Goal: Transaction & Acquisition: Purchase product/service

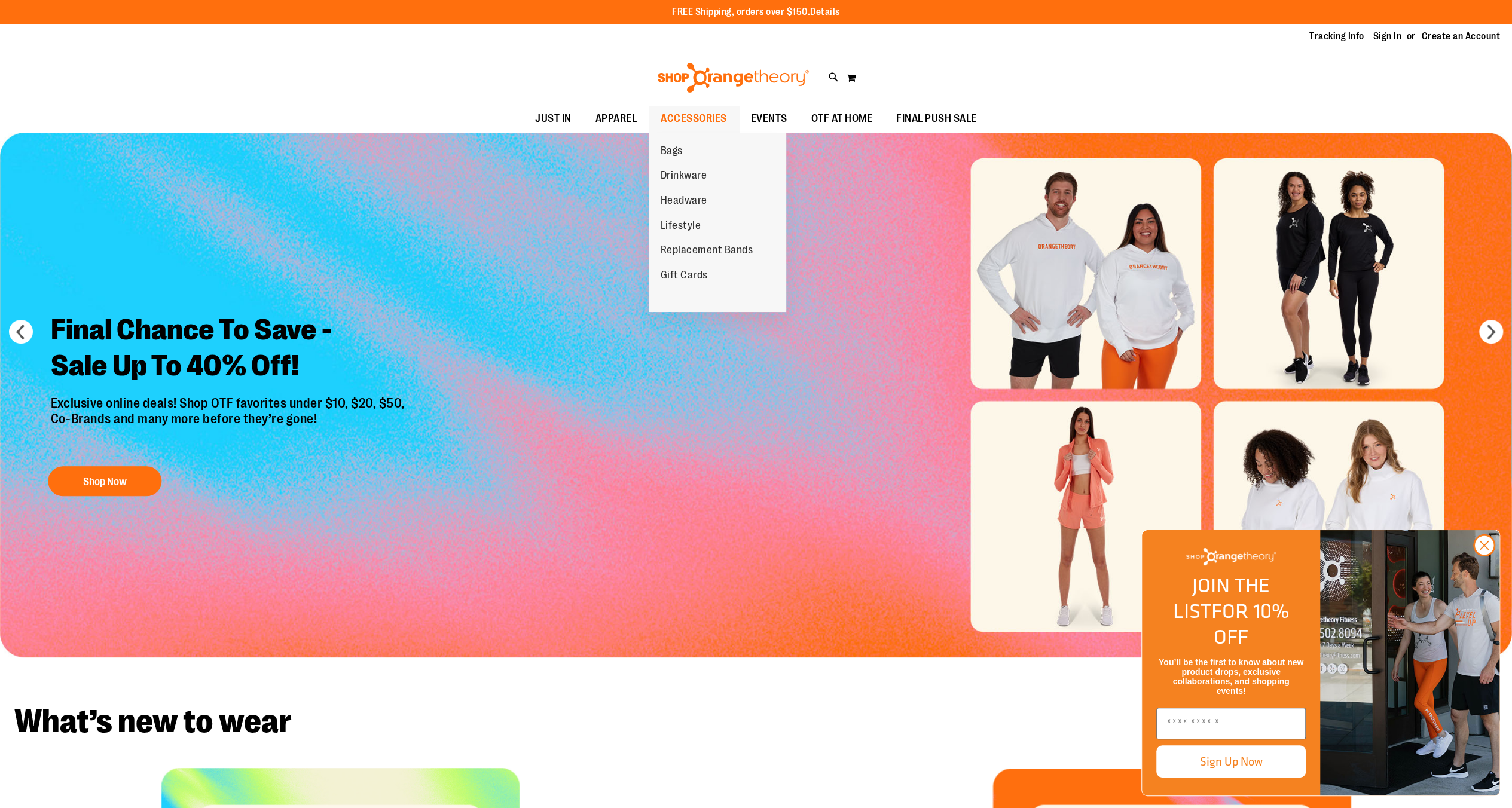
click at [677, 125] on span "ACCESSORIES" at bounding box center [694, 119] width 66 height 27
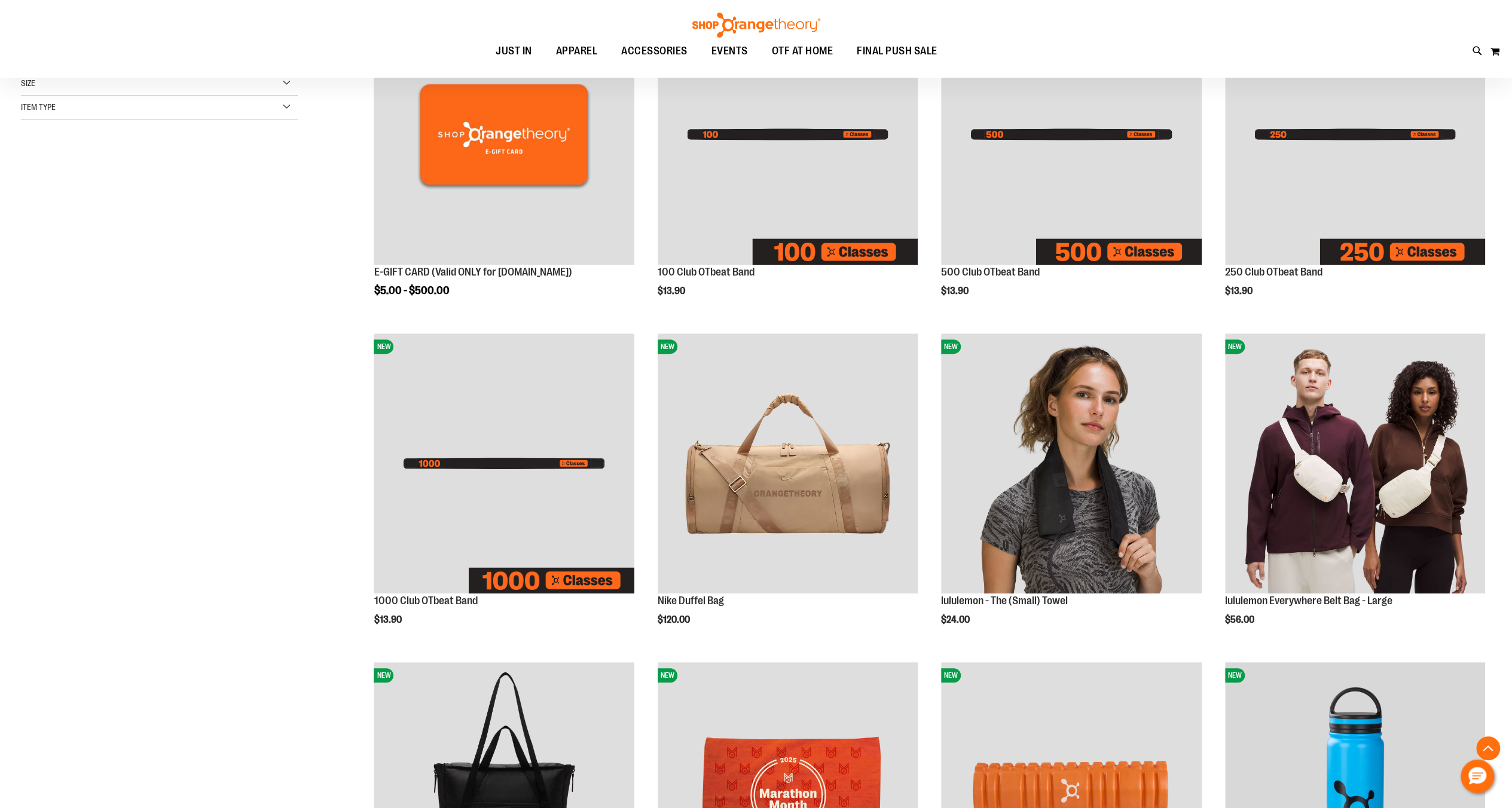
scroll to position [359, 0]
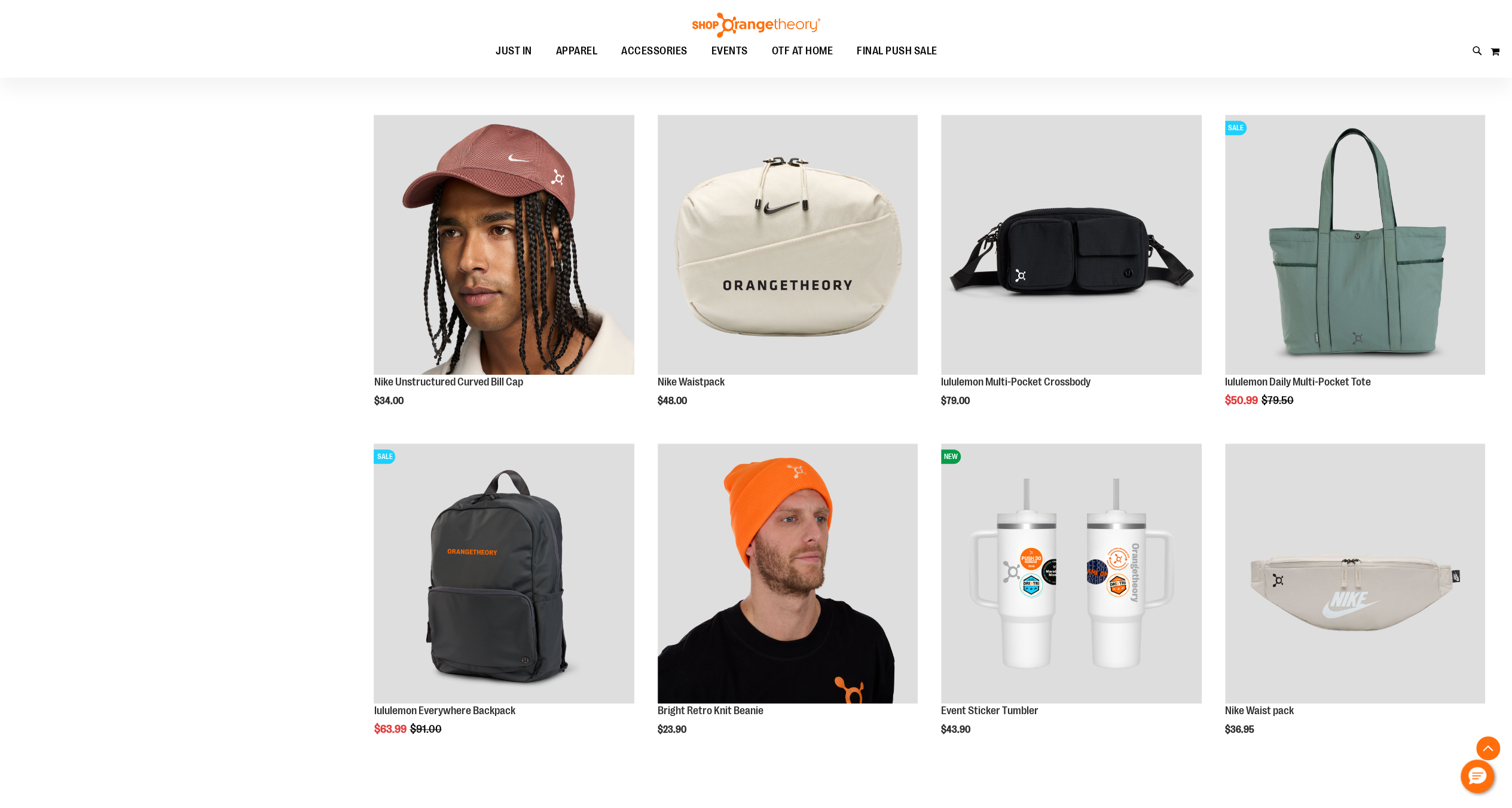
scroll to position [1354, 0]
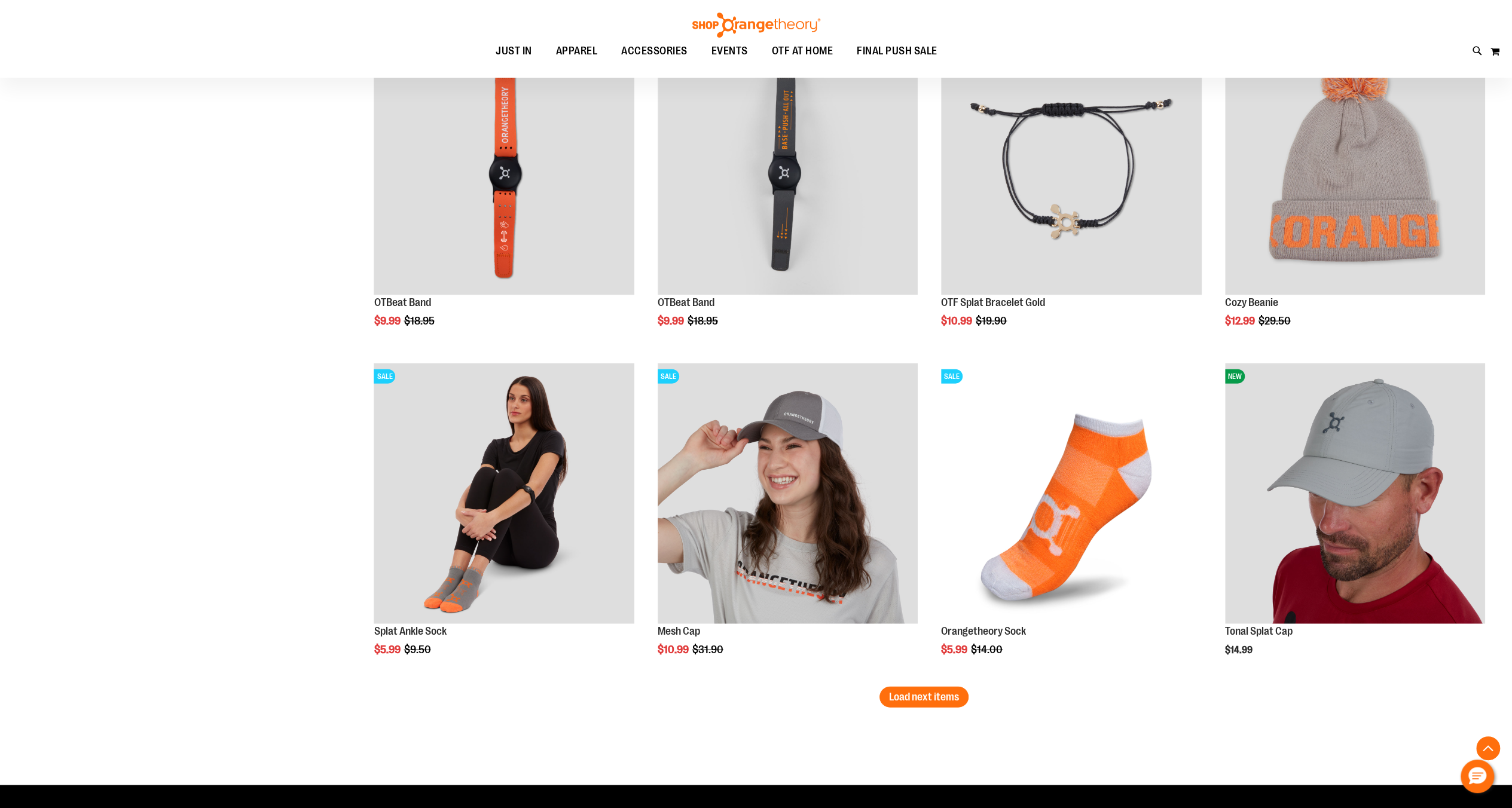
scroll to position [2590, 0]
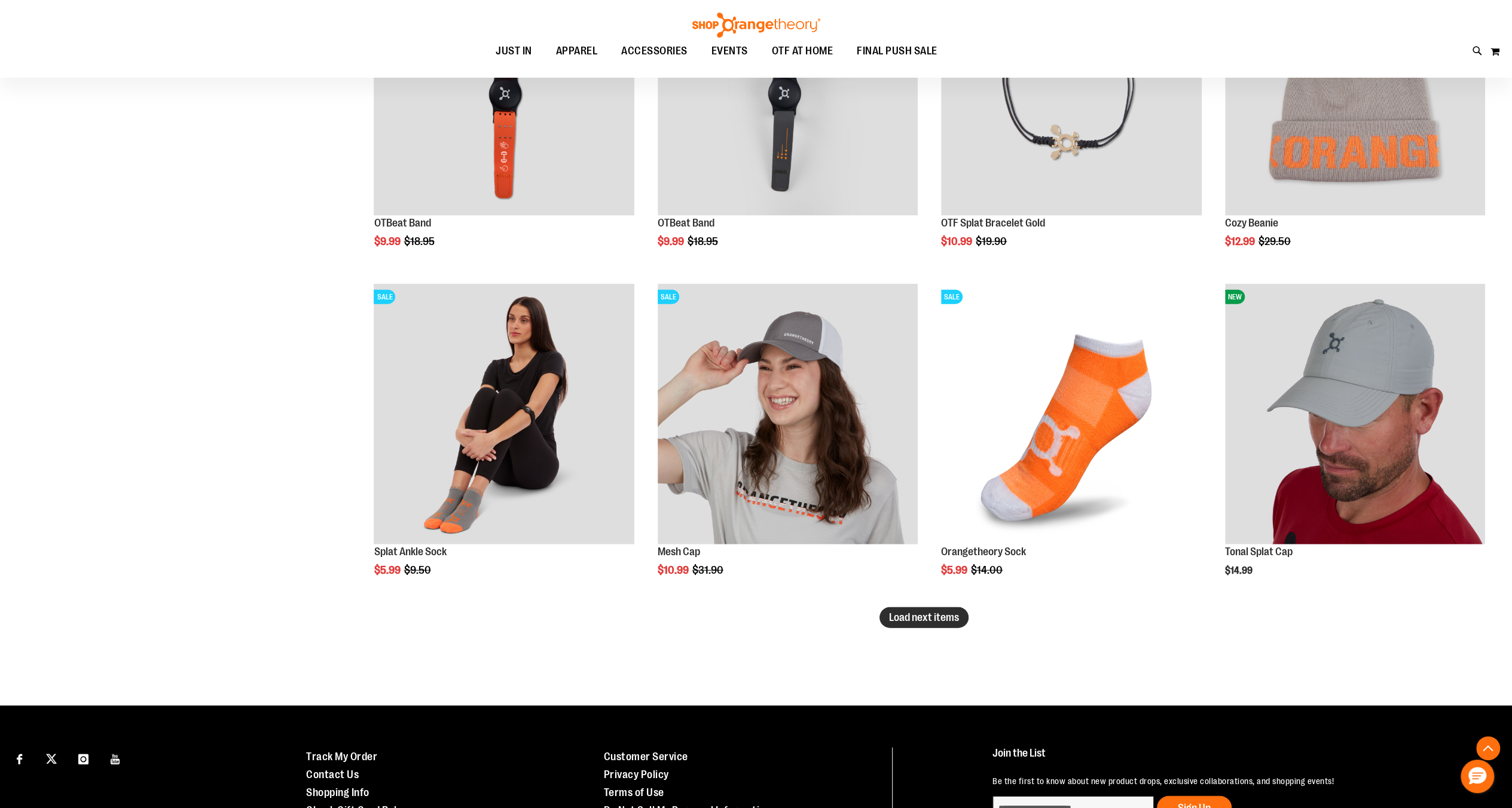
click at [949, 614] on span "Load next items" at bounding box center [924, 617] width 70 height 12
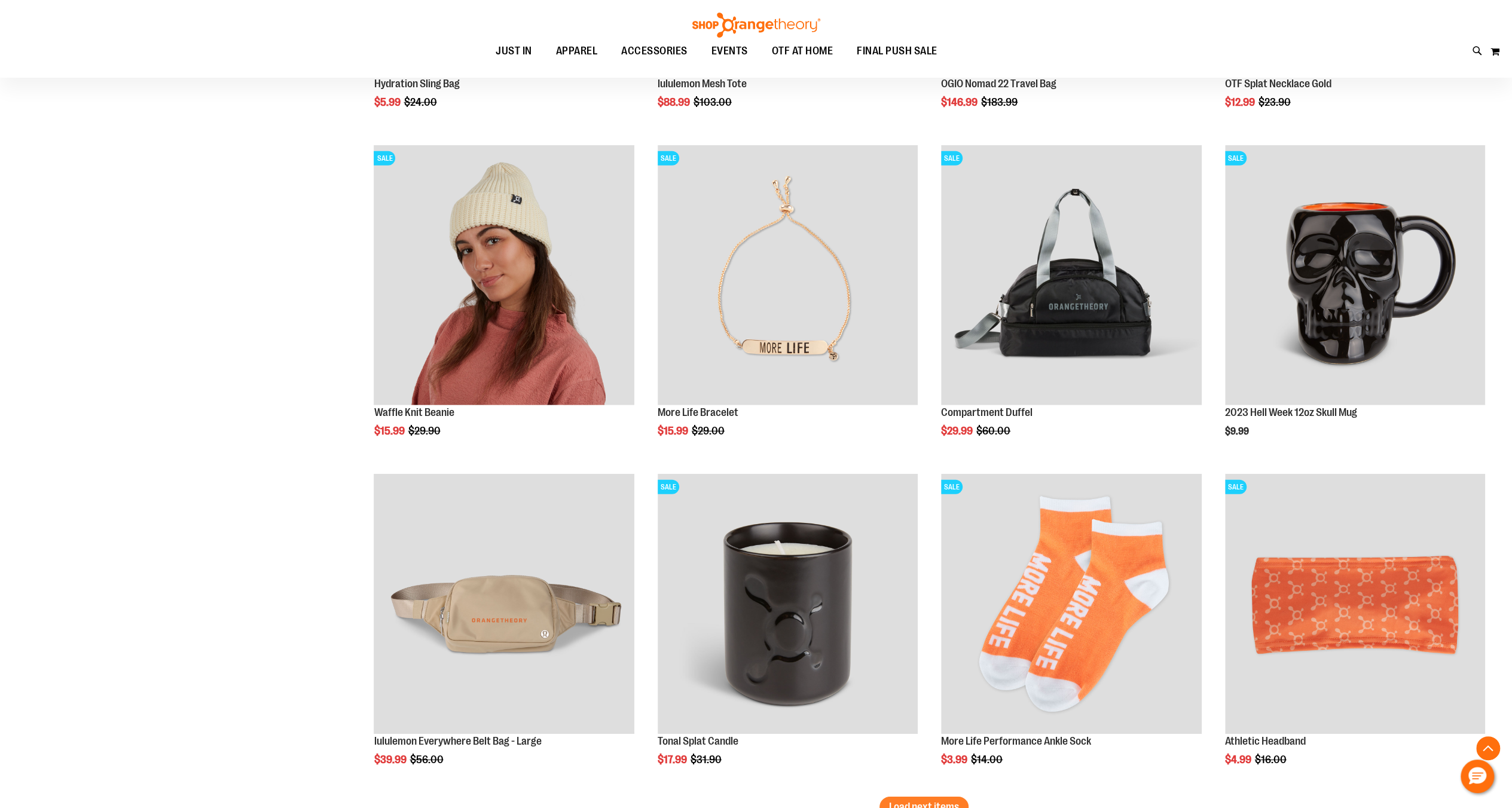
scroll to position [3586, 0]
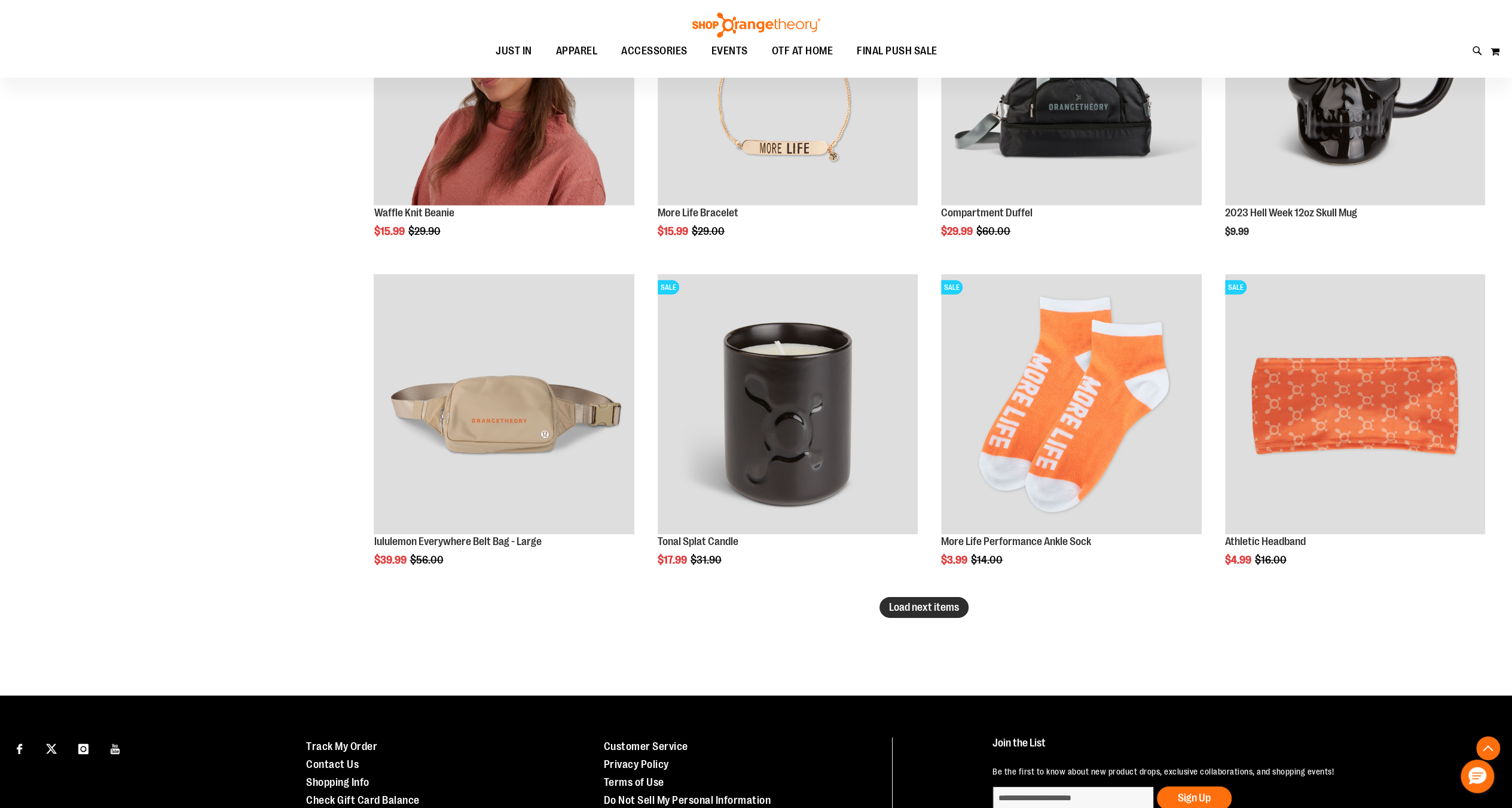
click at [942, 616] on button "Load next items" at bounding box center [924, 607] width 89 height 21
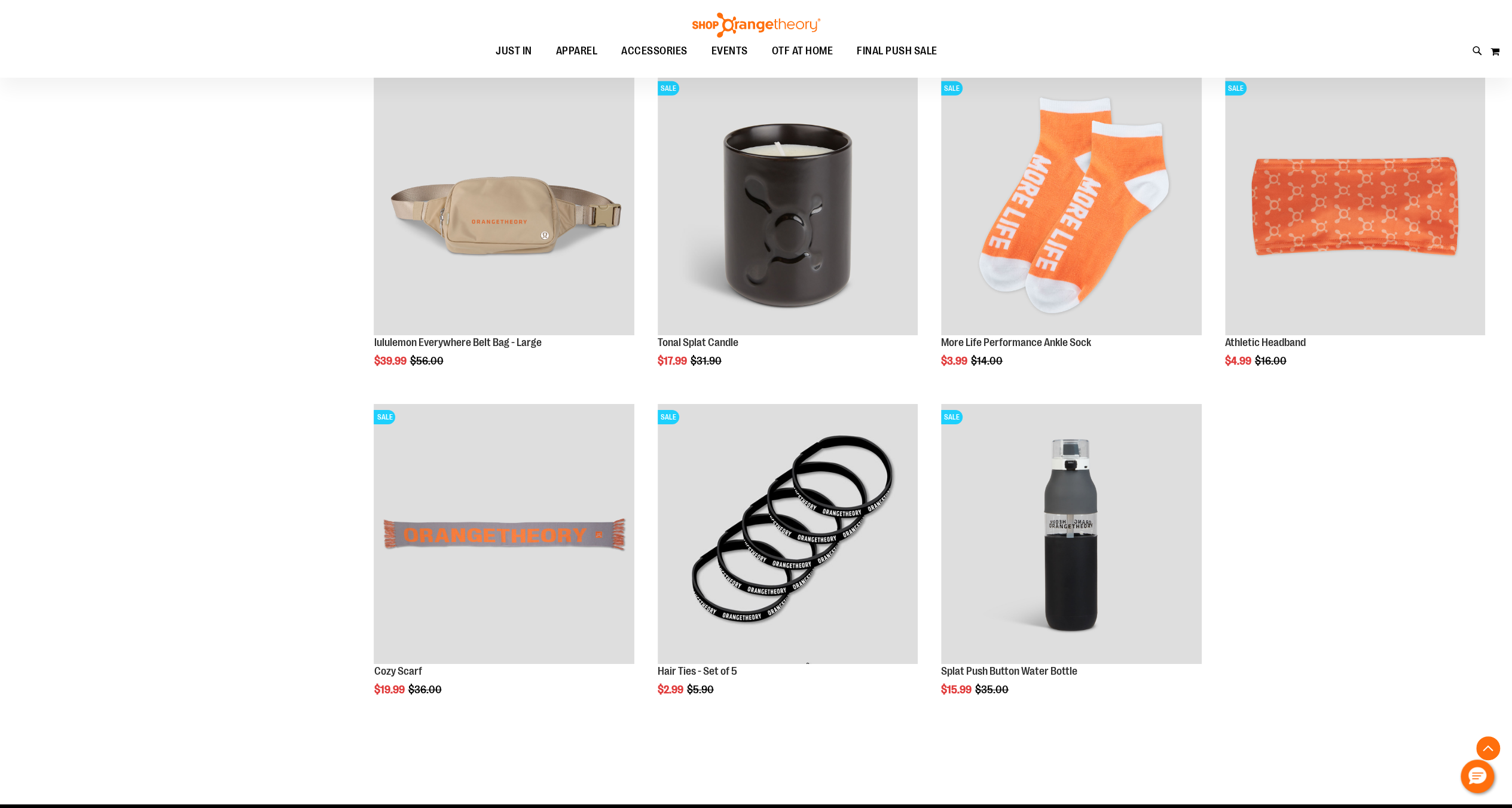
scroll to position [3864, 0]
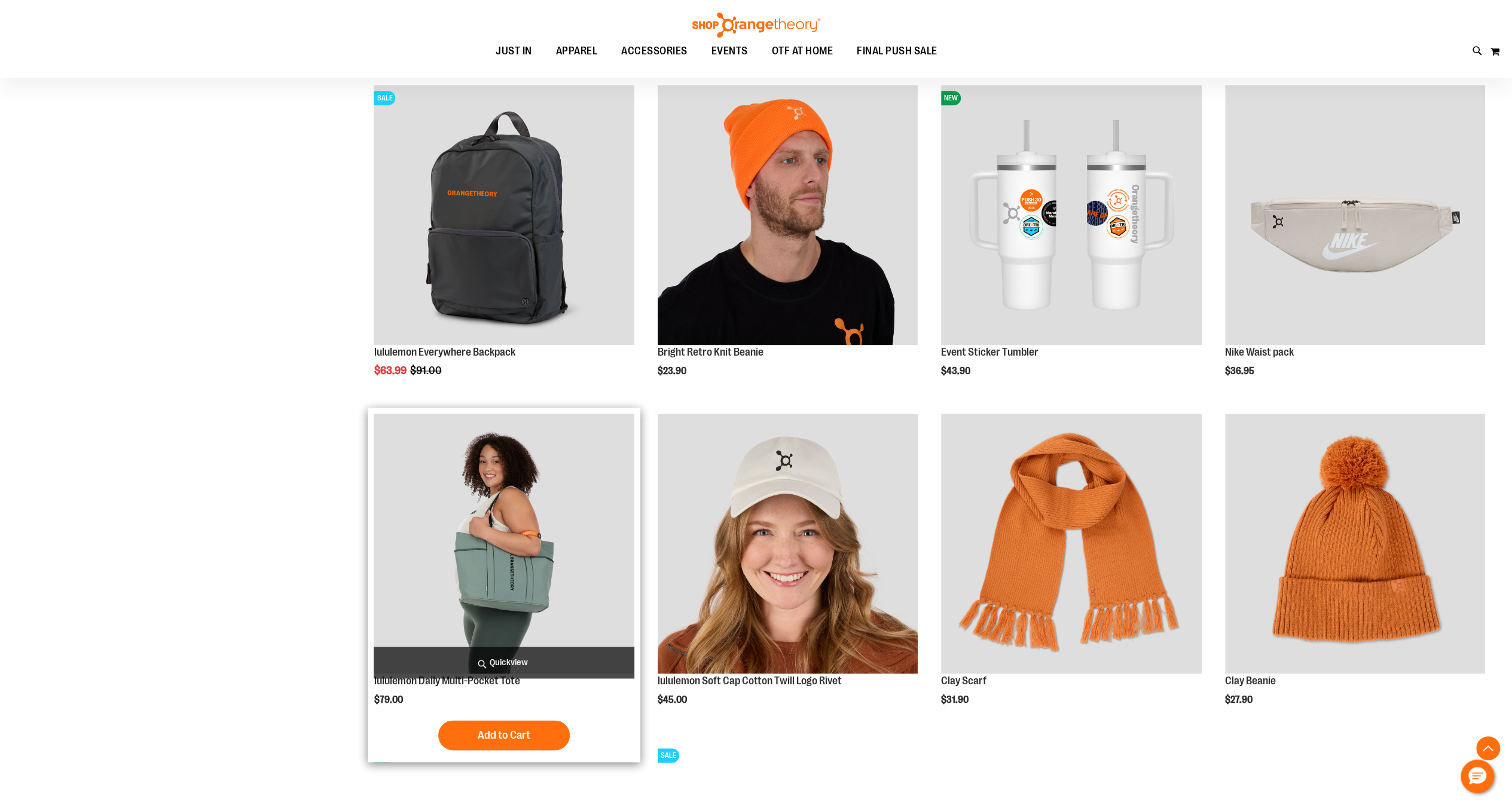
scroll to position [1315, 0]
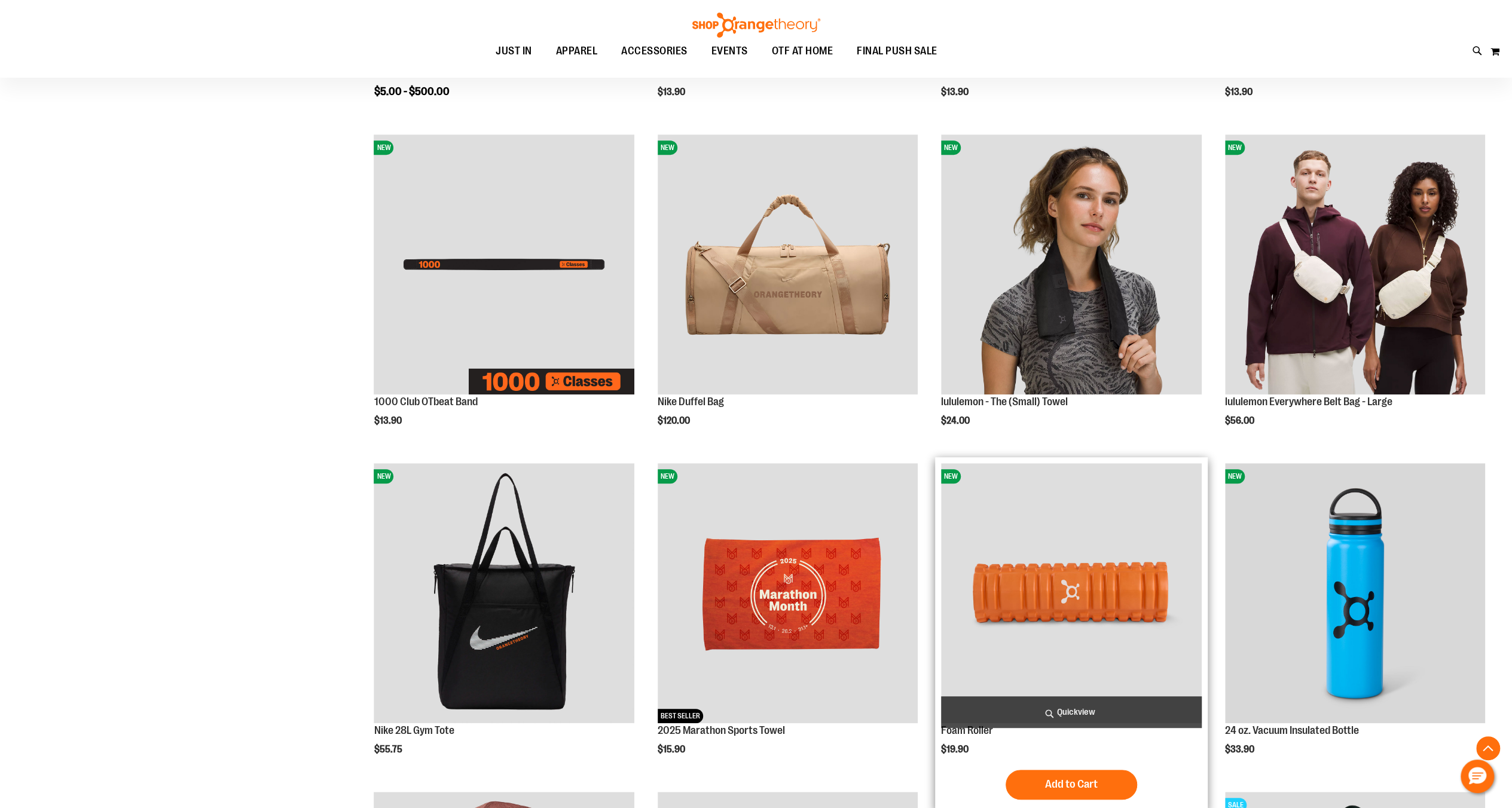
scroll to position [239, 0]
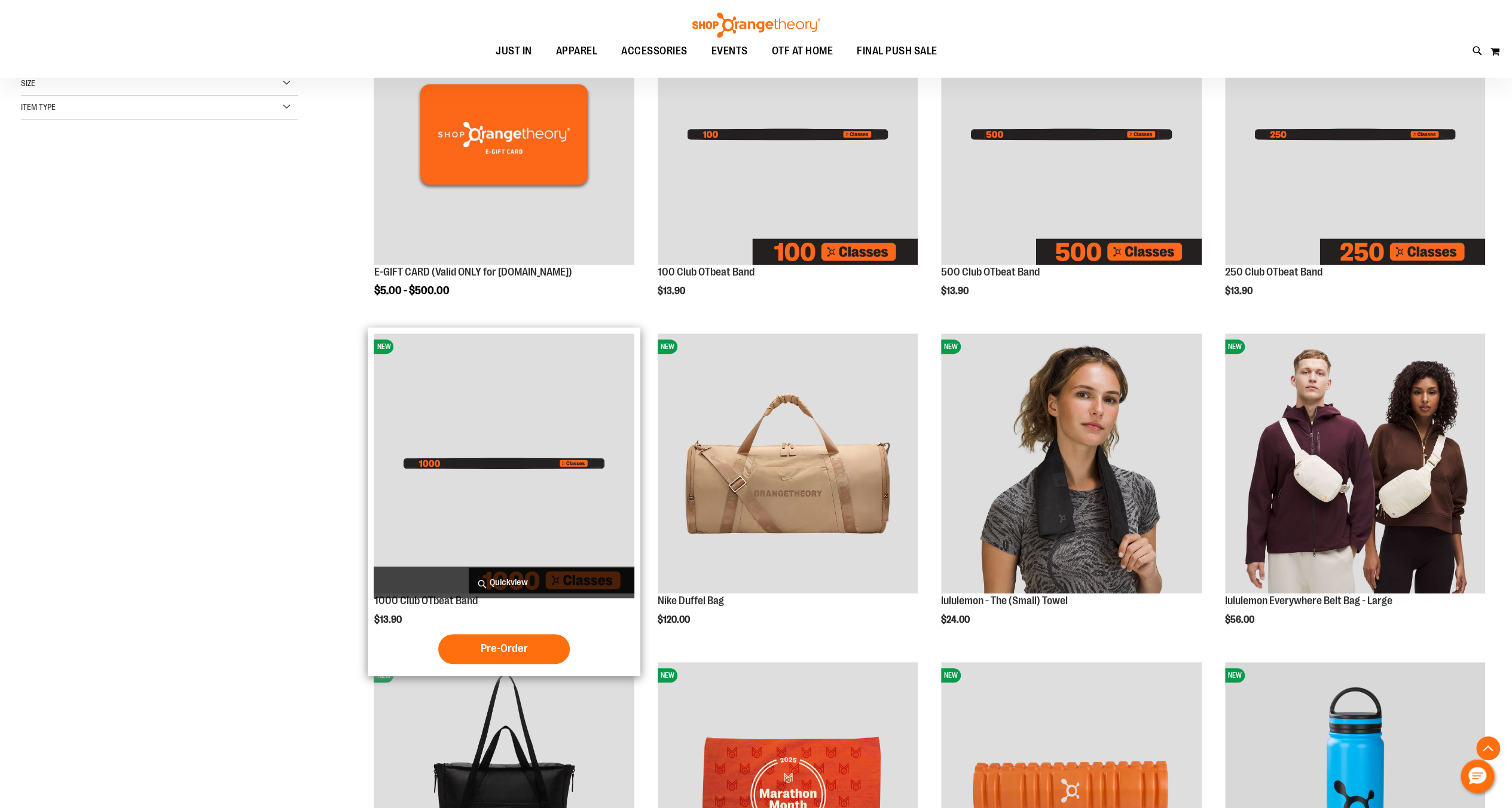
click at [467, 489] on img "product" at bounding box center [503, 463] width 260 height 260
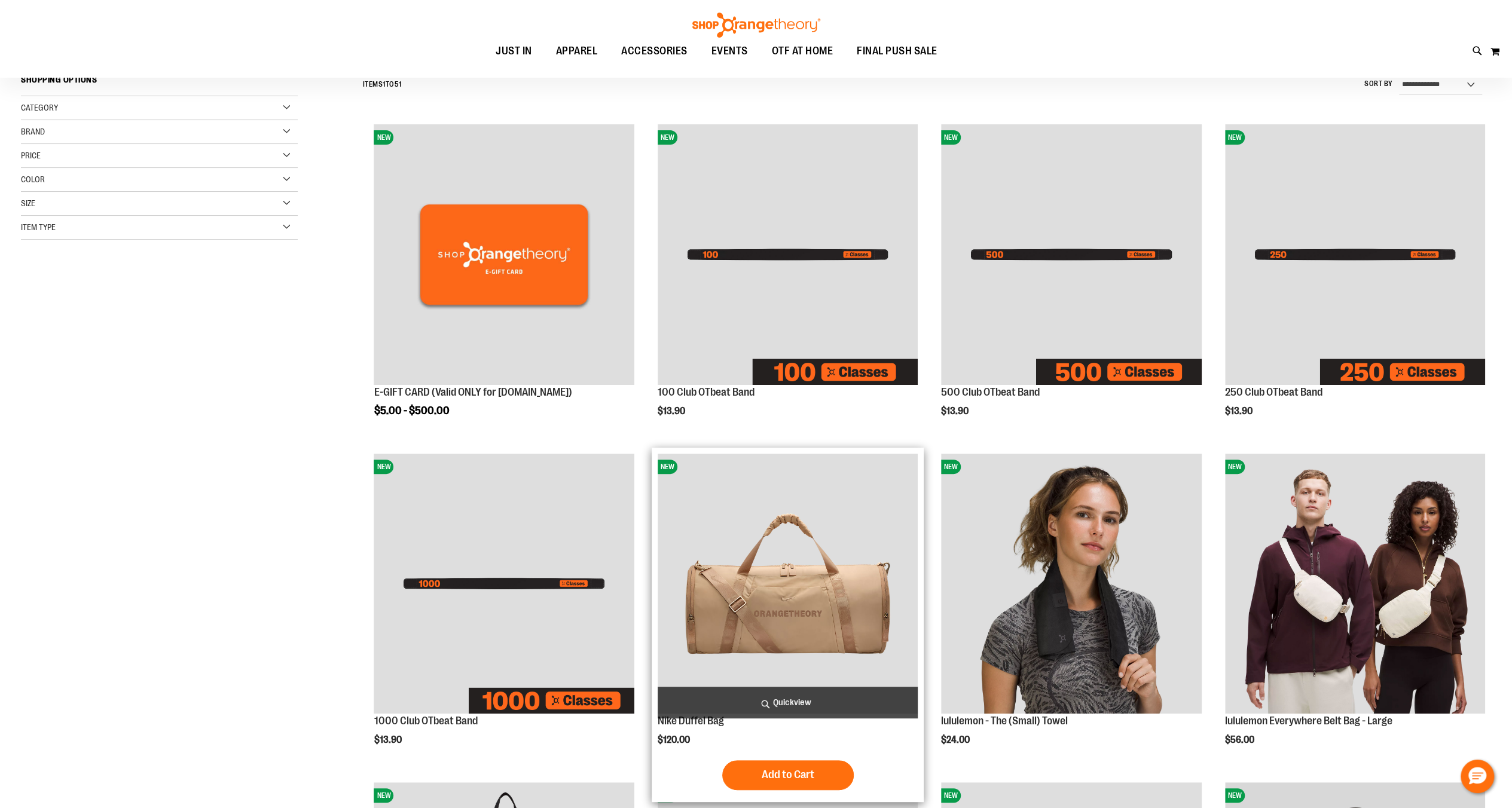
scroll to position [40, 0]
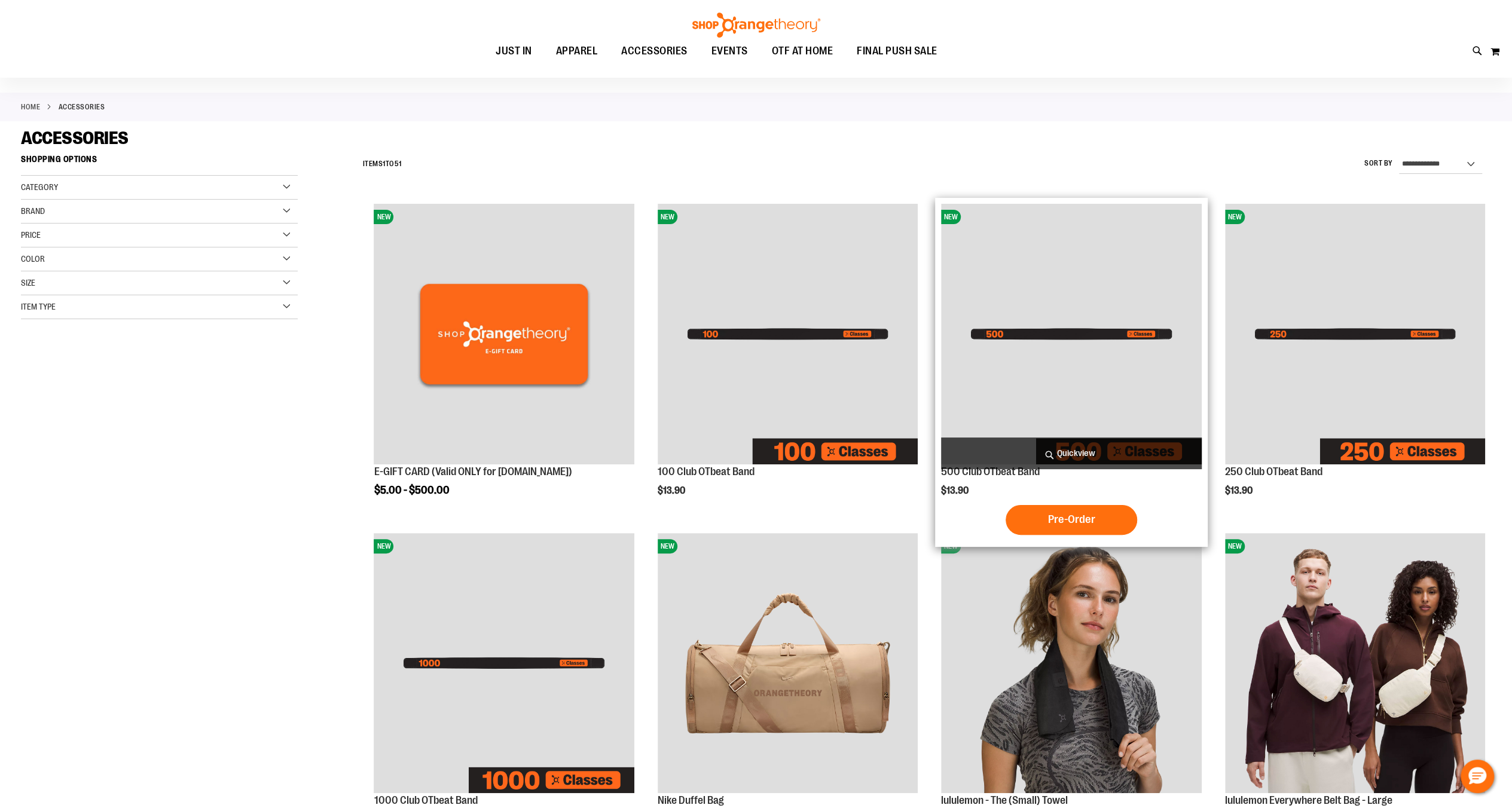
click at [1014, 424] on img "product" at bounding box center [1071, 334] width 260 height 260
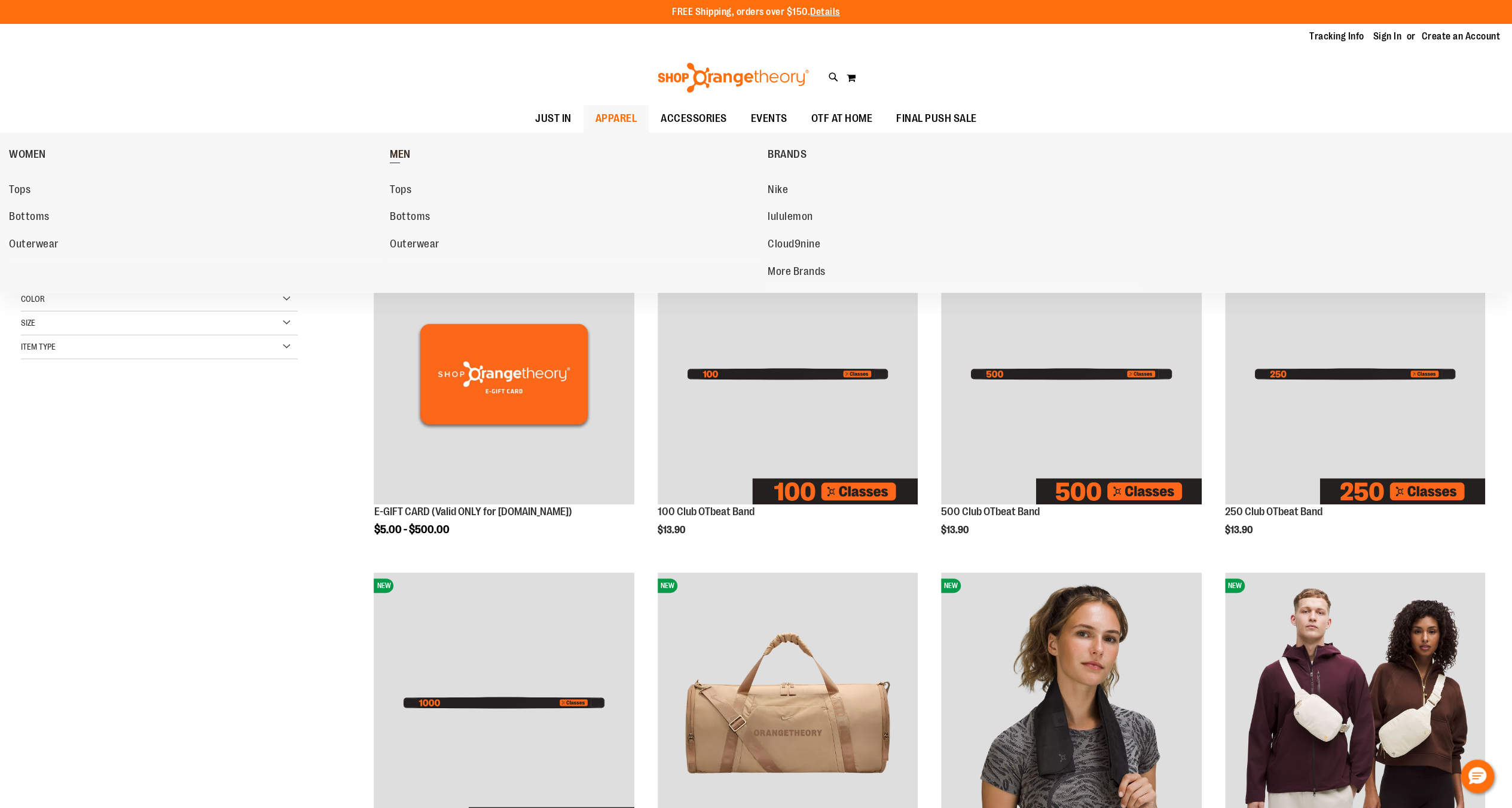
click at [412, 145] on link "MEN" at bounding box center [576, 154] width 372 height 31
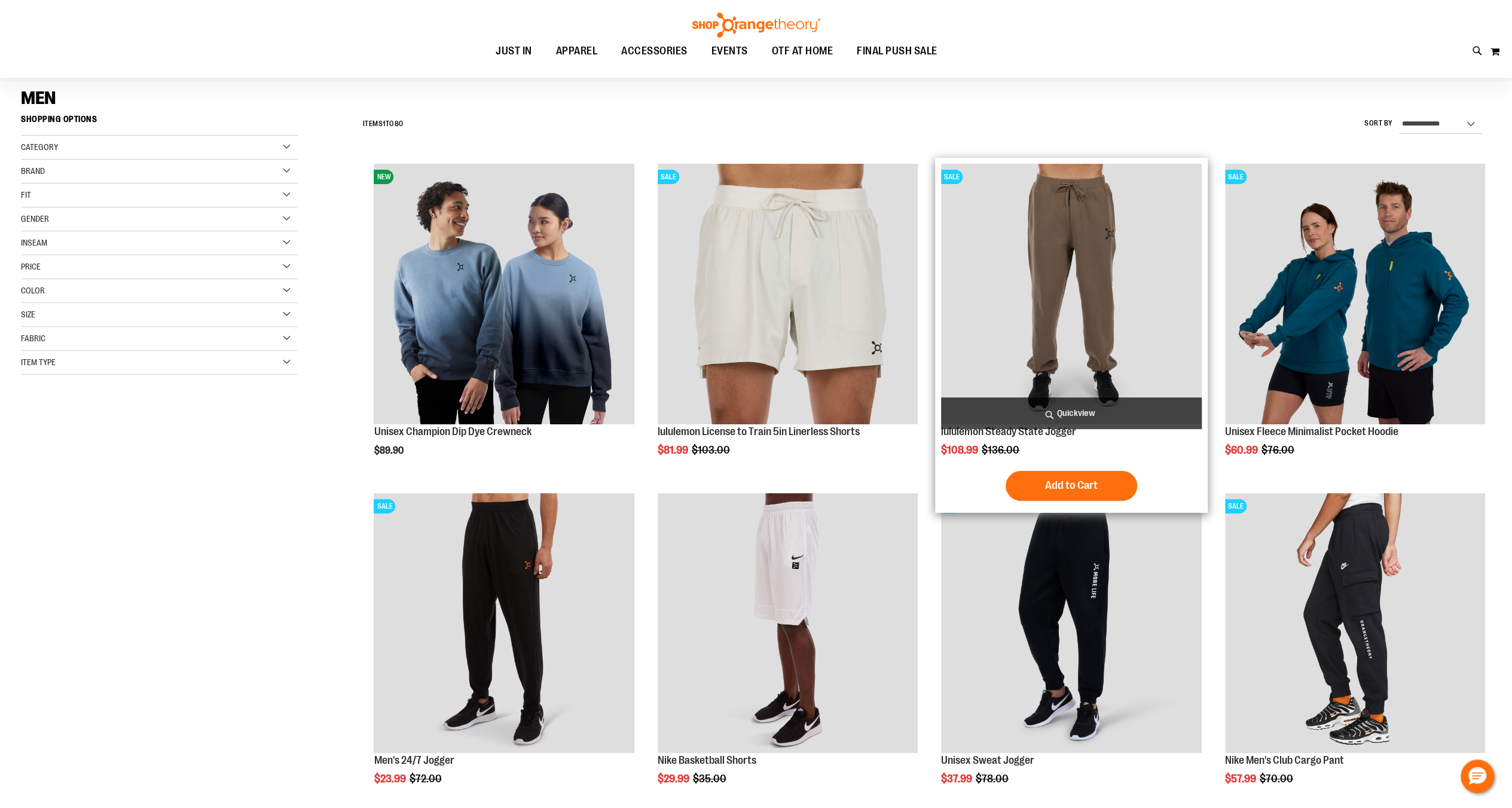
scroll to position [239, 0]
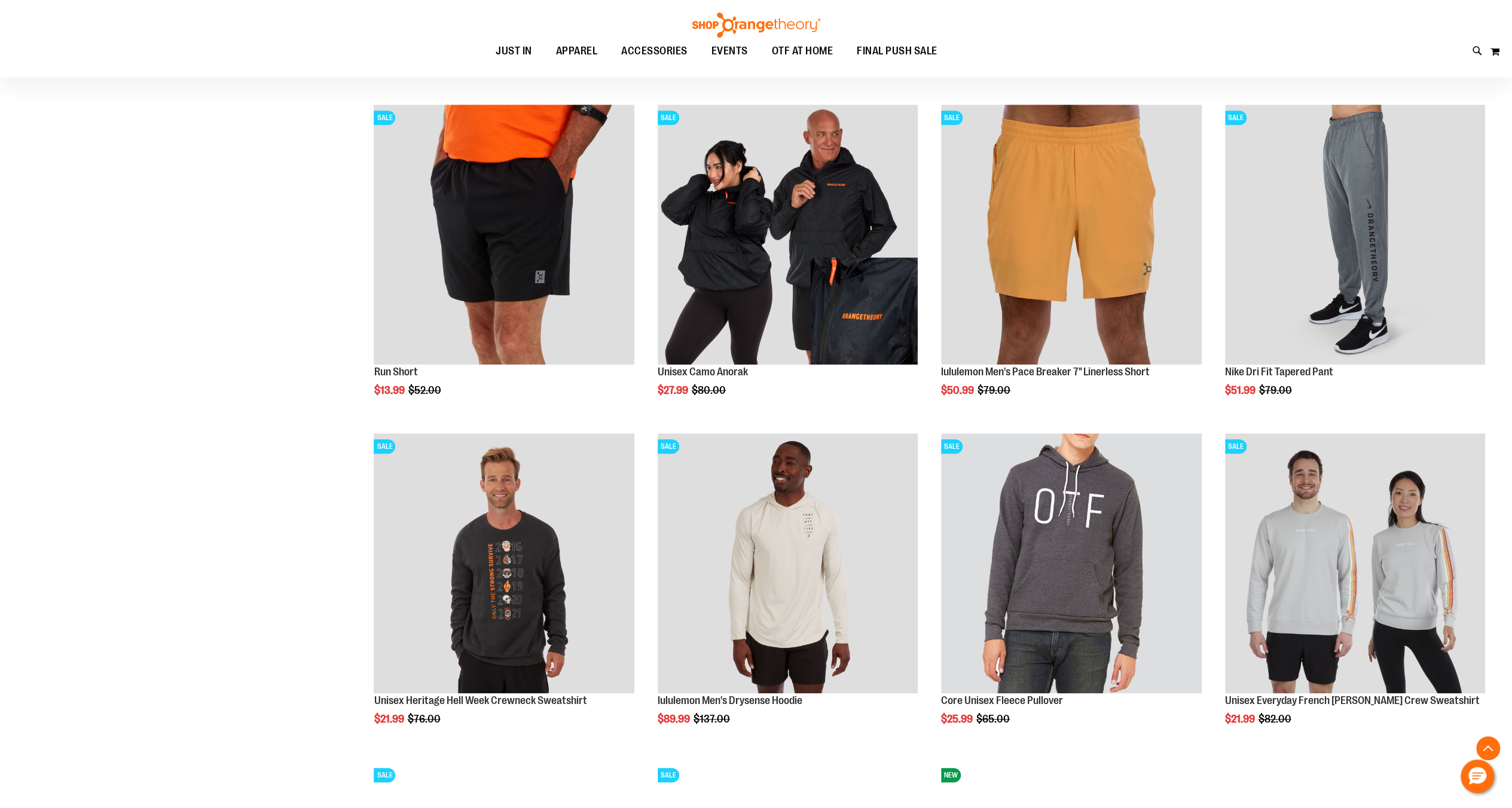
scroll to position [837, 0]
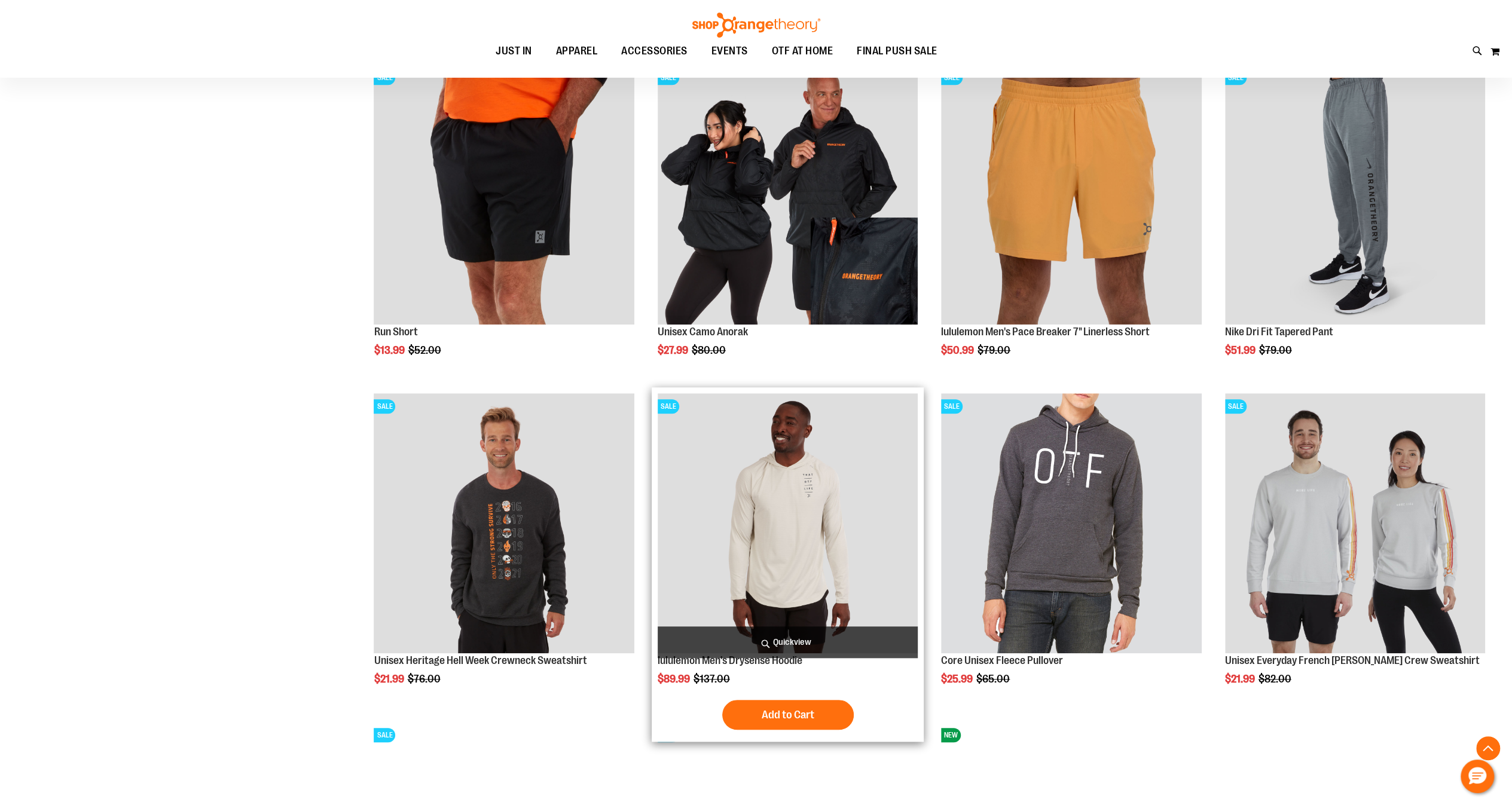
click at [774, 507] on img "product" at bounding box center [788, 523] width 260 height 260
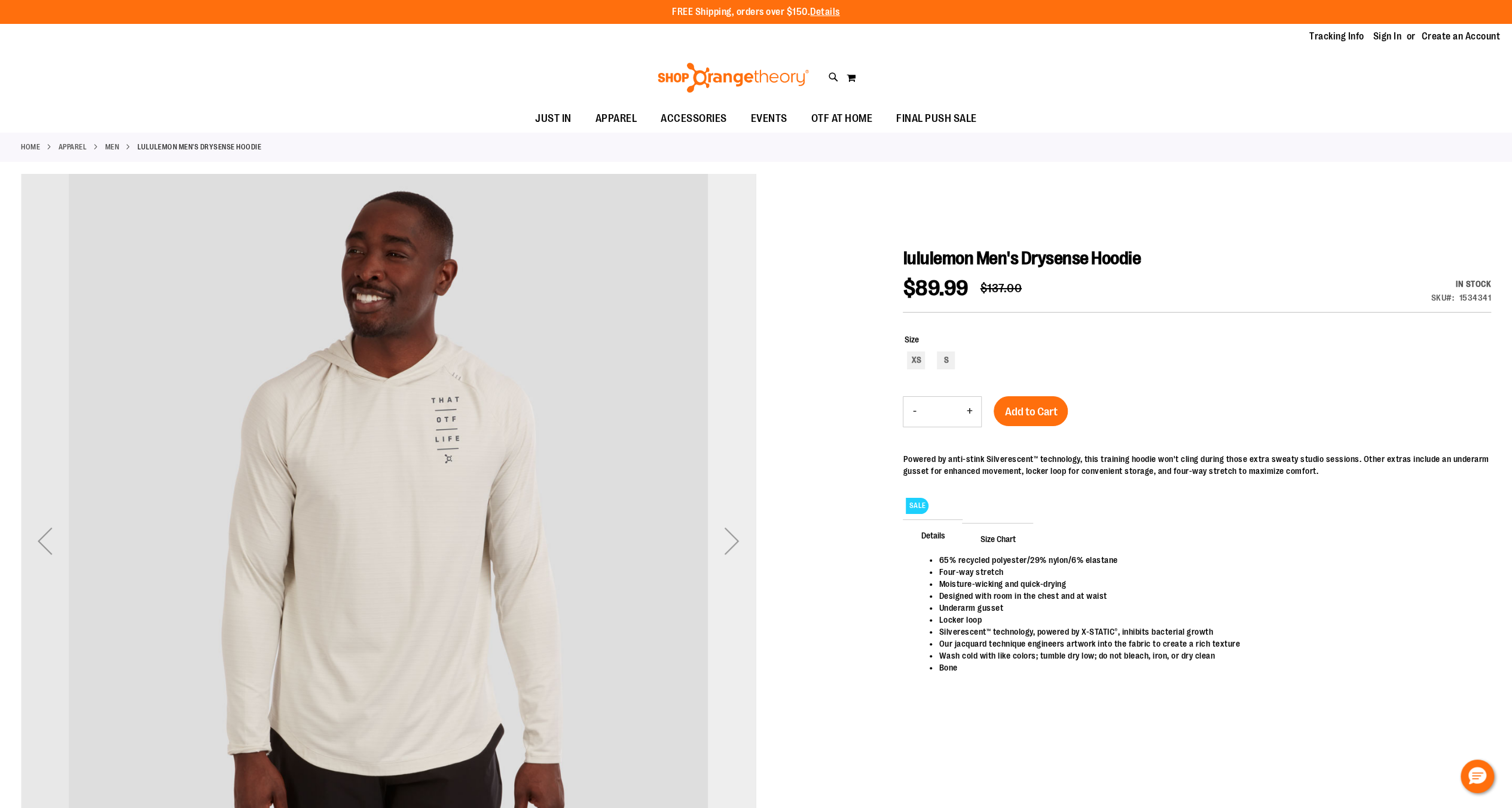
click at [740, 541] on div "Next" at bounding box center [732, 541] width 48 height 48
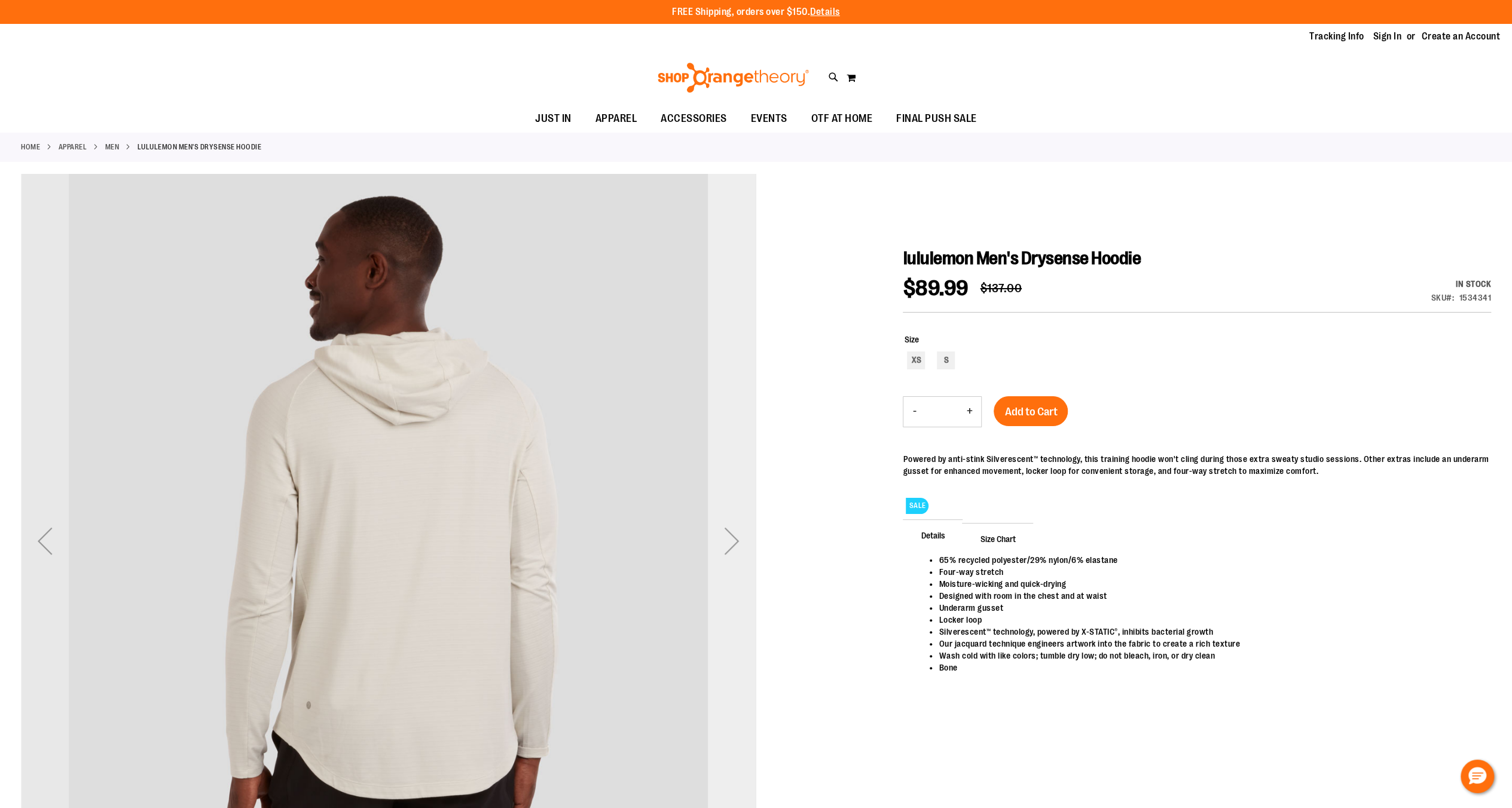
click at [734, 539] on div "Next" at bounding box center [732, 541] width 48 height 48
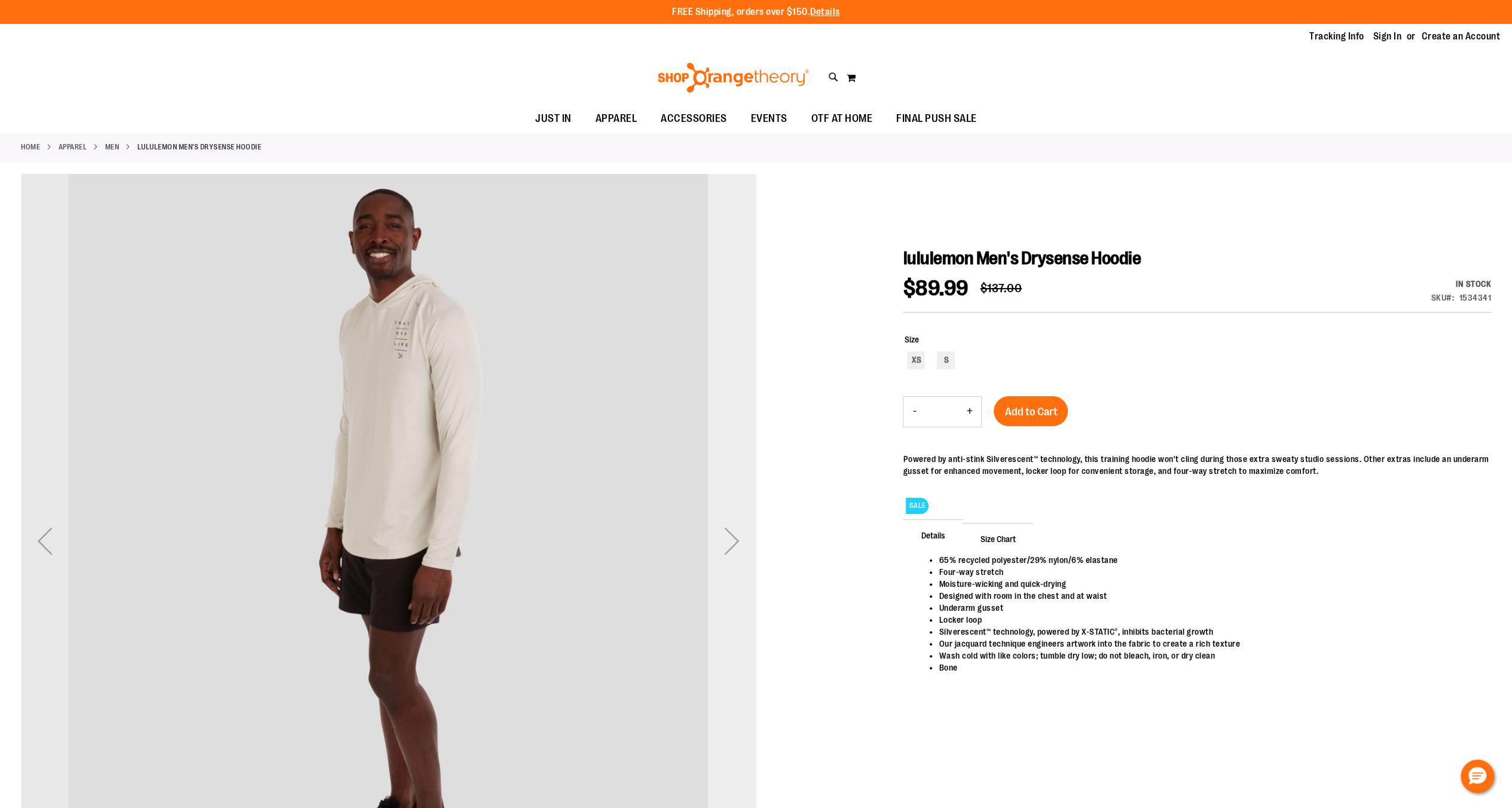
click at [730, 536] on div "Next" at bounding box center [732, 541] width 48 height 48
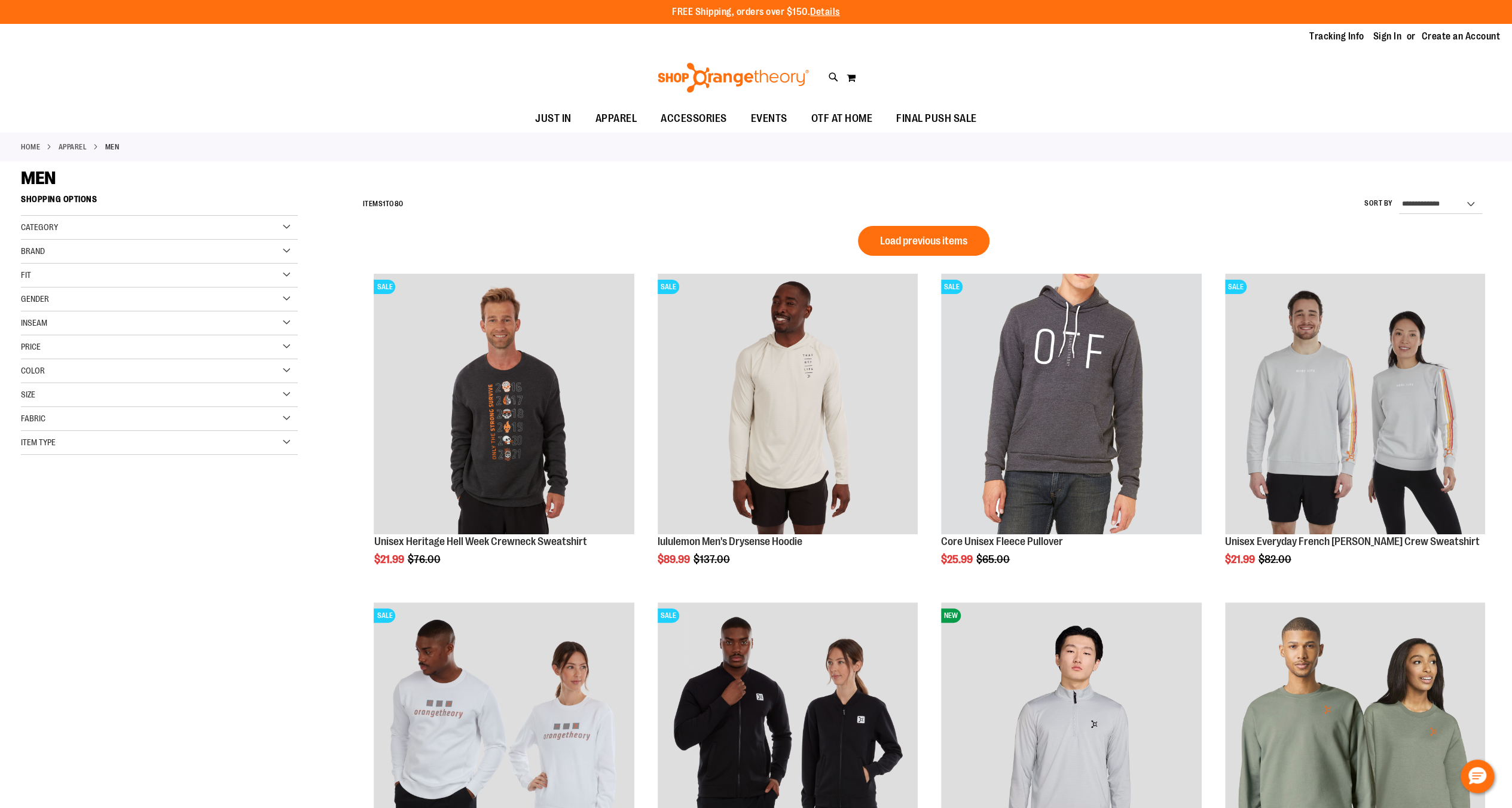
click at [915, 228] on button "Load previous items" at bounding box center [924, 241] width 132 height 30
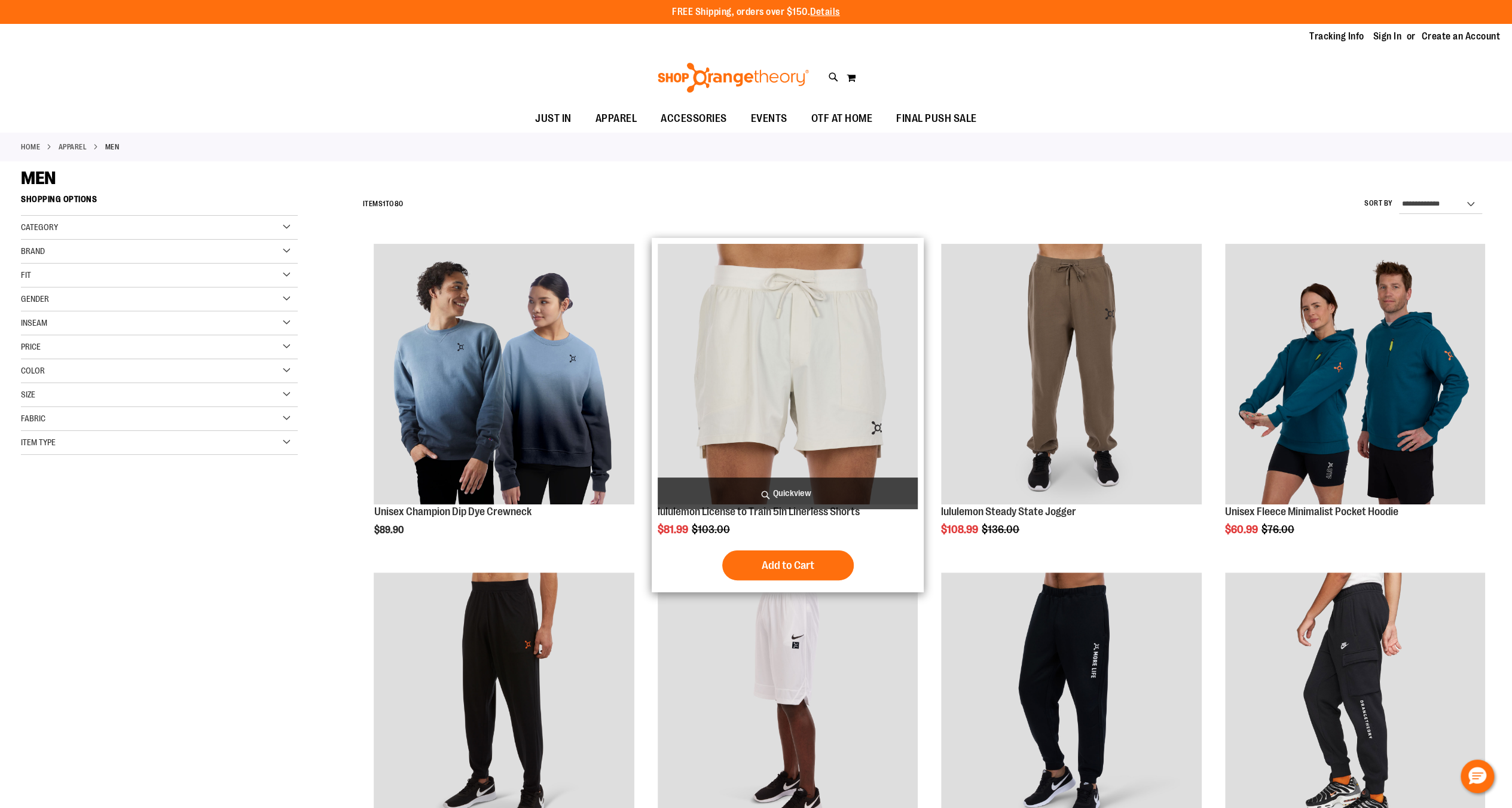
click at [850, 413] on img "product" at bounding box center [788, 373] width 260 height 260
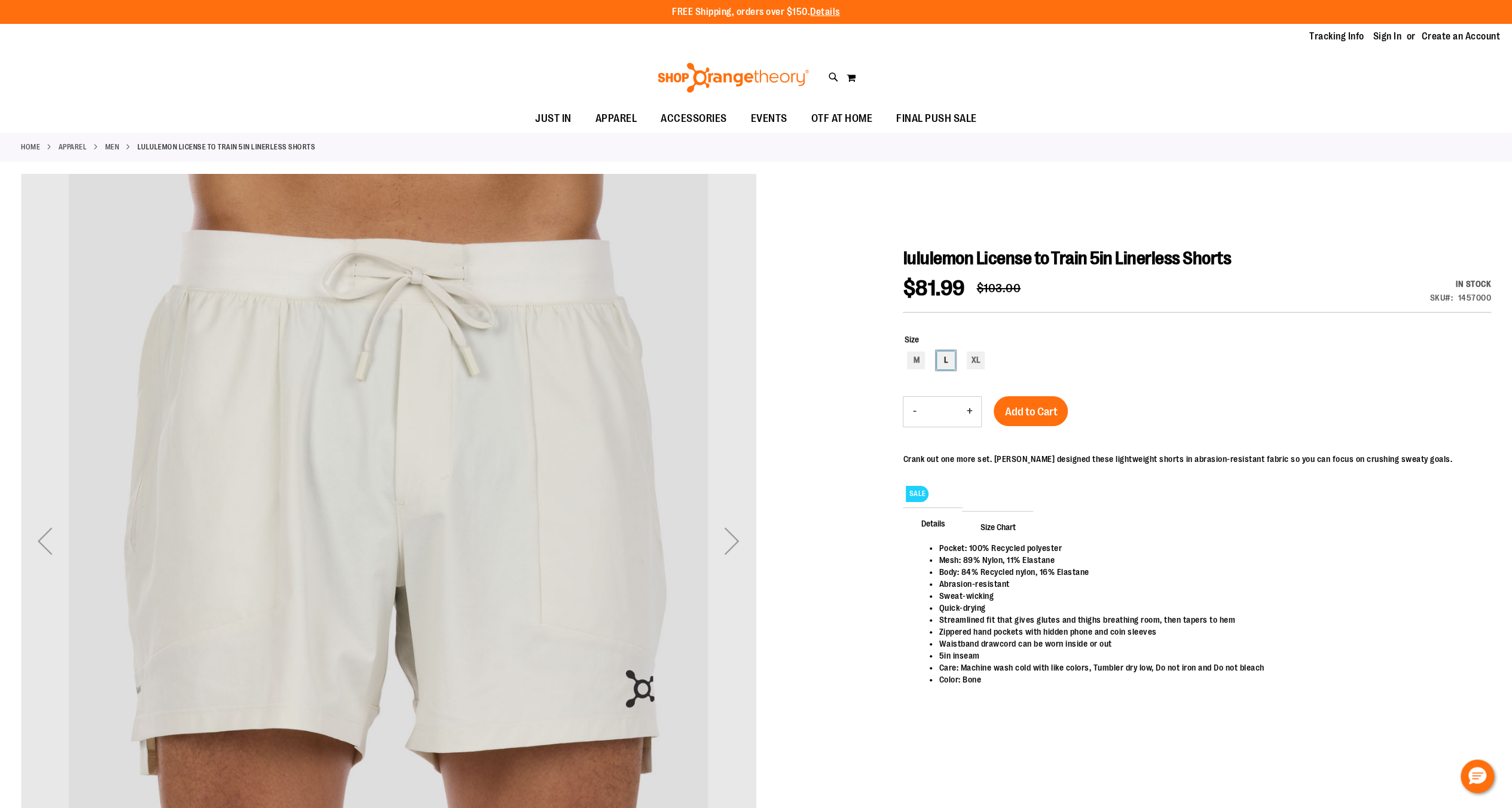
click at [946, 357] on div "L" at bounding box center [945, 360] width 18 height 18
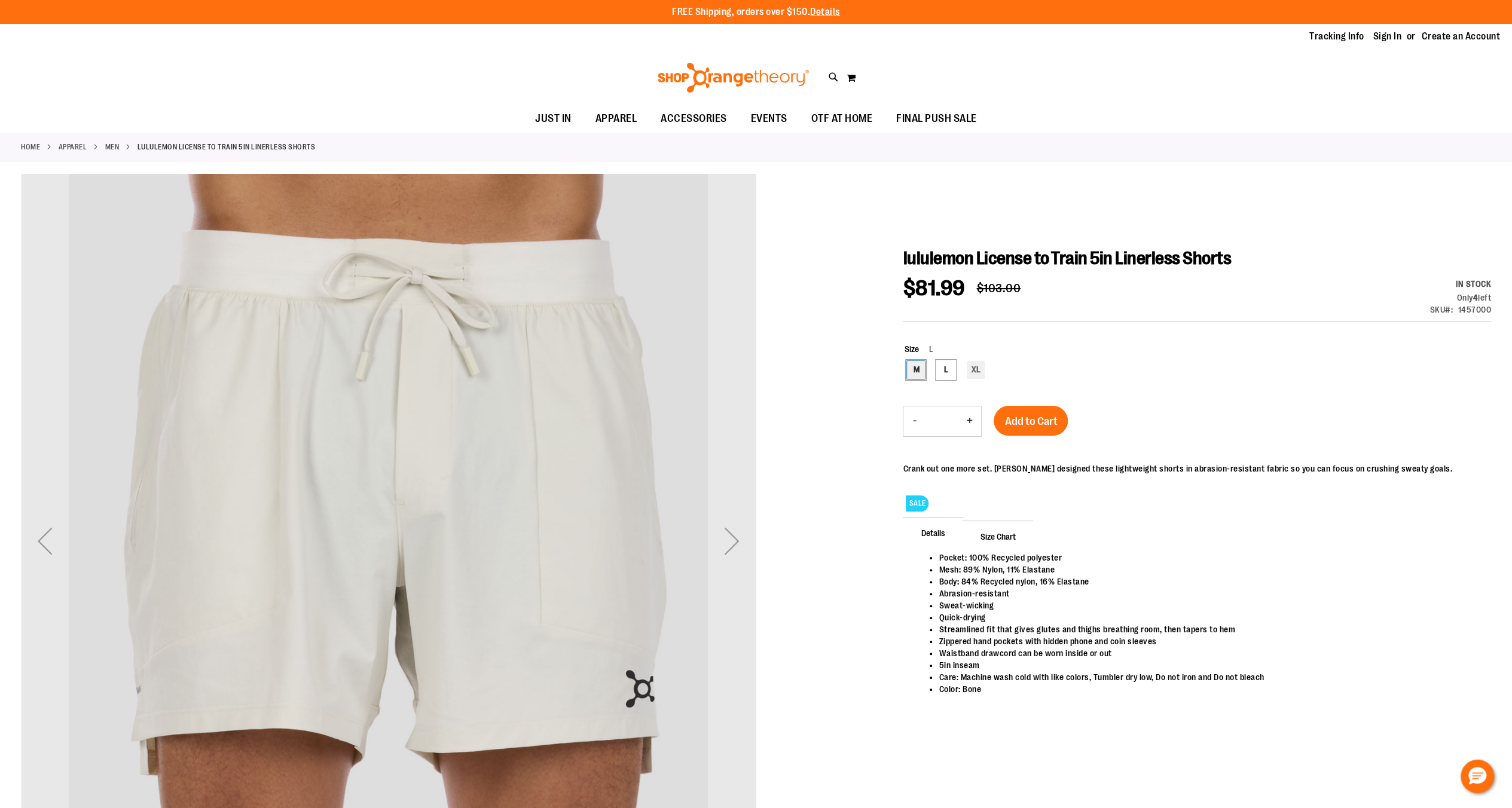
click at [924, 365] on div "M" at bounding box center [916, 370] width 18 height 18
click at [949, 366] on div "L" at bounding box center [945, 370] width 18 height 18
type input "***"
click at [836, 469] on div at bounding box center [755, 574] width 1470 height 799
drag, startPoint x: 826, startPoint y: 465, endPoint x: 811, endPoint y: 468, distance: 15.3
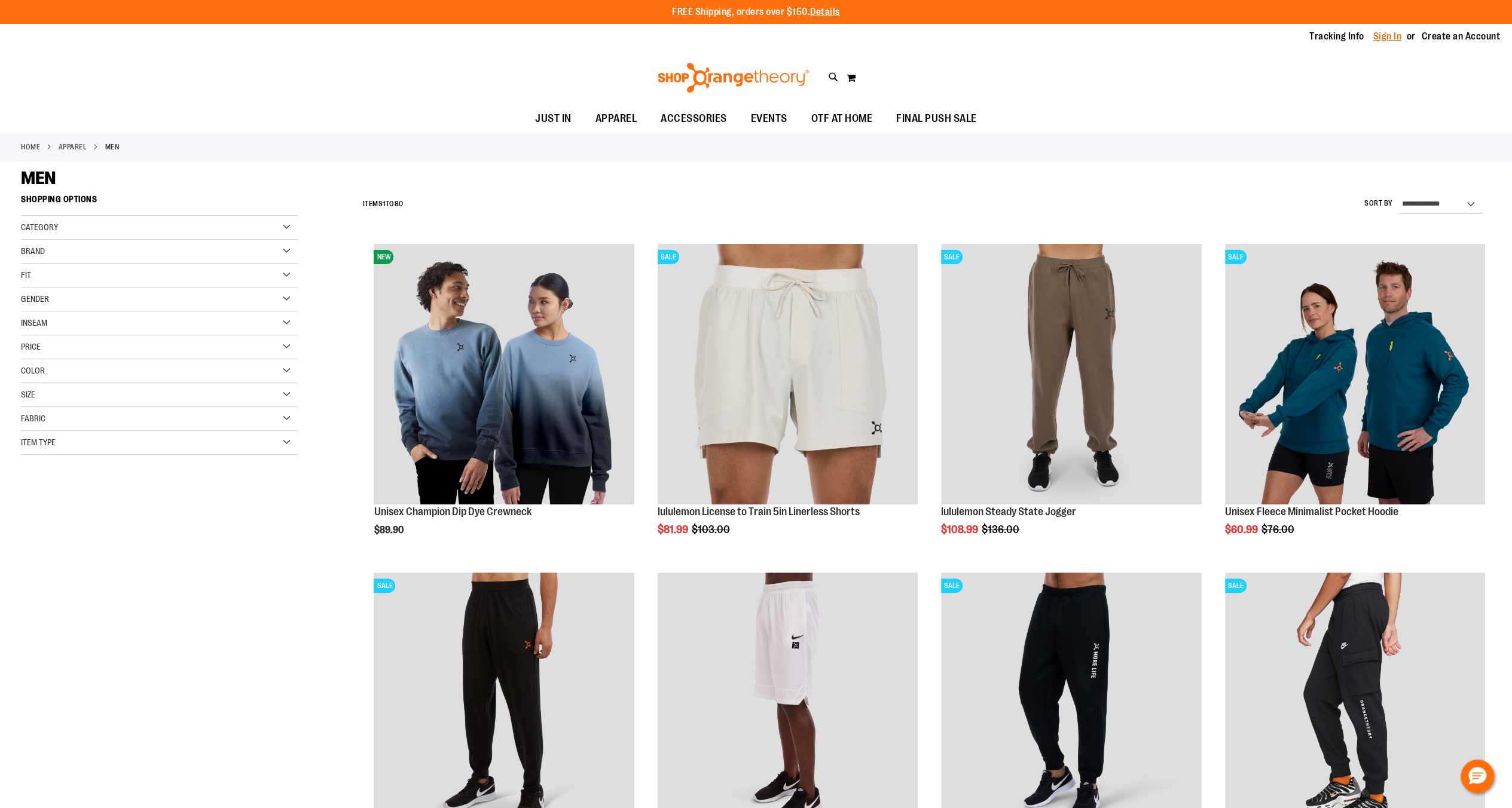
click at [1396, 35] on link "Sign In" at bounding box center [1387, 37] width 29 height 13
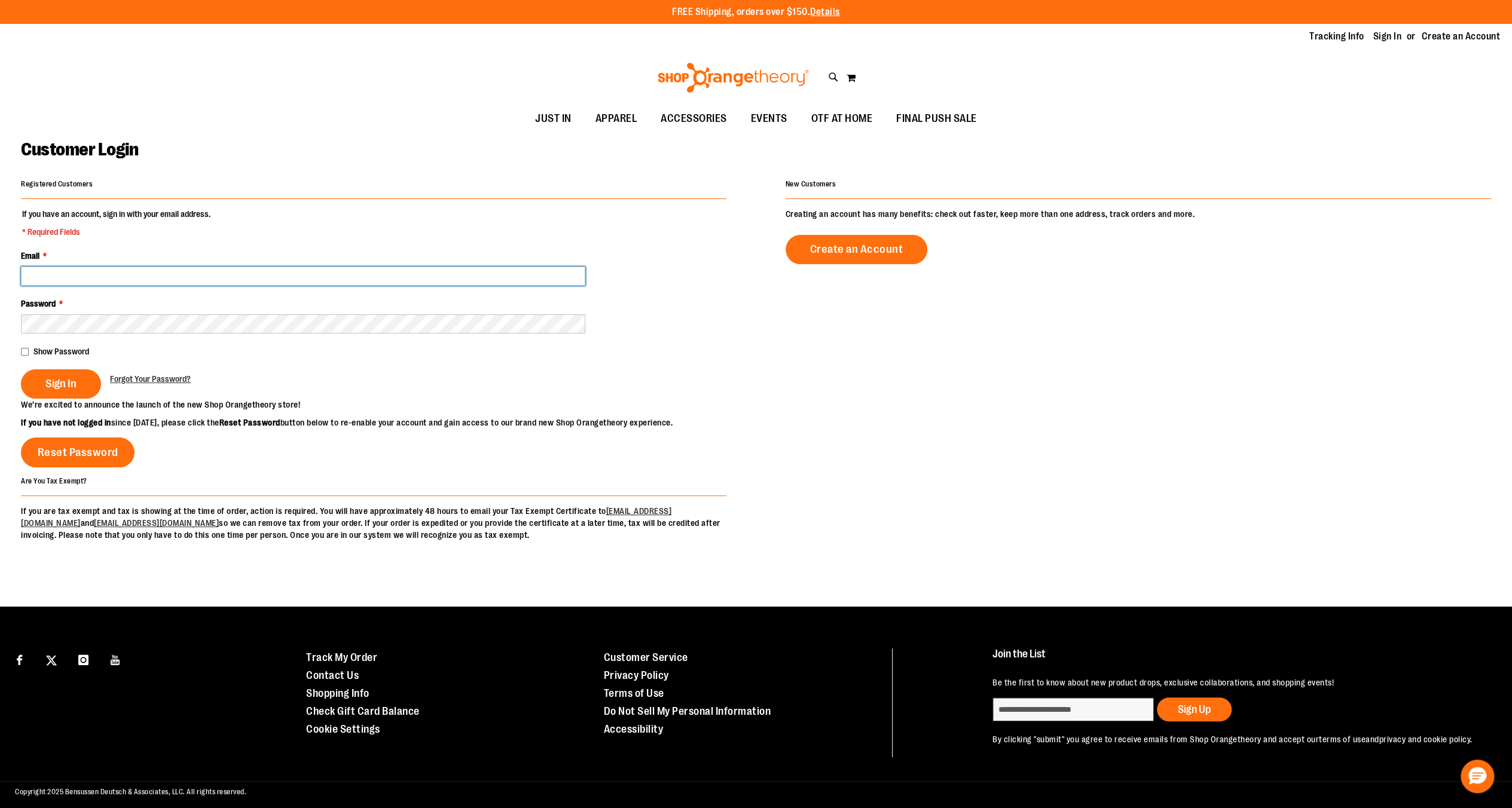
click at [26, 274] on input "Email *" at bounding box center [303, 276] width 564 height 19
click at [69, 313] on div "Password *" at bounding box center [373, 315] width 705 height 36
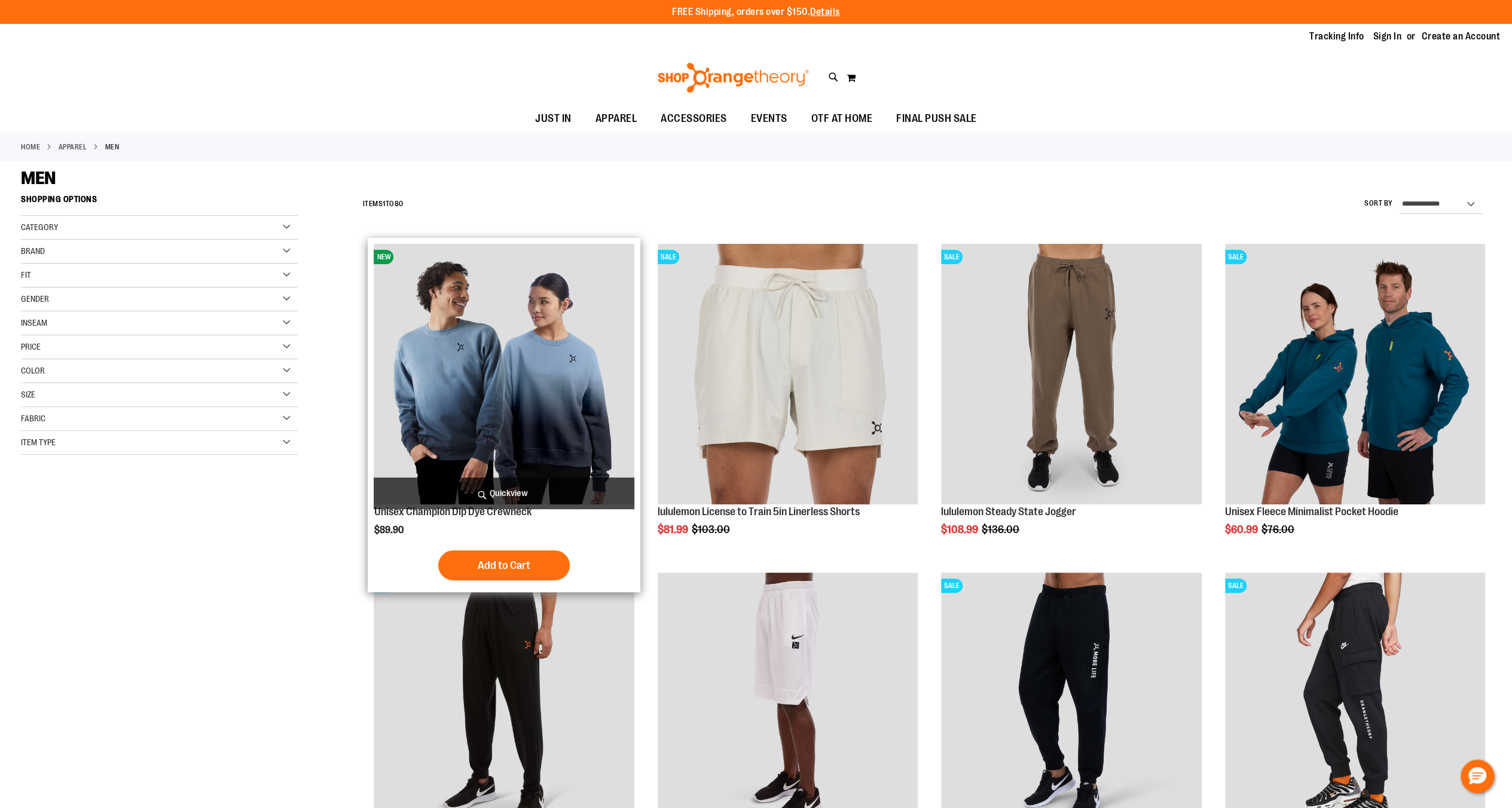
click at [452, 402] on img "product" at bounding box center [503, 373] width 260 height 260
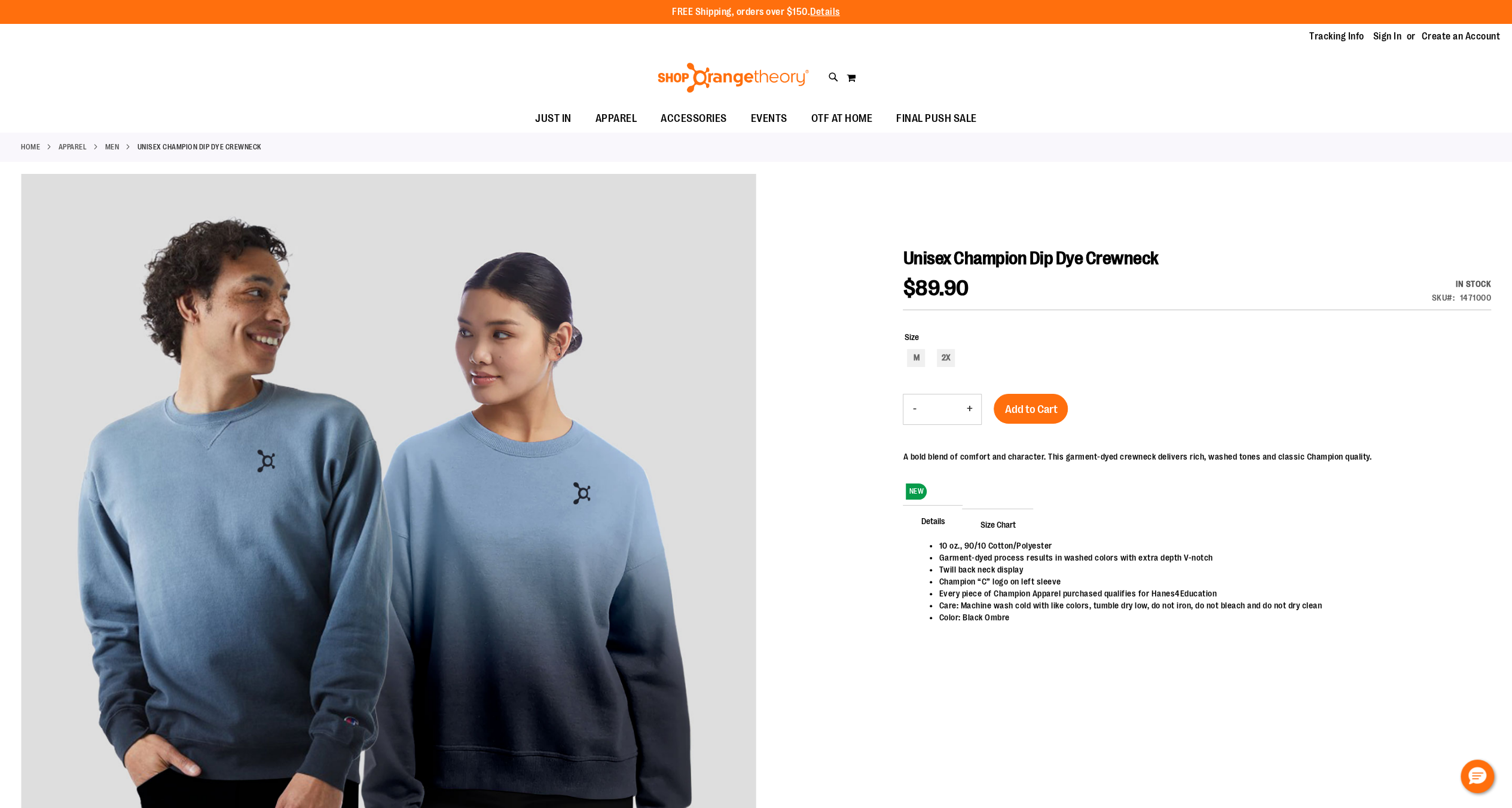
drag, startPoint x: 867, startPoint y: 398, endPoint x: 833, endPoint y: 399, distance: 34.0
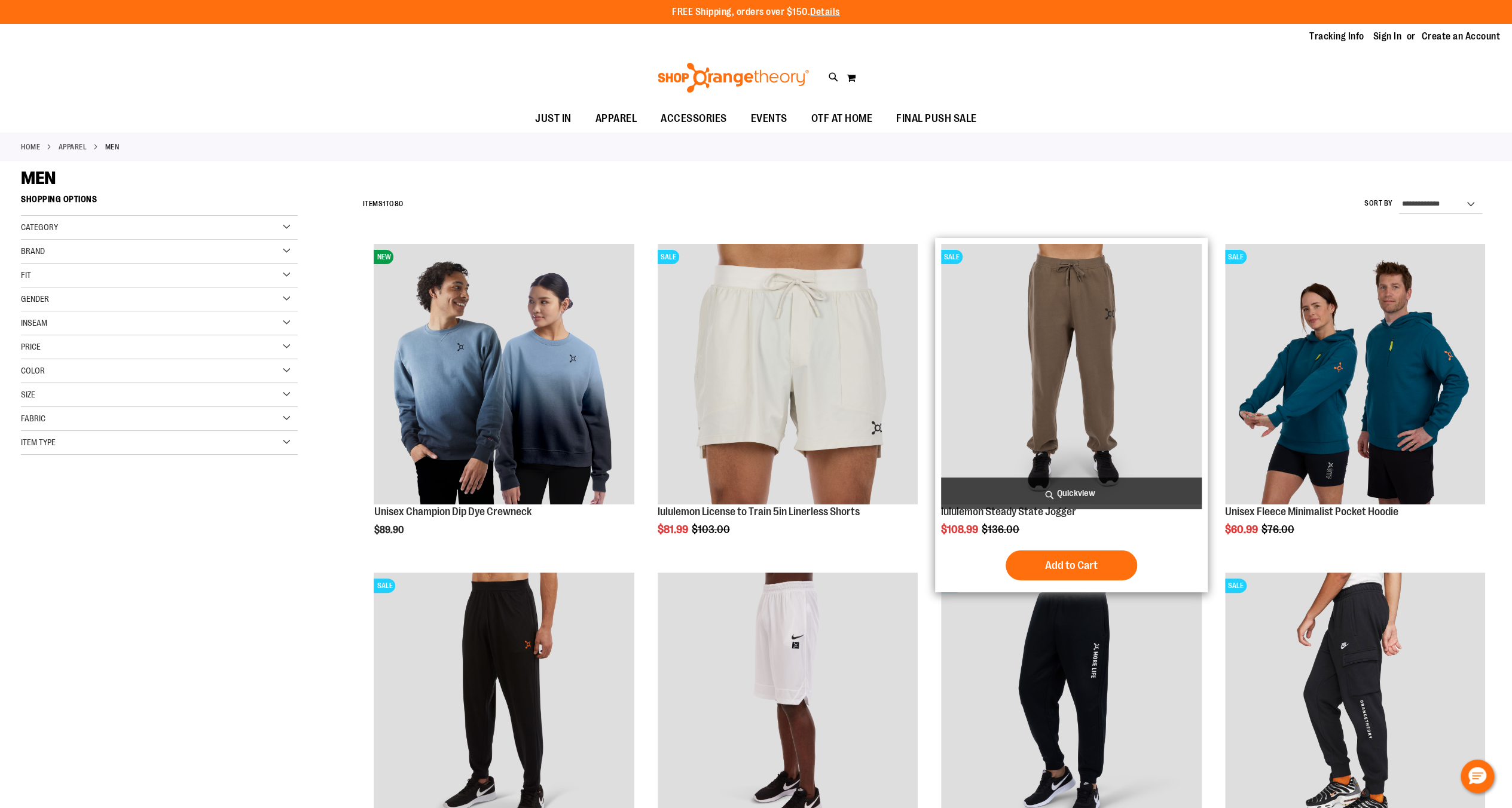
click at [1122, 388] on img "product" at bounding box center [1071, 373] width 260 height 260
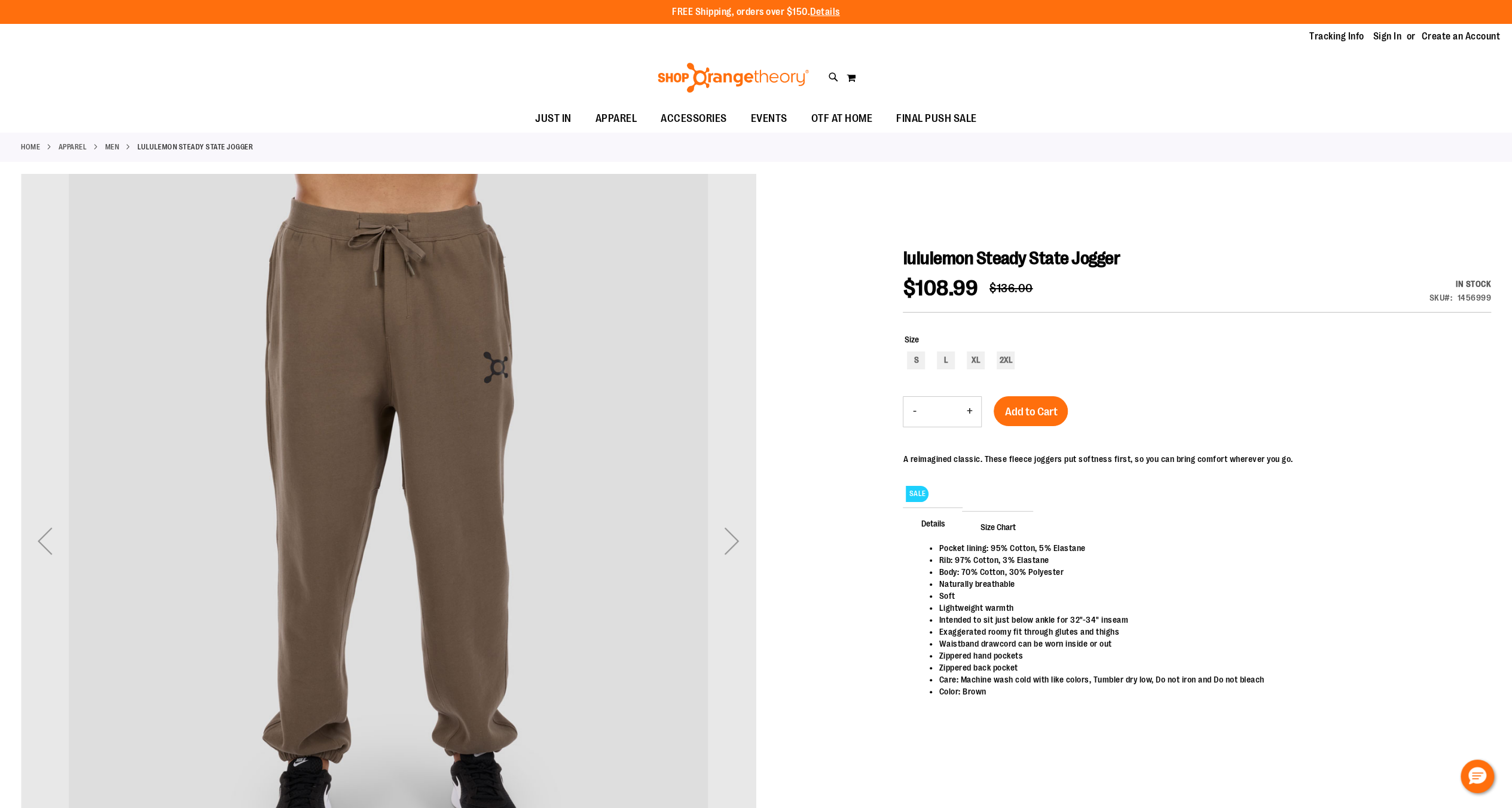
drag, startPoint x: 810, startPoint y: 463, endPoint x: 720, endPoint y: 458, distance: 90.1
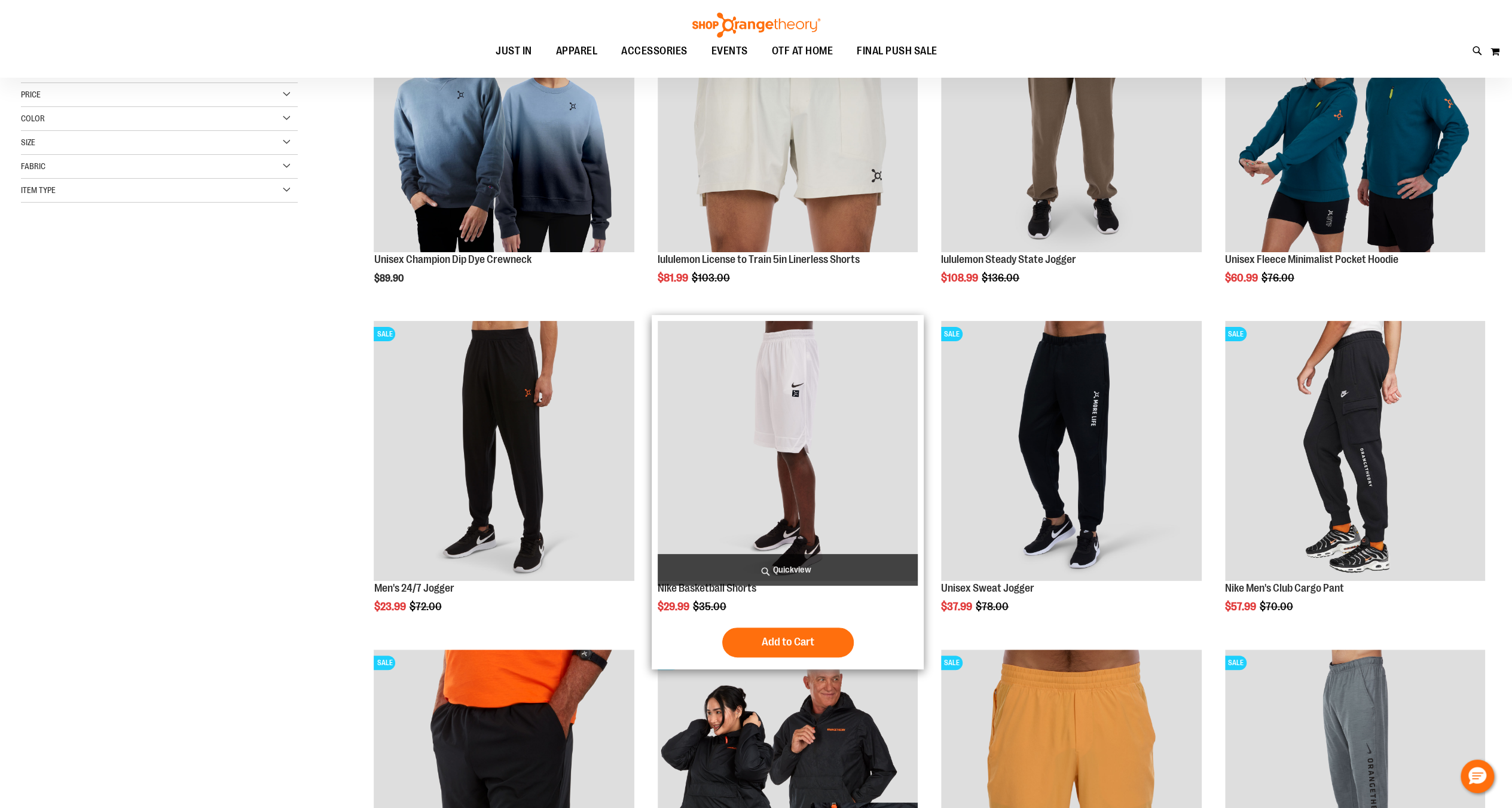
scroll to position [159, 0]
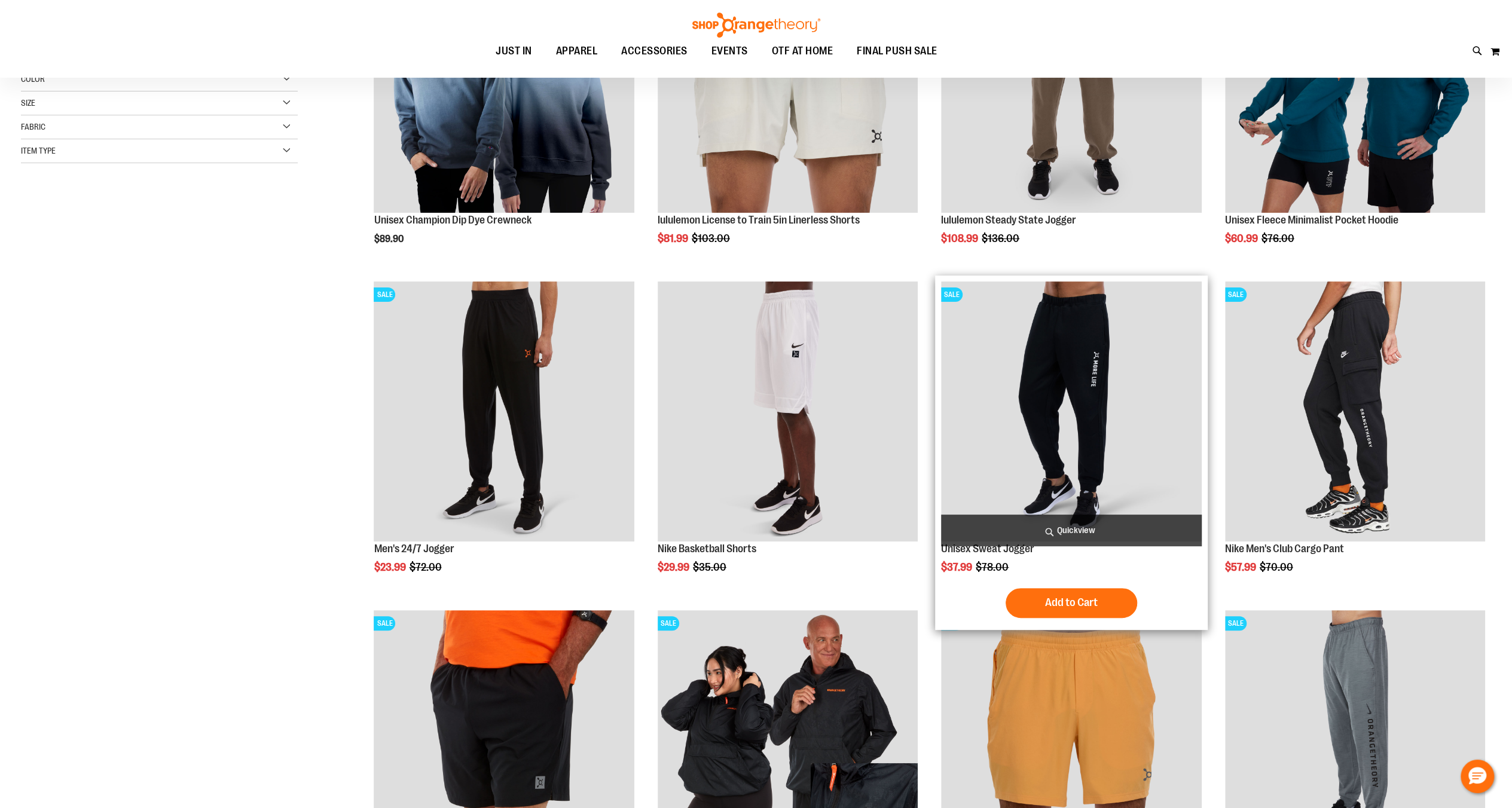
click at [1074, 424] on img "product" at bounding box center [1071, 411] width 260 height 260
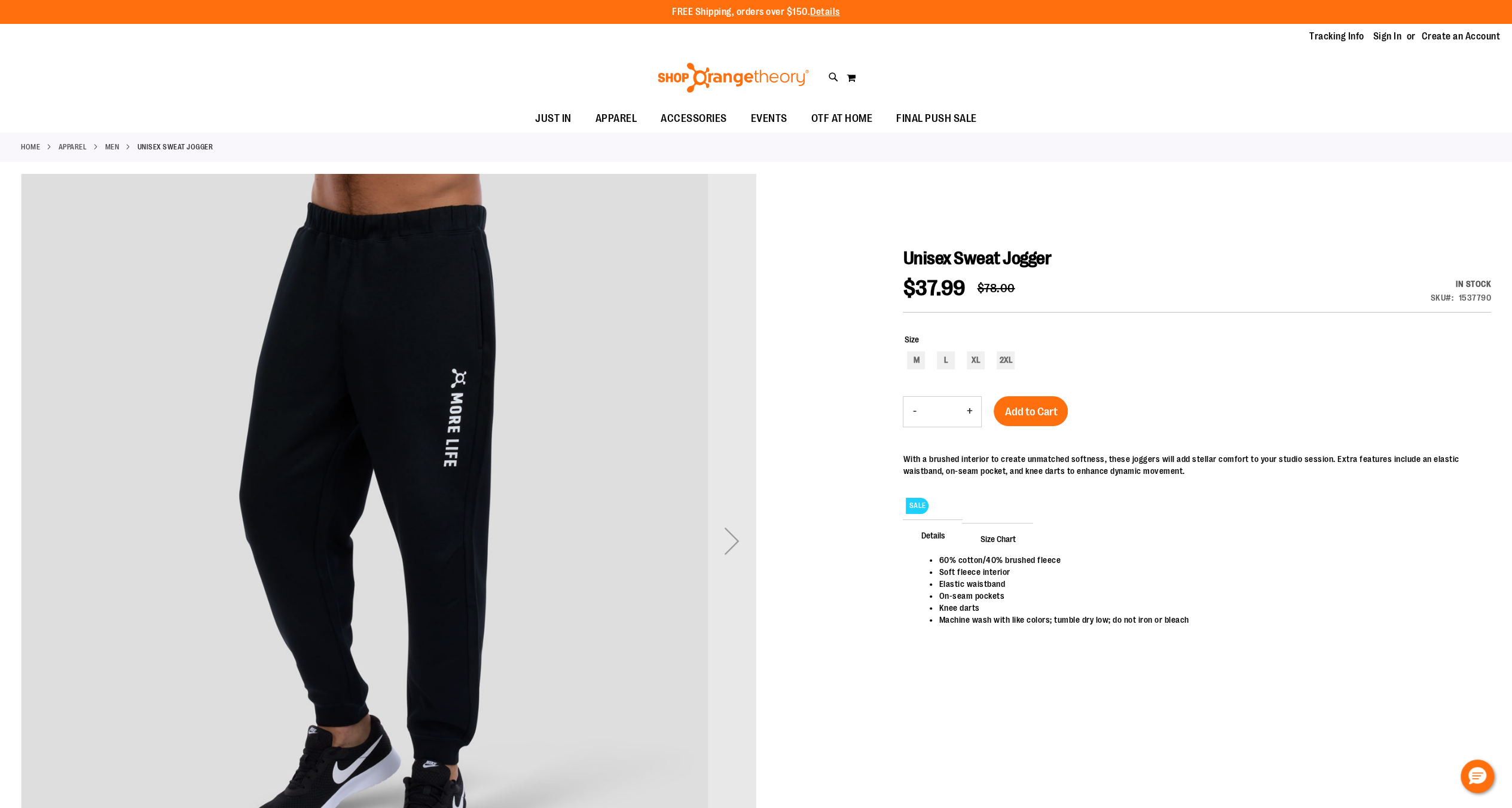
scroll to position [40, 0]
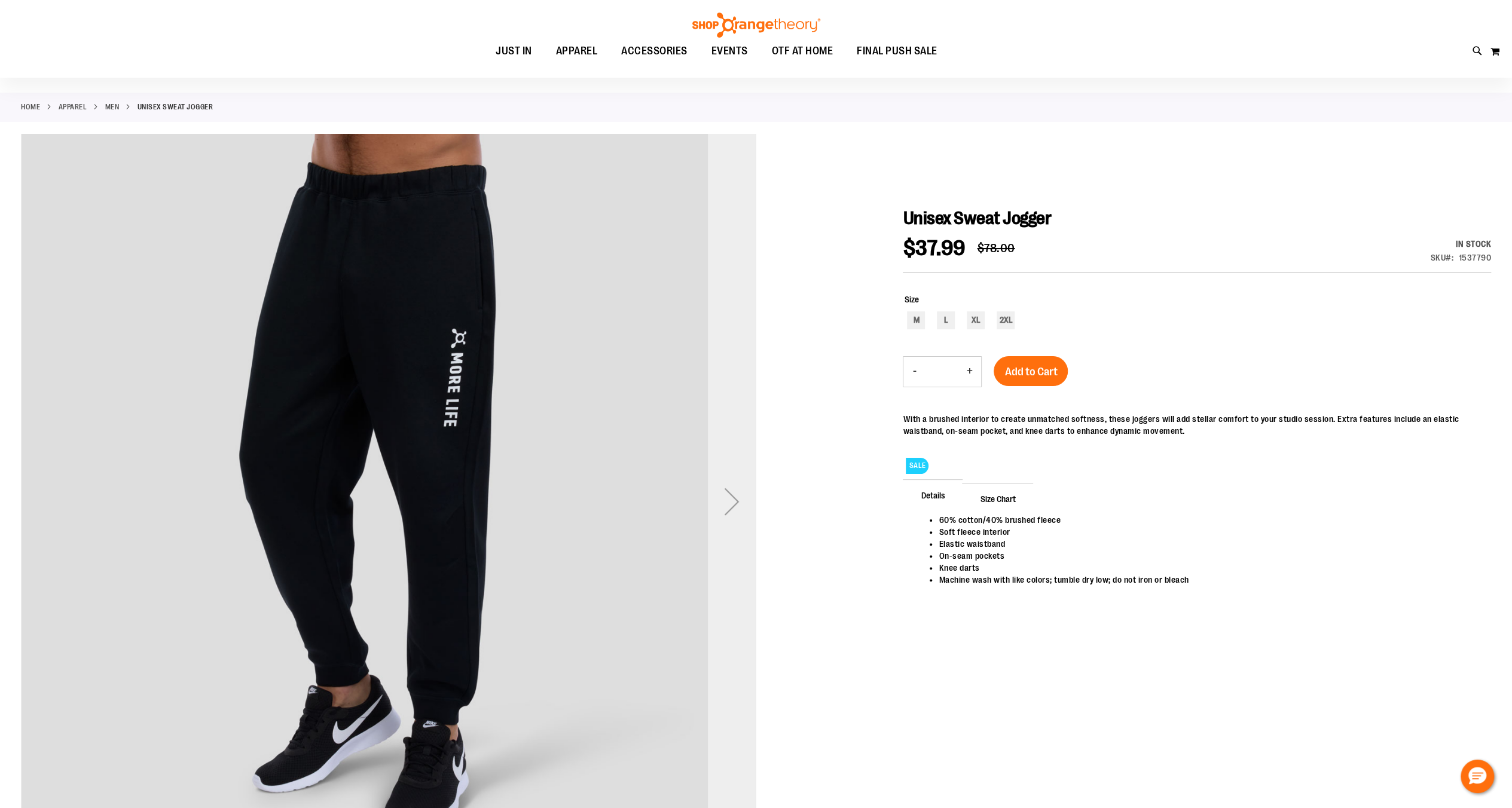
click at [740, 493] on div "Next" at bounding box center [732, 501] width 48 height 48
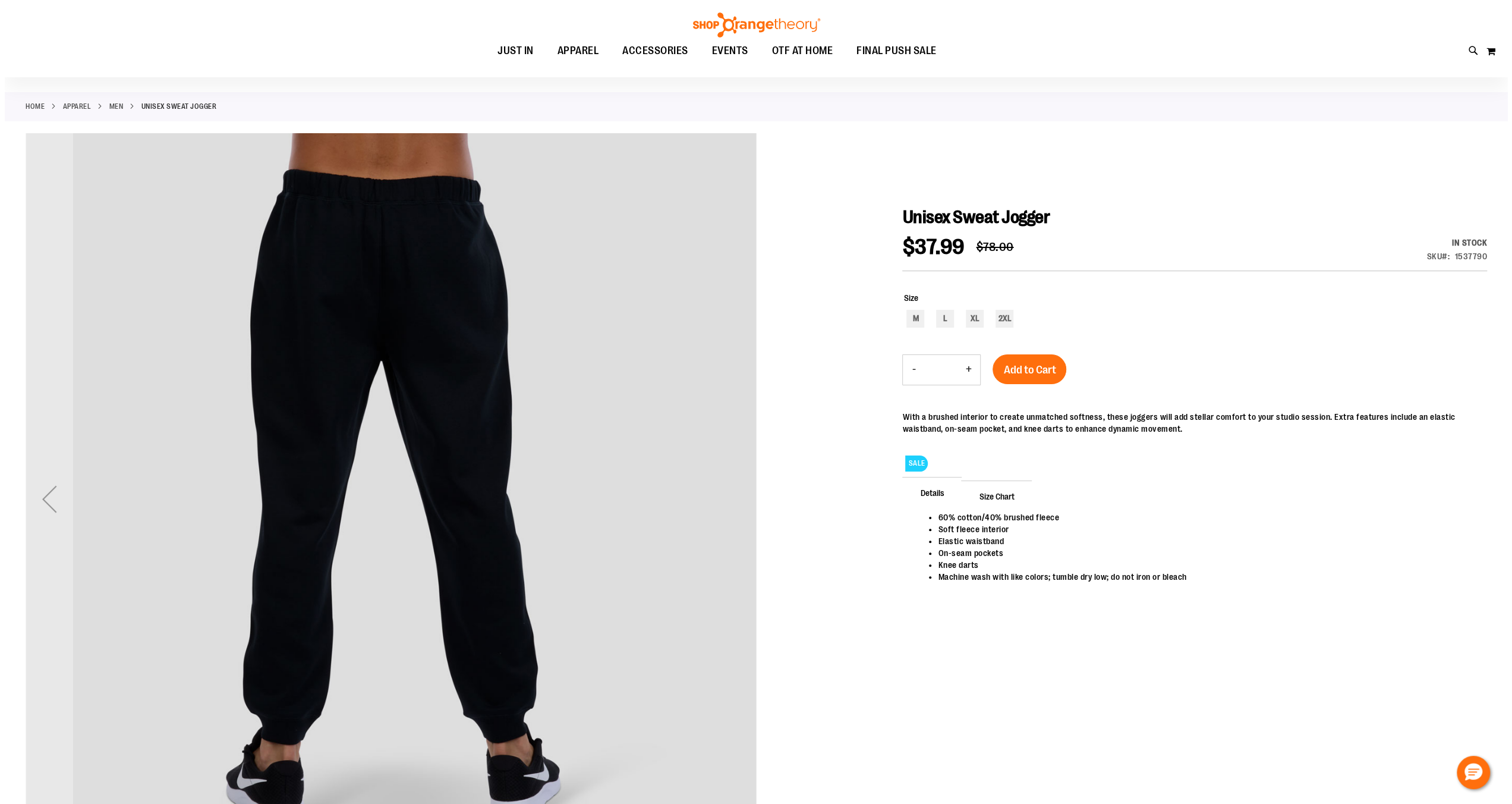
scroll to position [0, 0]
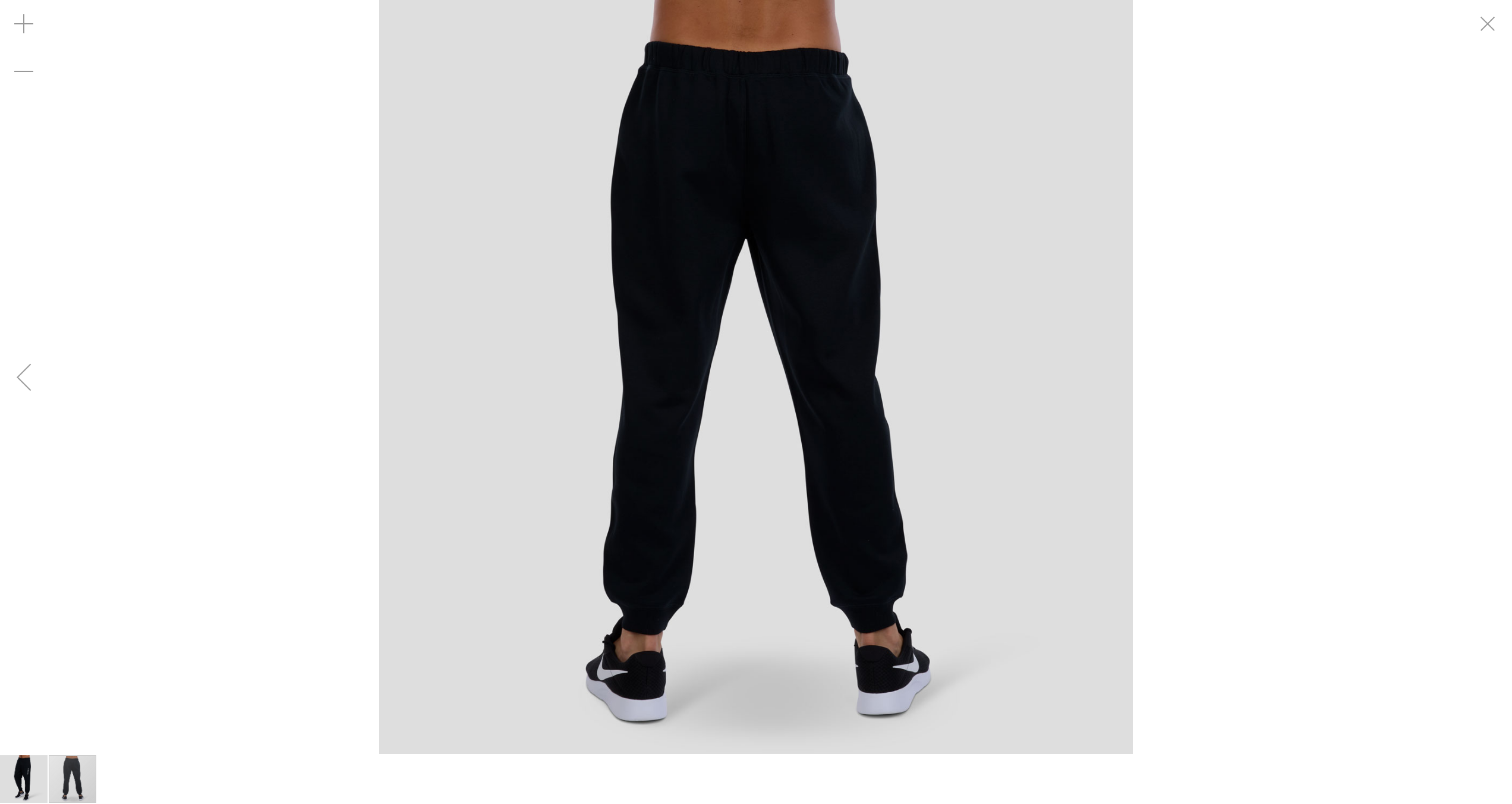
click at [93, 453] on div "carousel" at bounding box center [756, 377] width 1512 height 754
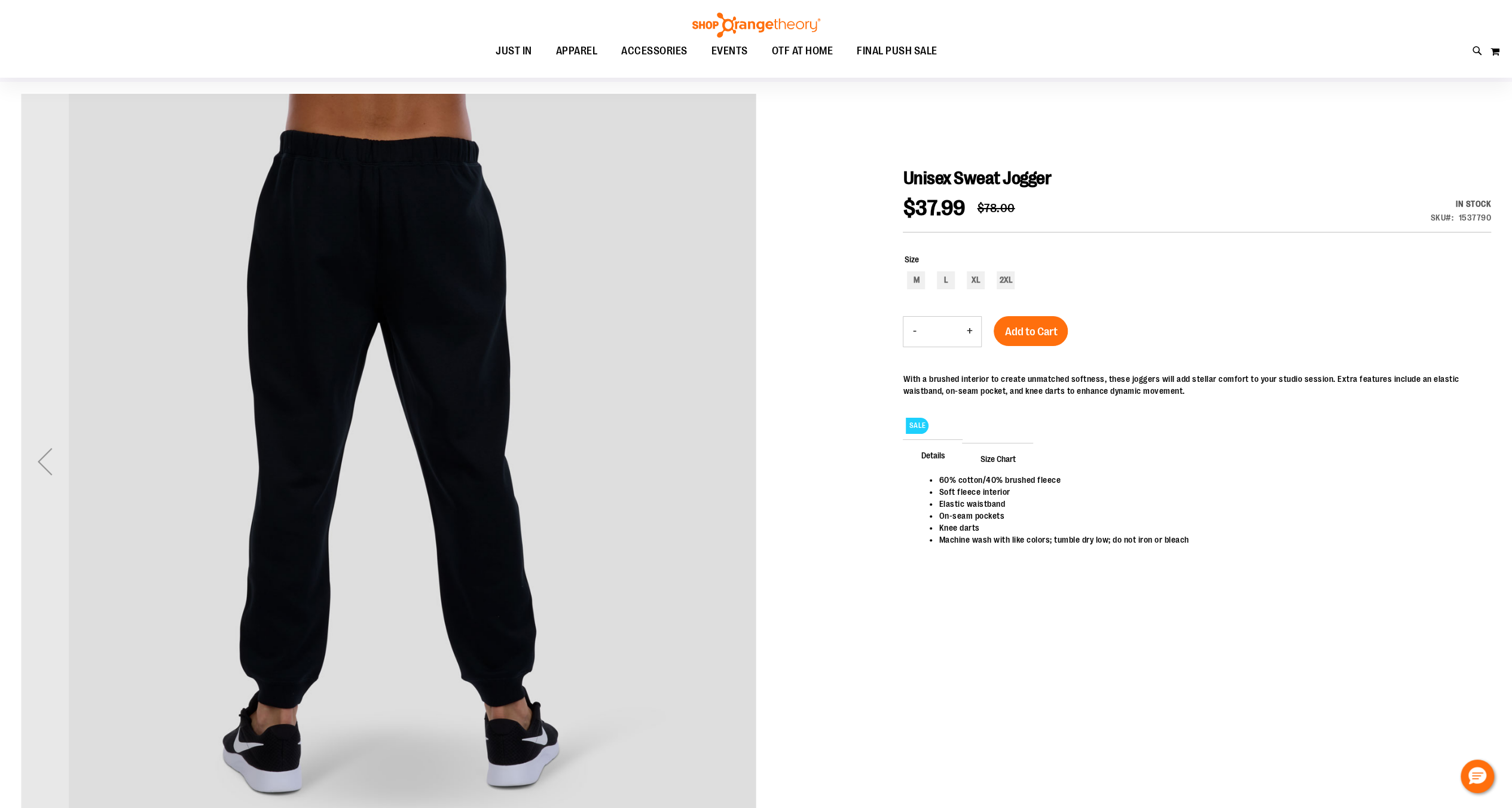
scroll to position [40, 0]
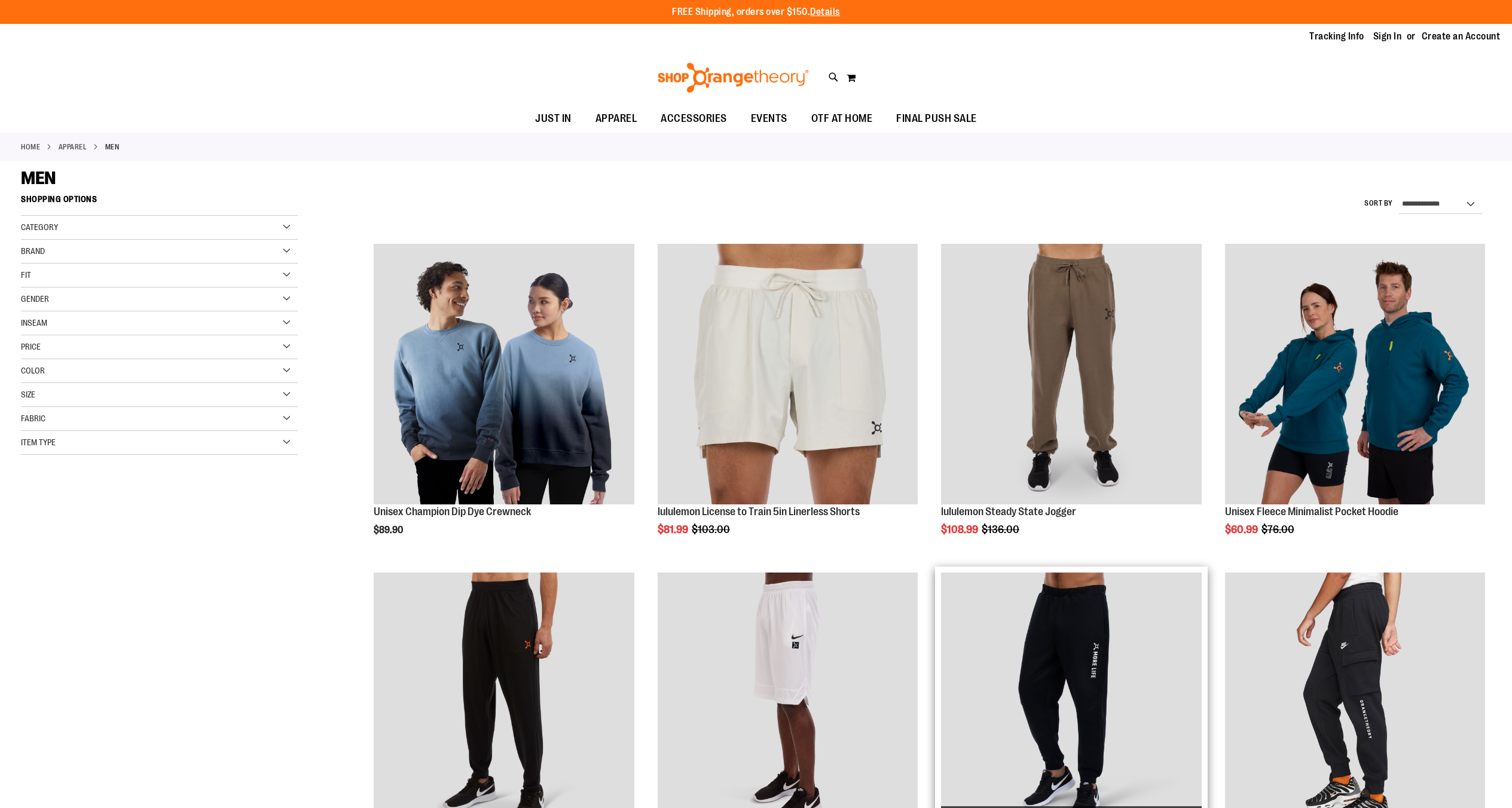
scroll to position [422, 0]
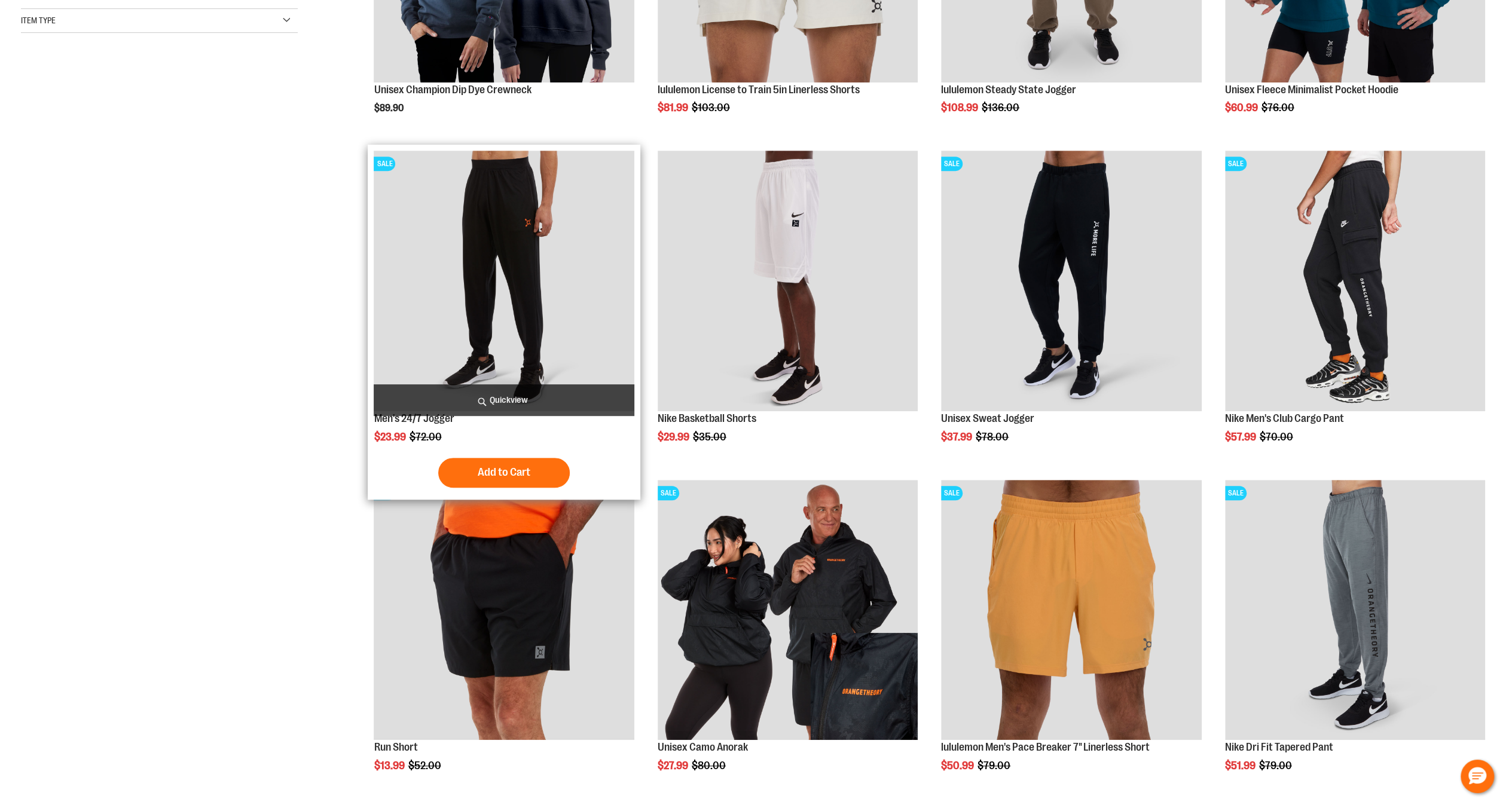
click at [559, 286] on img "product" at bounding box center [503, 280] width 260 height 260
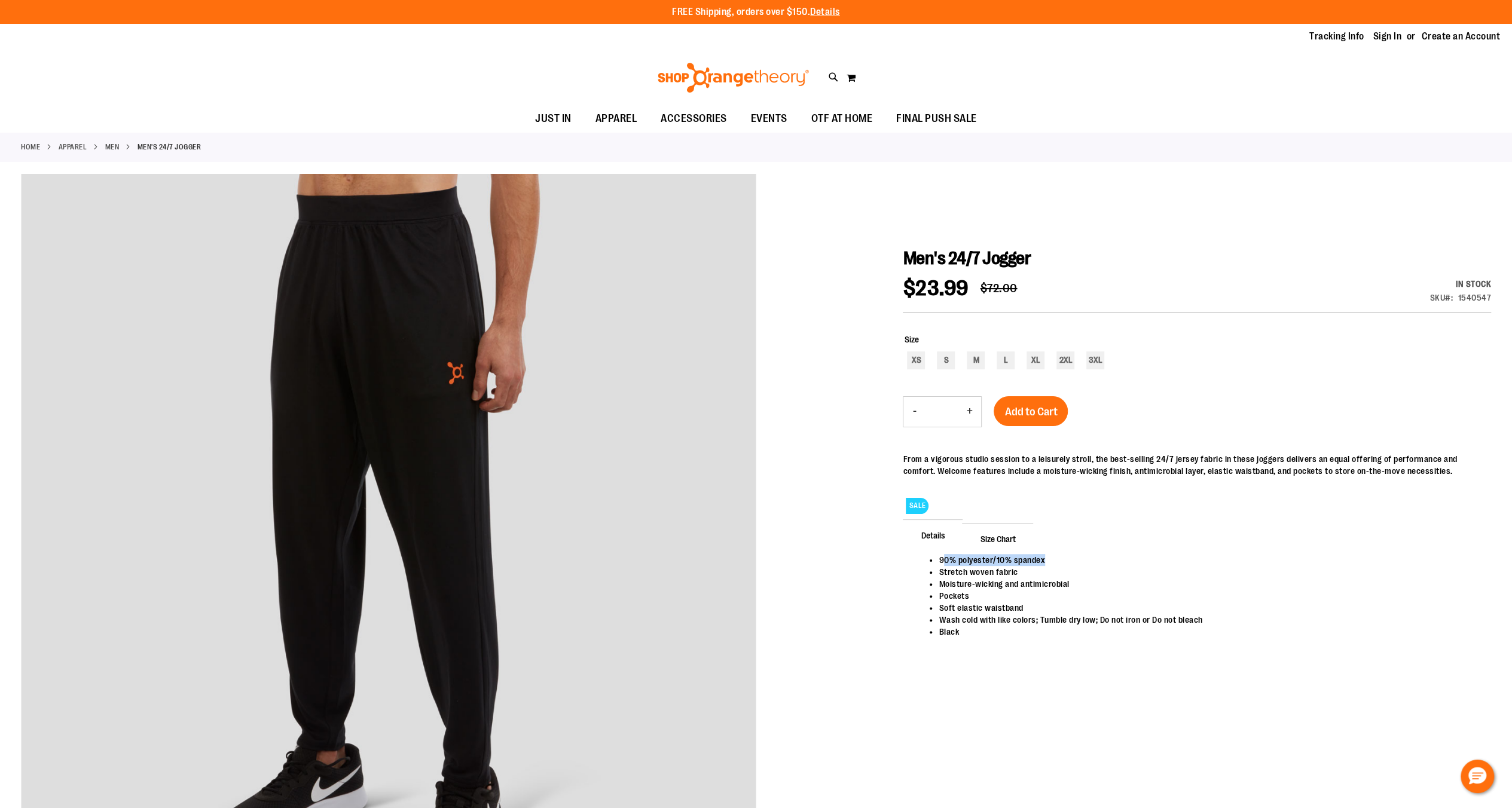
drag, startPoint x: 944, startPoint y: 563, endPoint x: 1080, endPoint y: 560, distance: 136.0
click at [1080, 560] on li "90% polyester/10% spandex" at bounding box center [1209, 560] width 540 height 12
click at [1150, 538] on div "Details 90% polyester/10% spandex Stretch woven fabric Moisture-wicking and ant…" at bounding box center [1197, 595] width 588 height 145
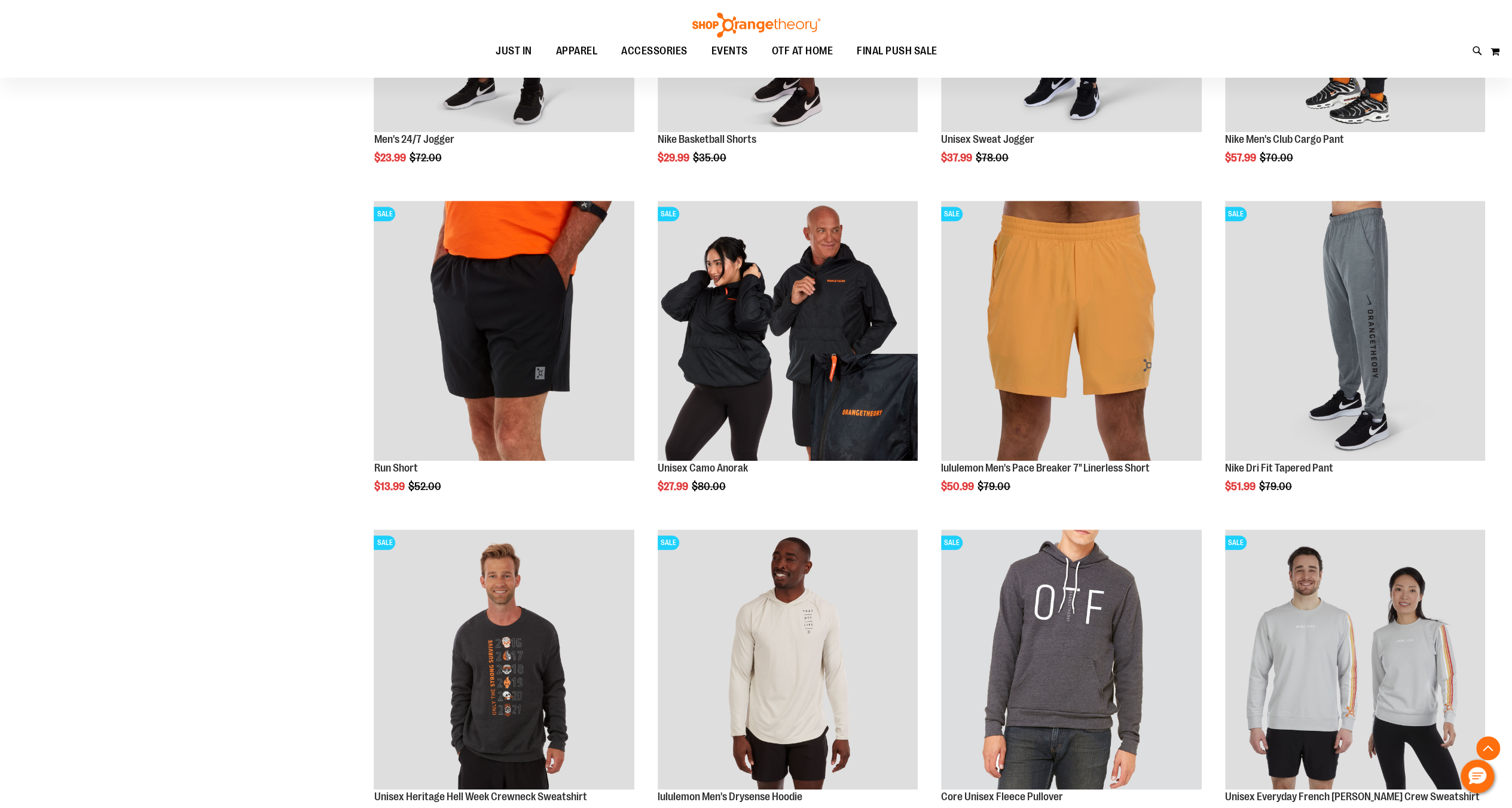
scroll to position [740, 0]
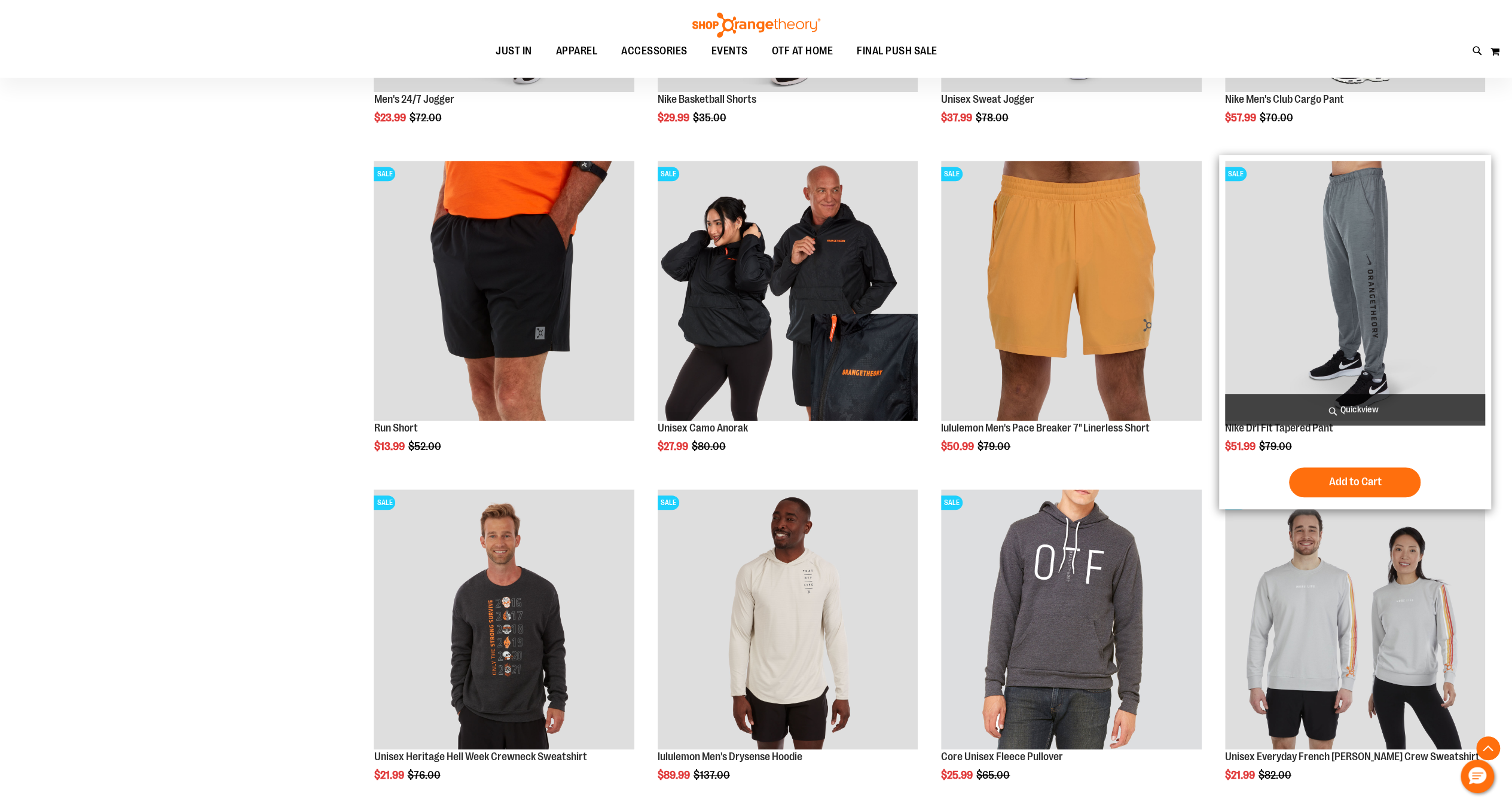
click at [1405, 279] on img "product" at bounding box center [1355, 290] width 260 height 260
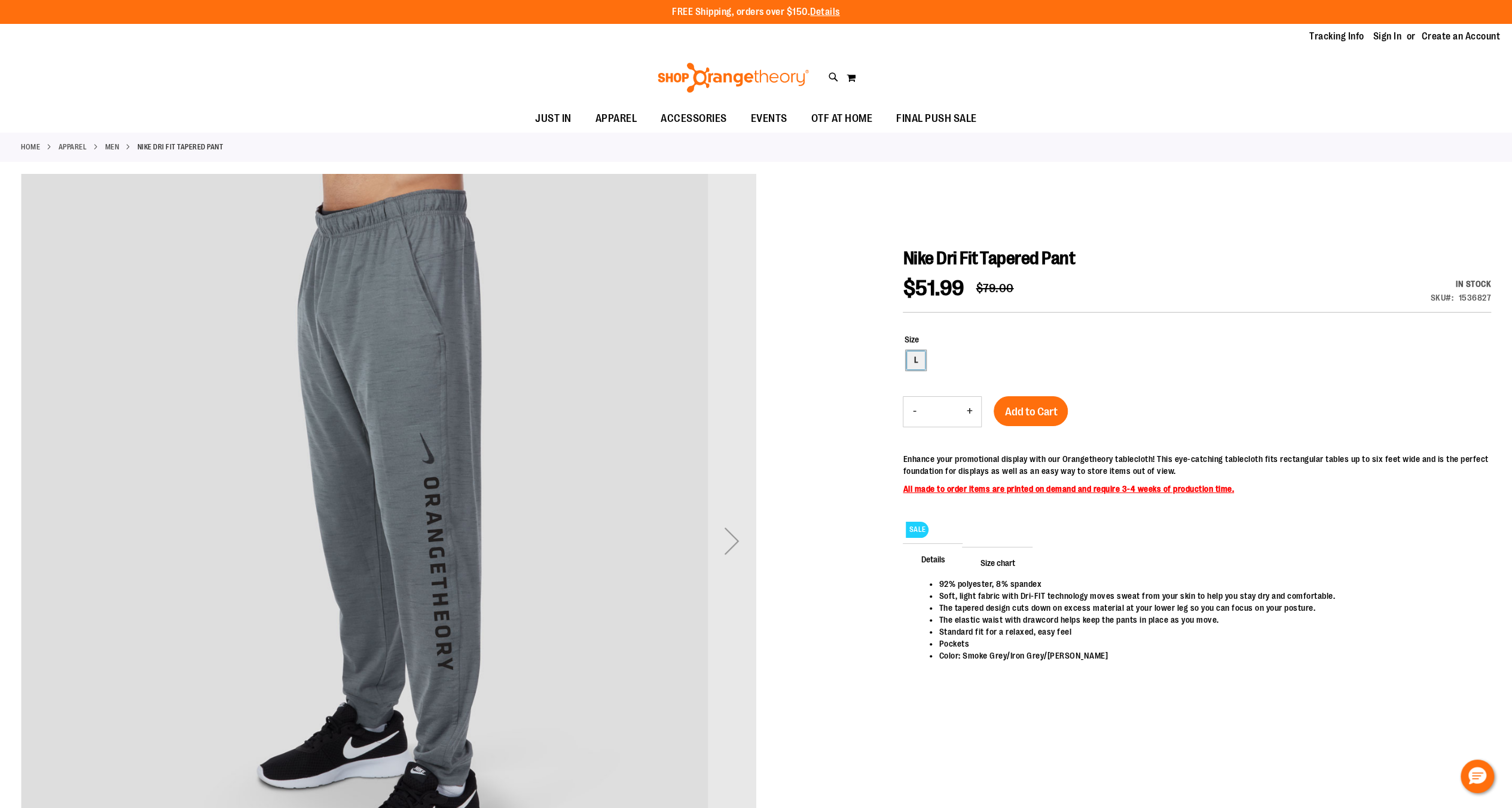
click at [916, 364] on div "L" at bounding box center [916, 360] width 18 height 18
type input "***"
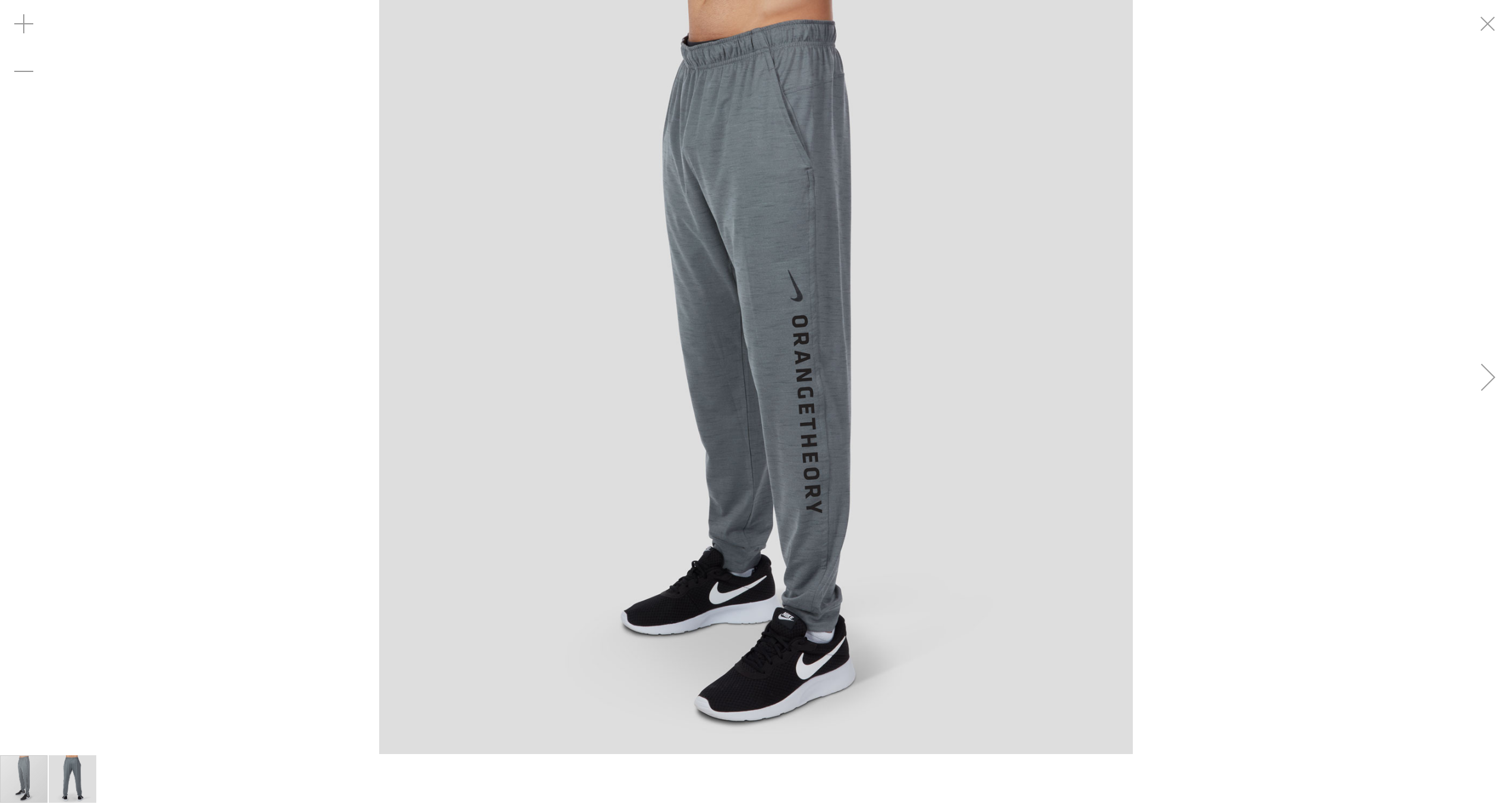
click at [799, 617] on img "carousel" at bounding box center [756, 377] width 753 height 754
click at [817, 628] on img "carousel" at bounding box center [756, 377] width 753 height 754
click at [831, 621] on img "carousel" at bounding box center [756, 377] width 753 height 754
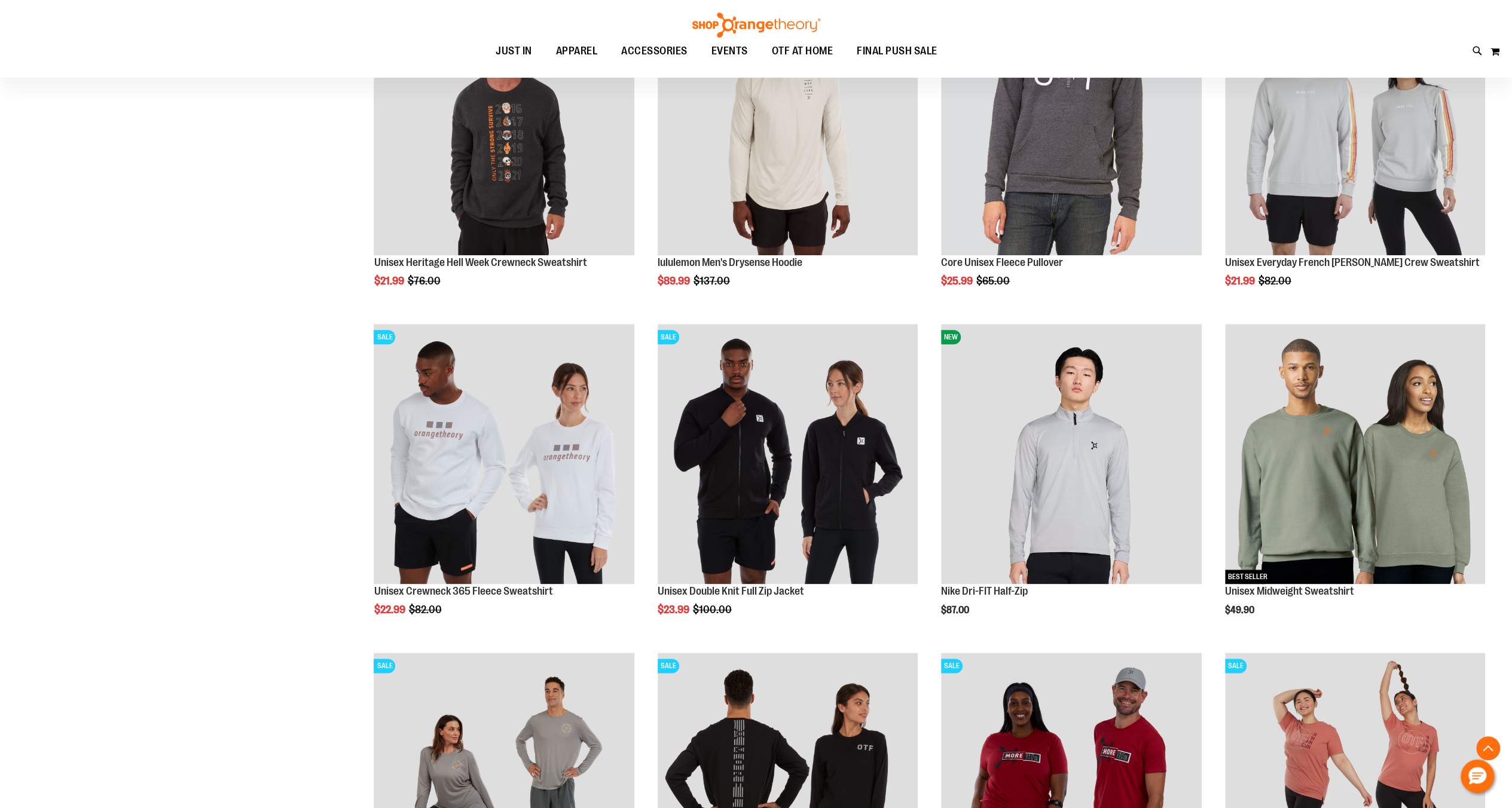
scroll to position [1474, 0]
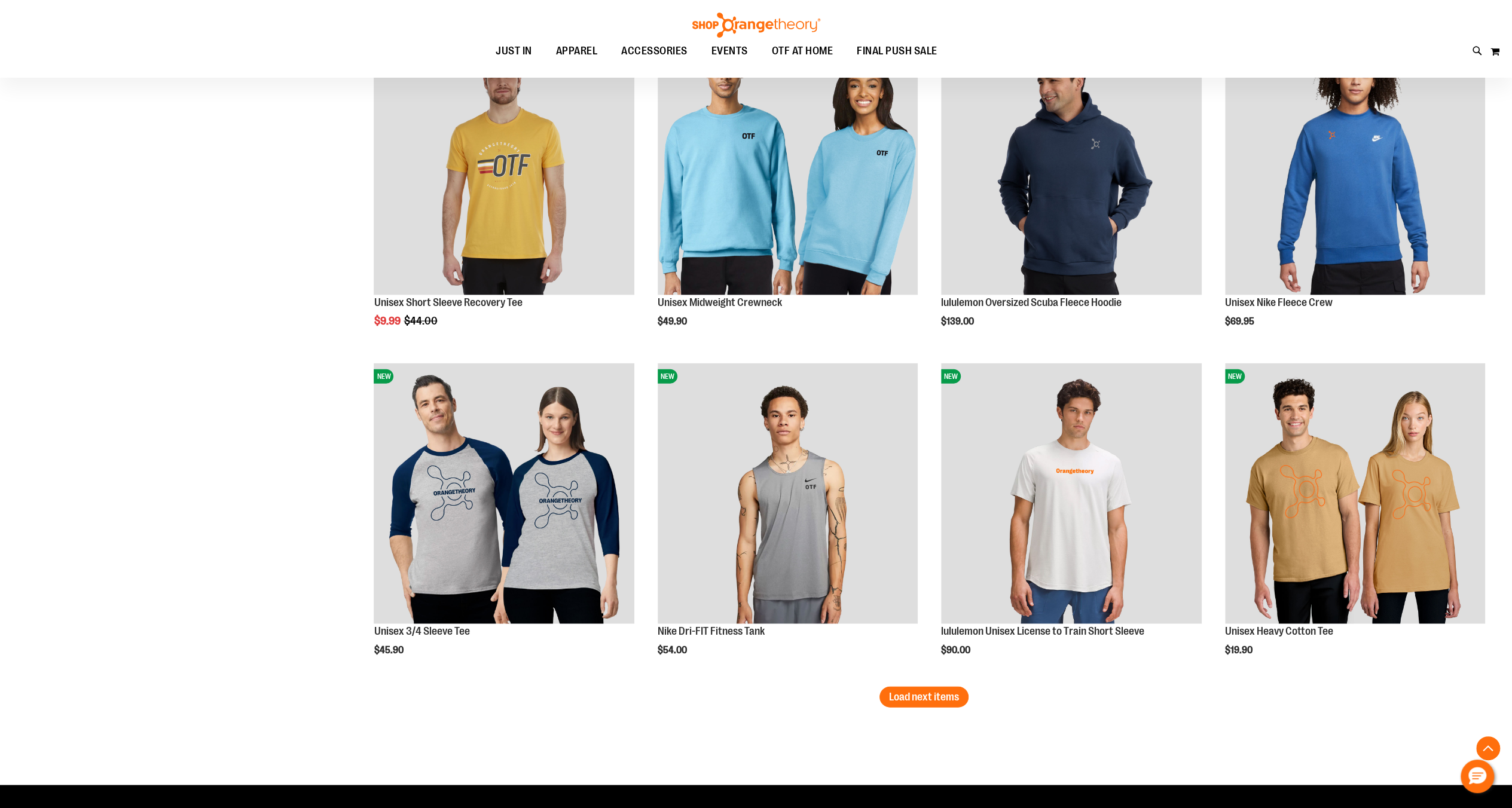
scroll to position [2391, 0]
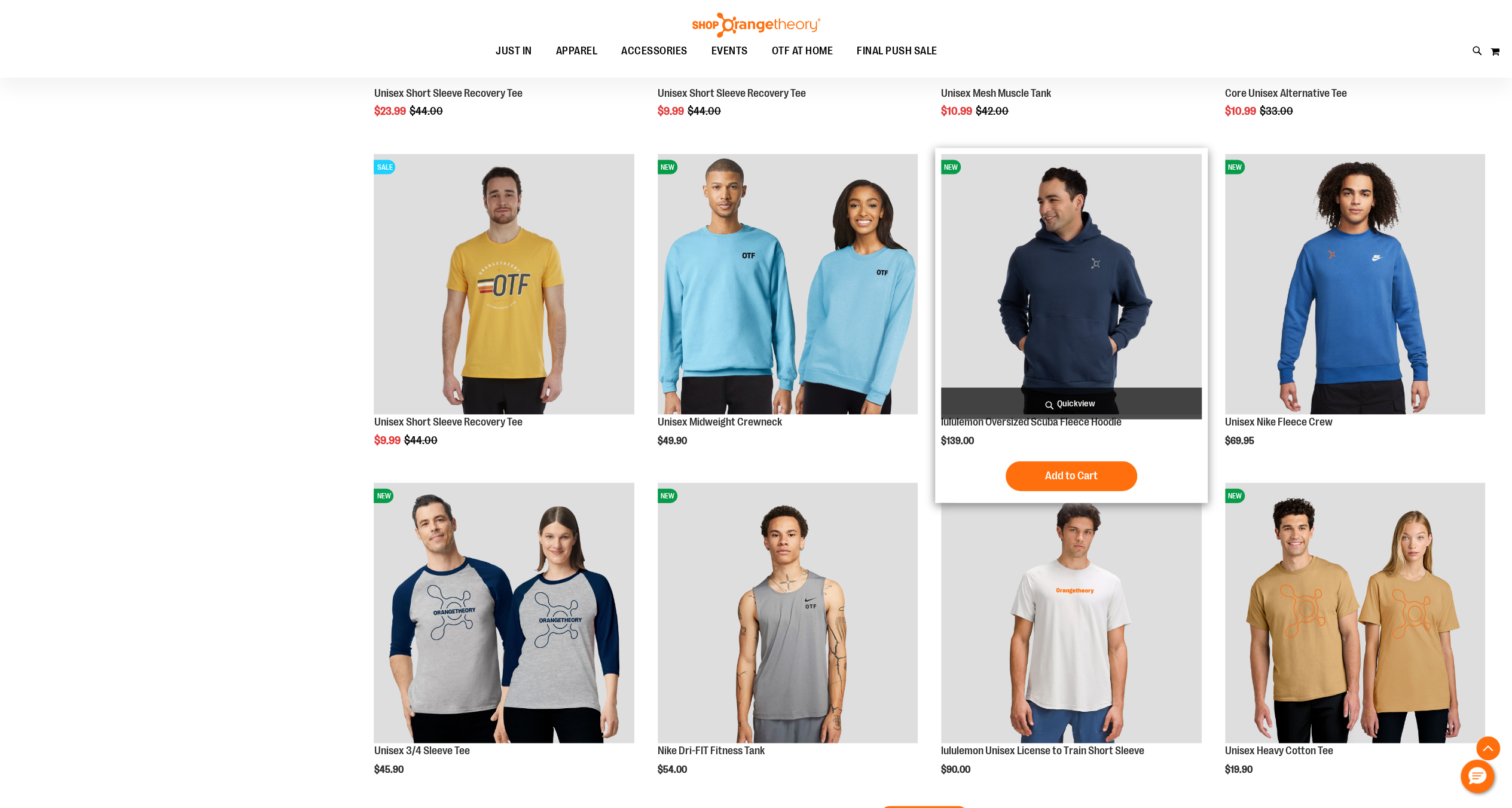
click at [1101, 286] on img "product" at bounding box center [1071, 284] width 260 height 260
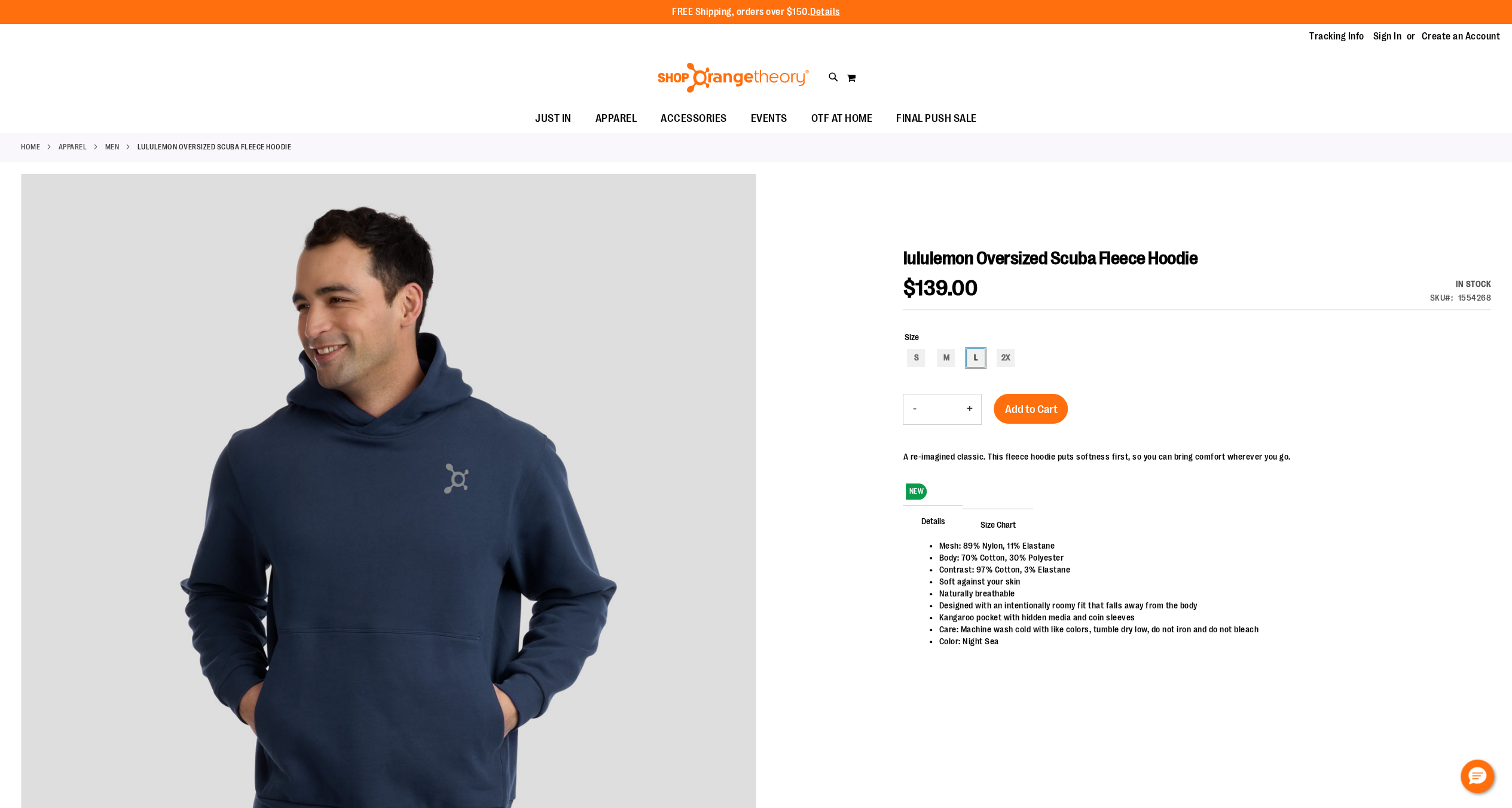
click at [980, 357] on div "L" at bounding box center [975, 357] width 18 height 18
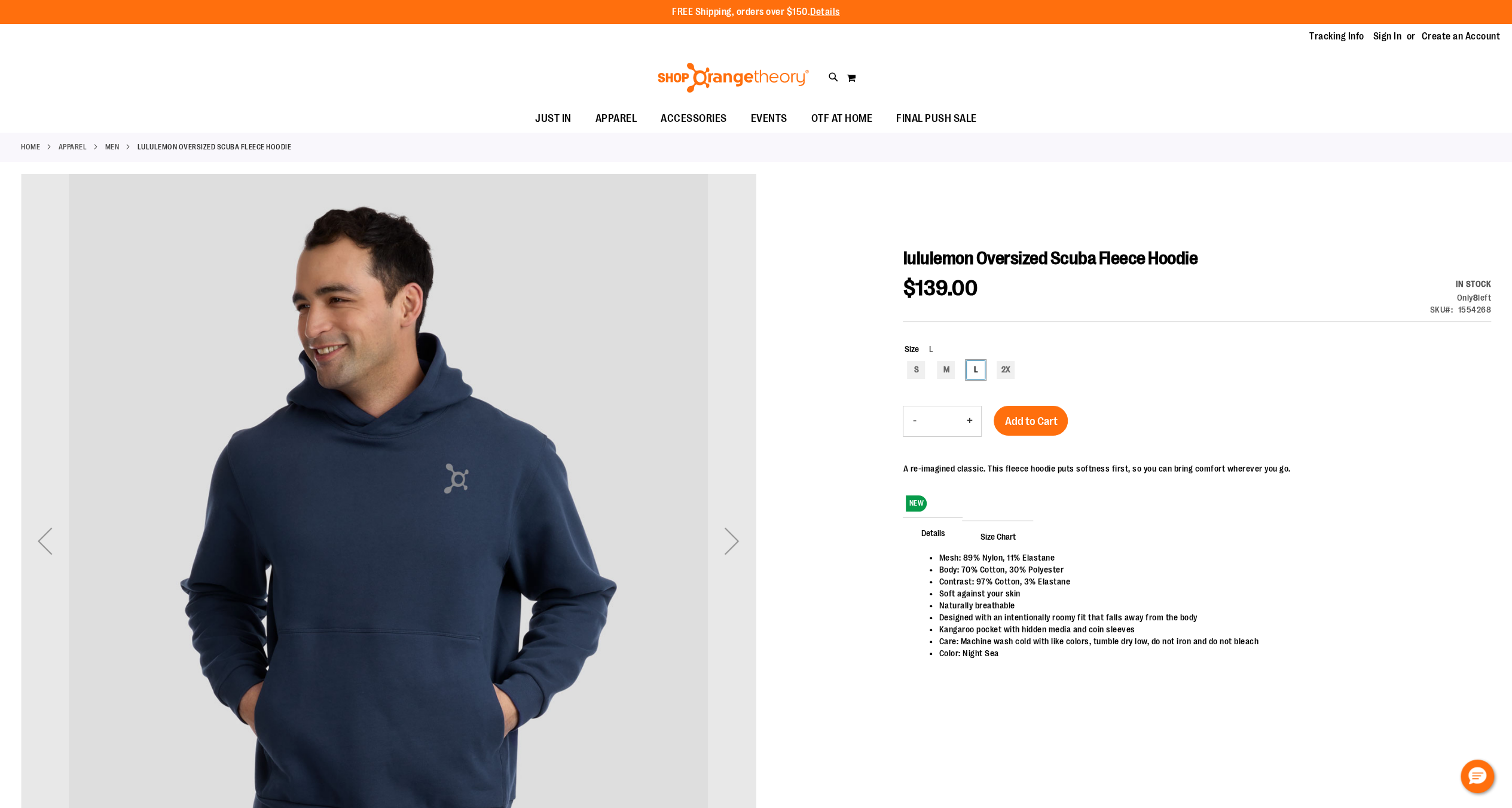
scroll to position [80, 0]
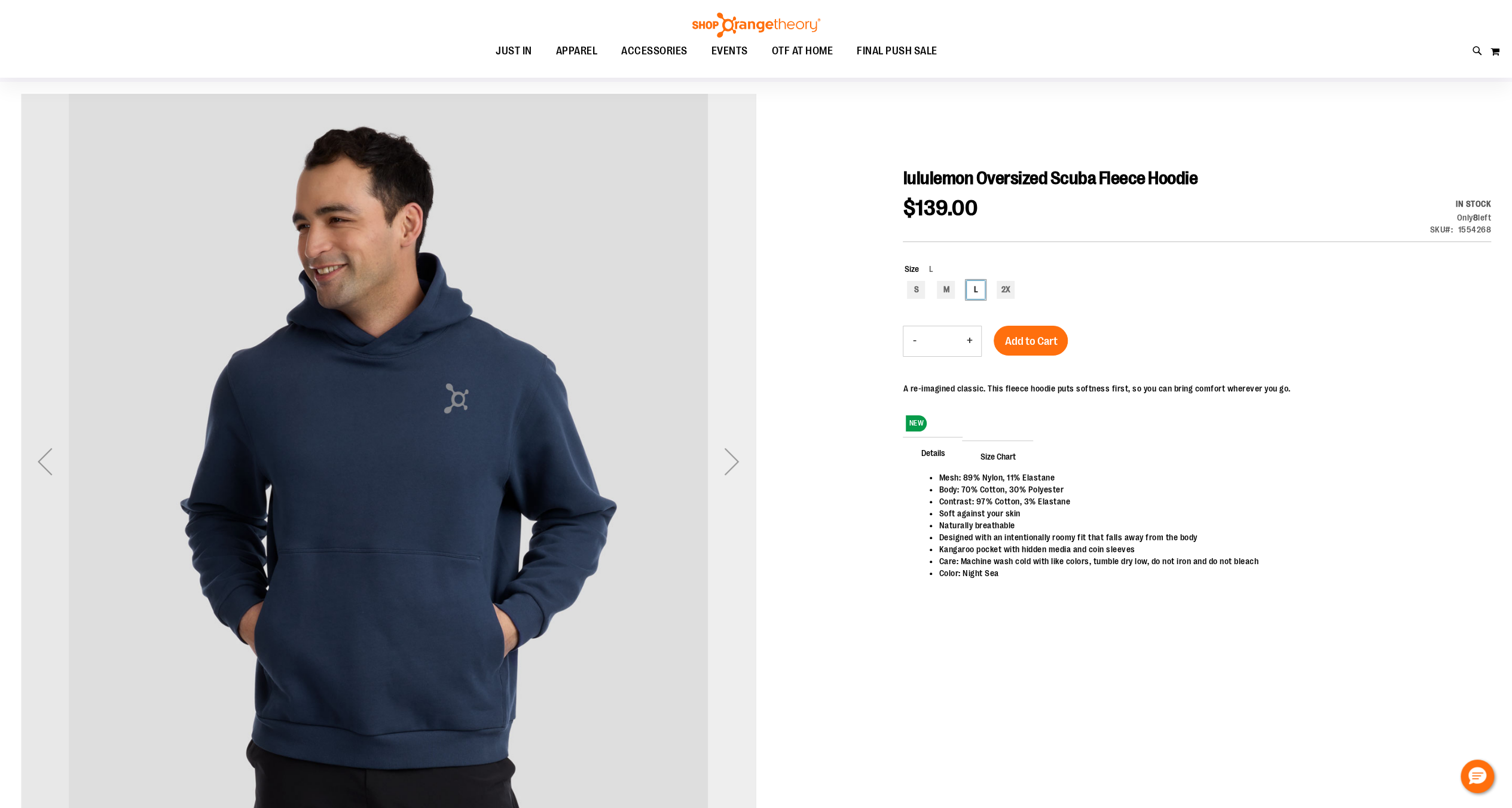
click at [745, 466] on div "Next" at bounding box center [732, 461] width 48 height 48
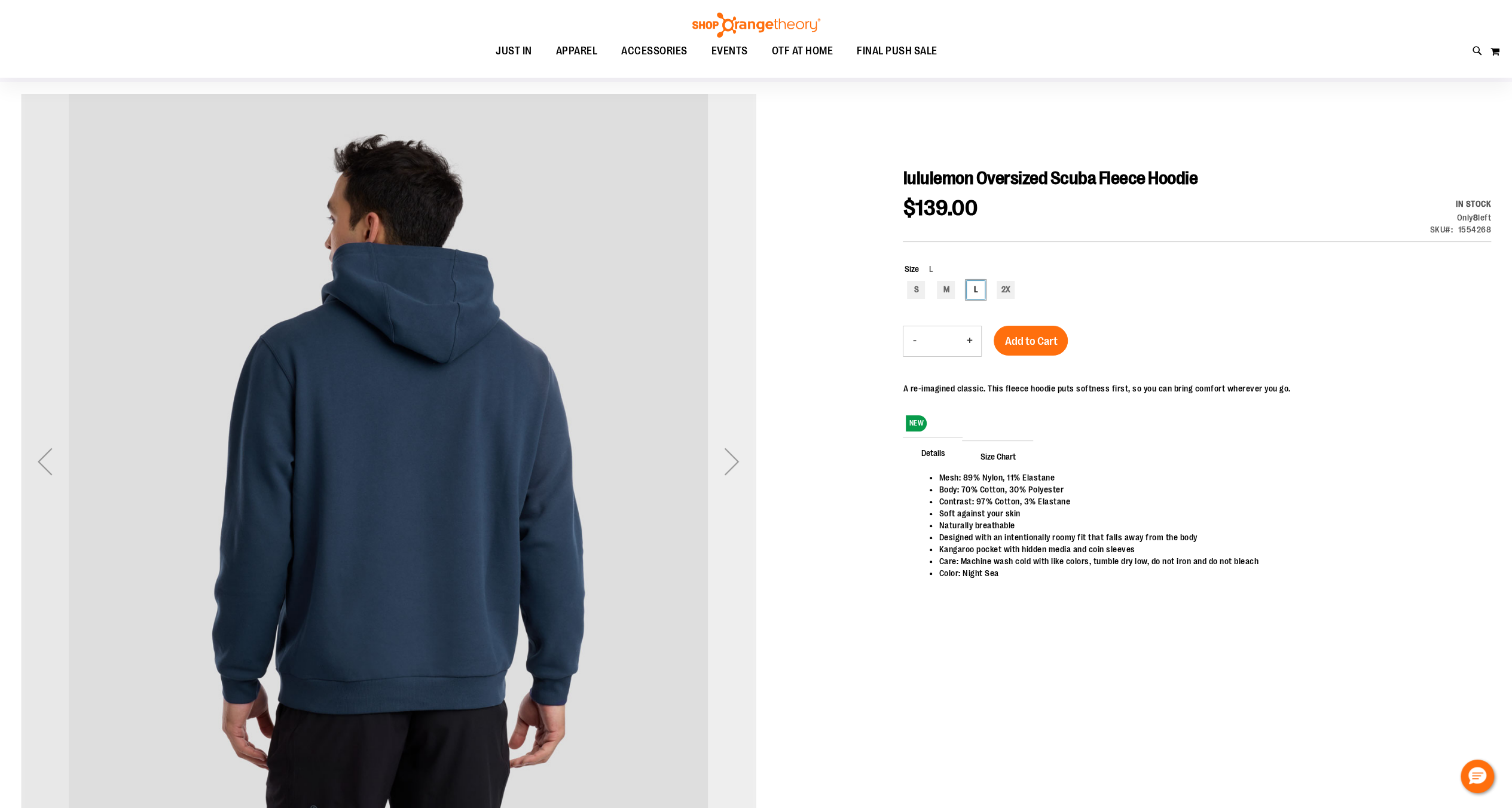
click at [745, 466] on div "Next" at bounding box center [732, 461] width 48 height 48
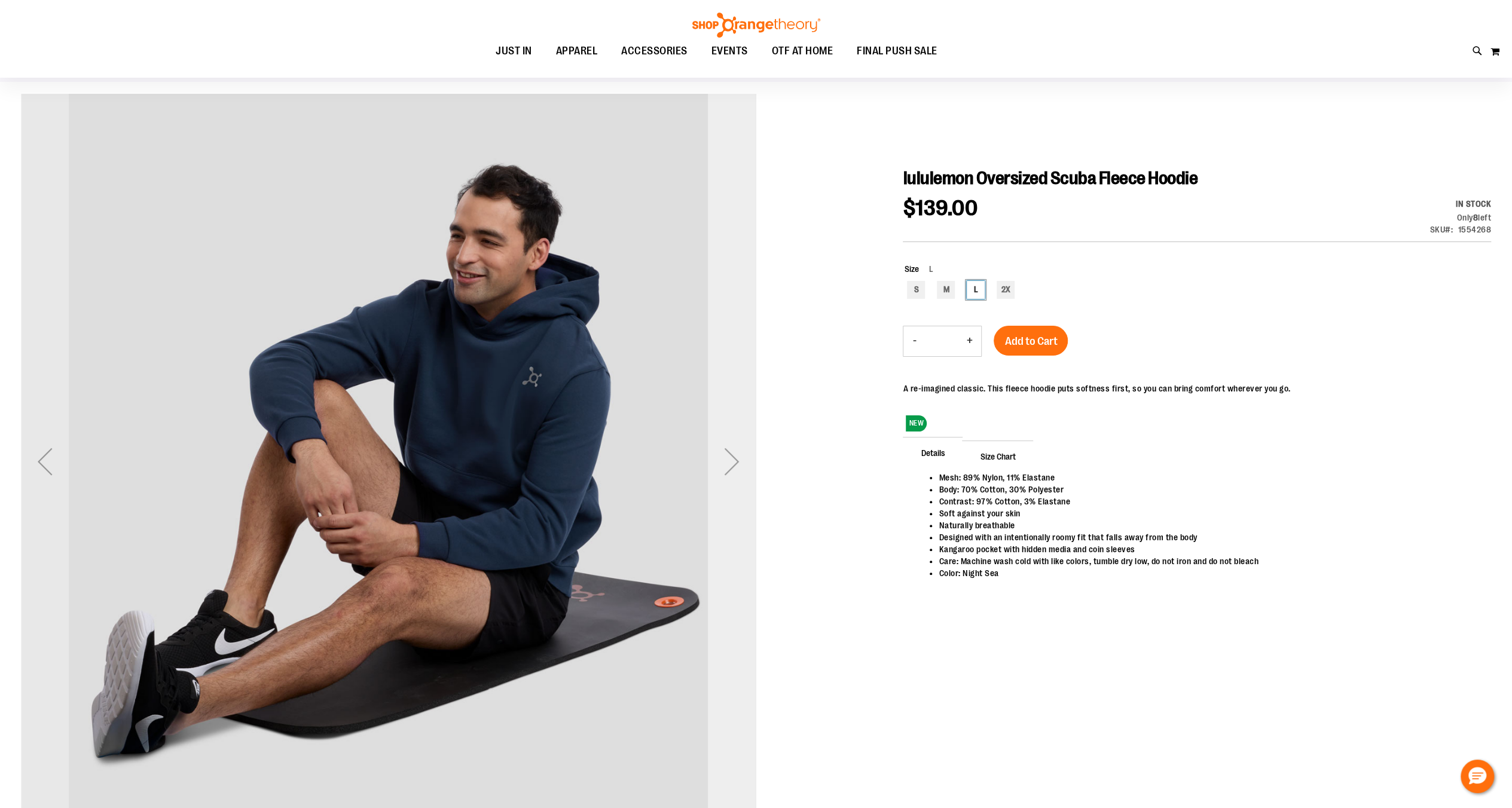
click at [745, 466] on div "Next" at bounding box center [732, 461] width 48 height 48
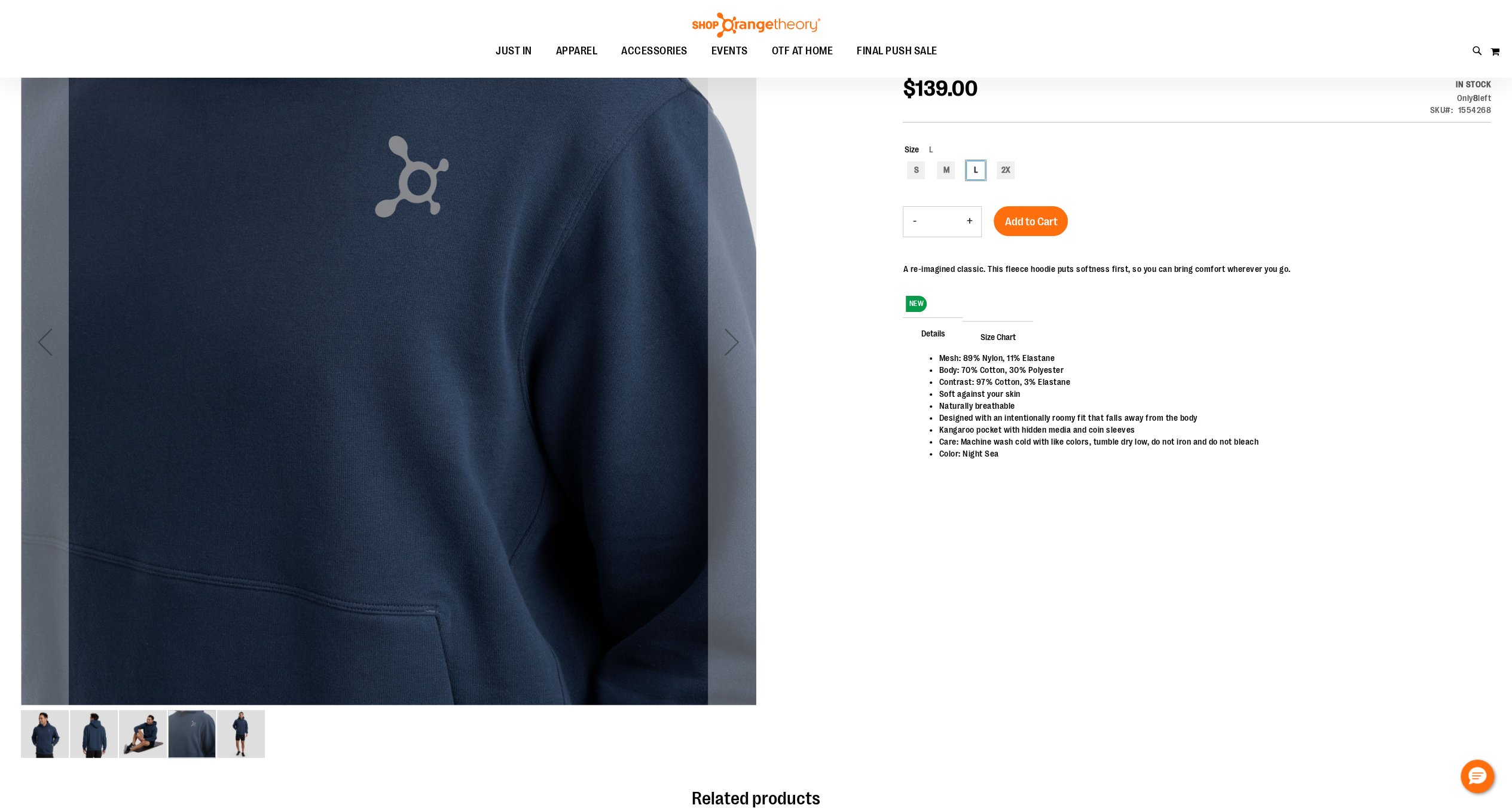
scroll to position [40, 0]
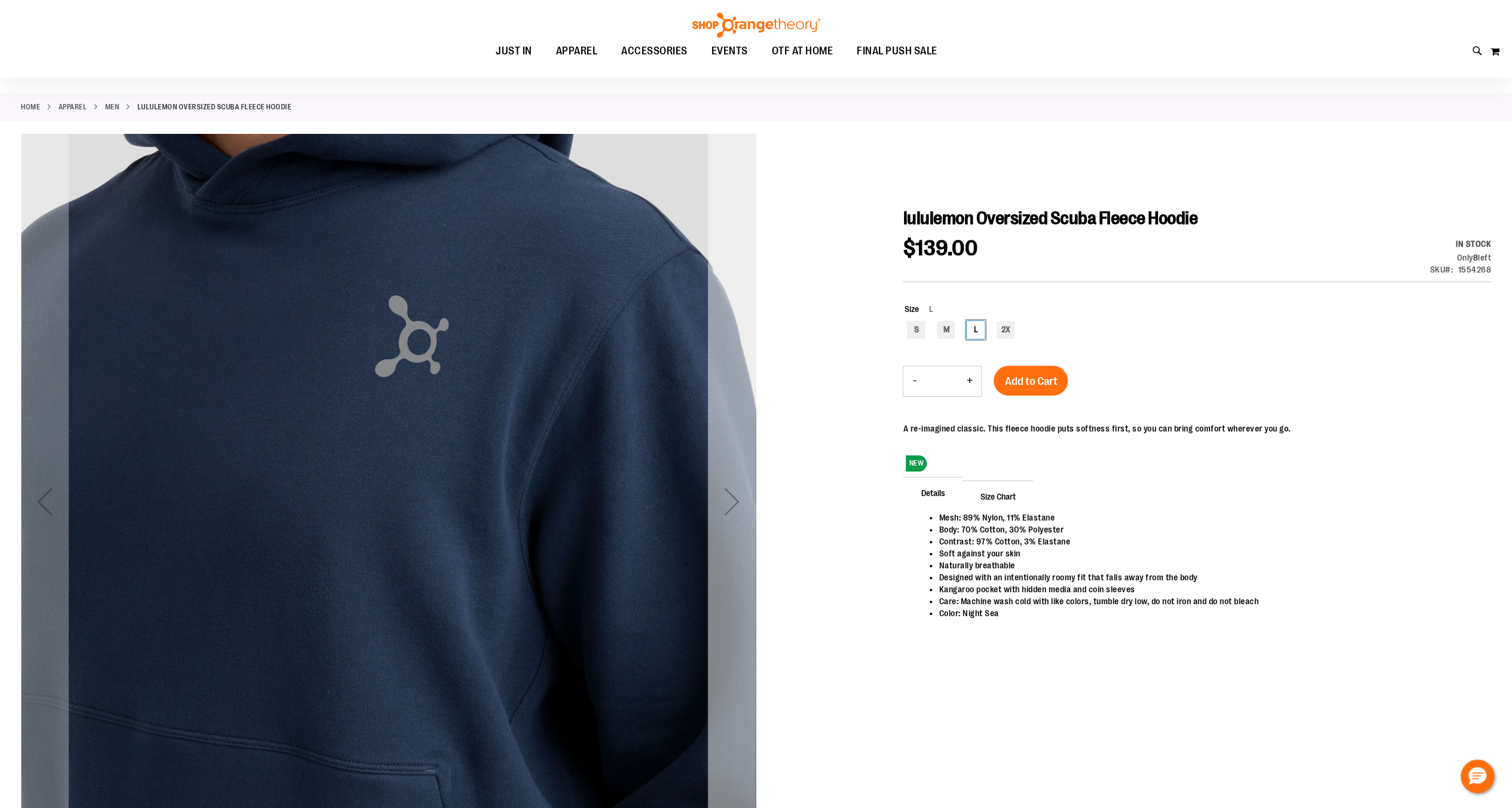
click at [747, 518] on div "Next" at bounding box center [732, 501] width 48 height 48
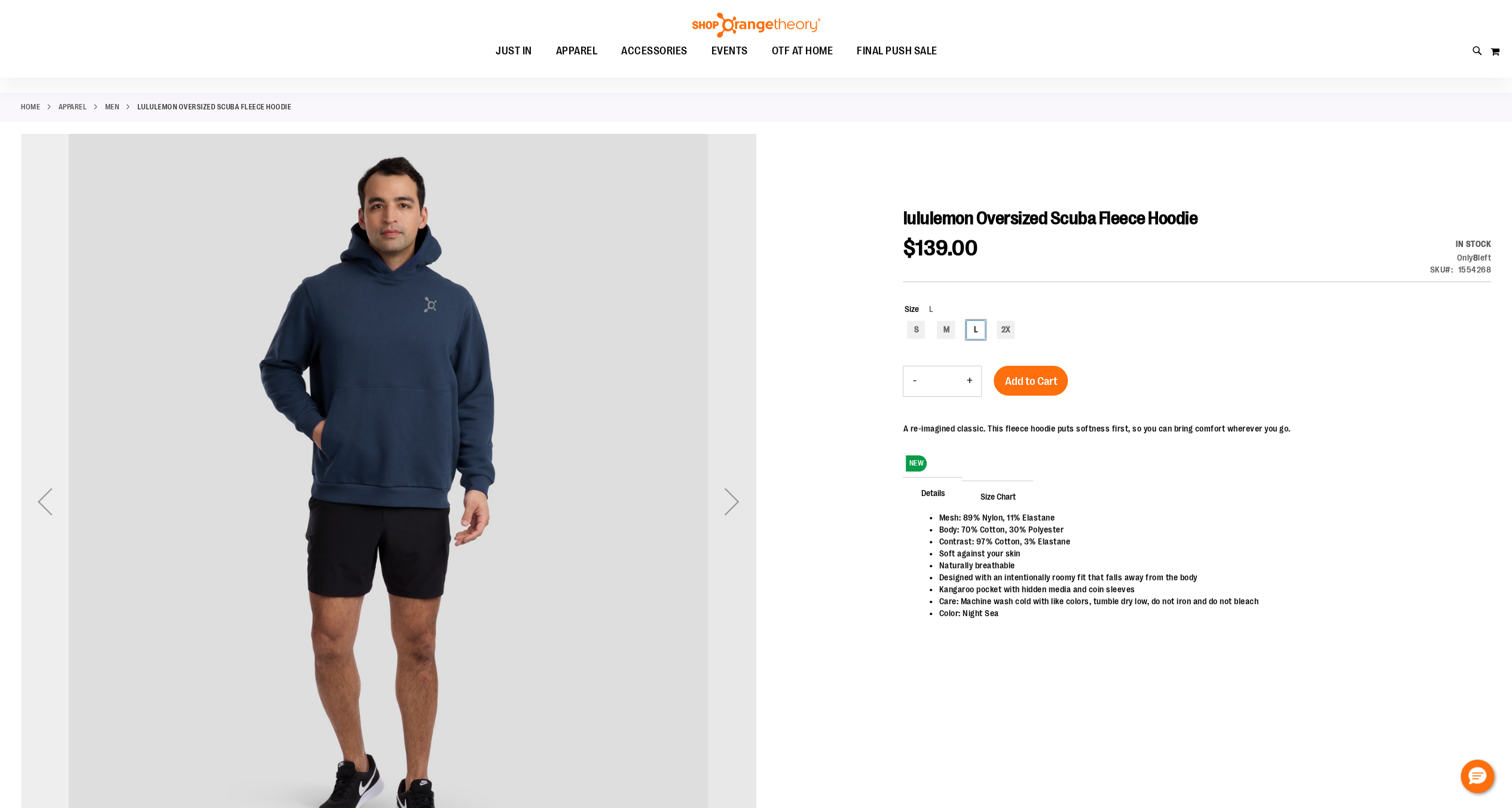
click at [44, 496] on div "Previous" at bounding box center [44, 501] width 48 height 48
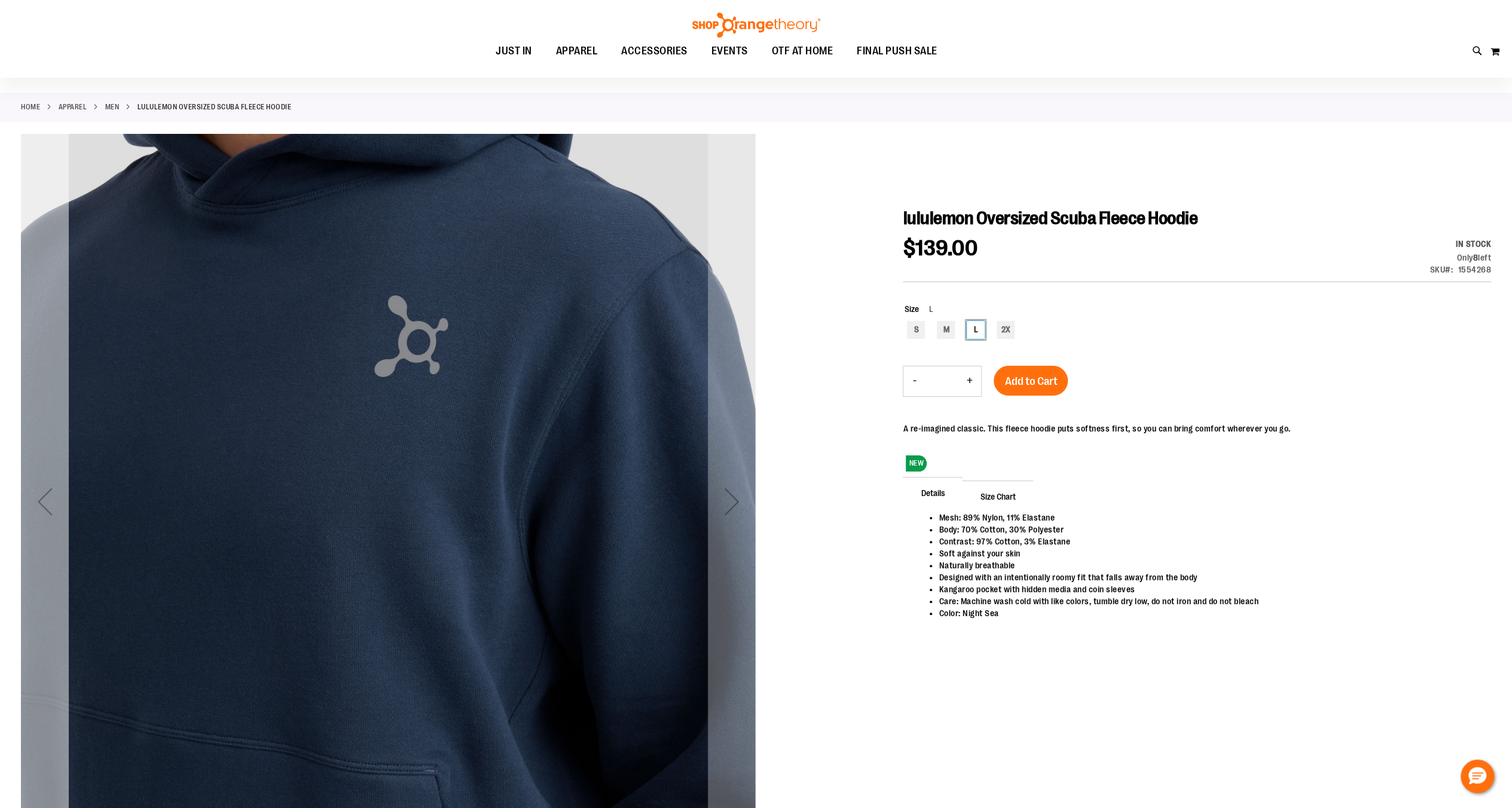
click at [44, 495] on div "Previous" at bounding box center [44, 501] width 48 height 48
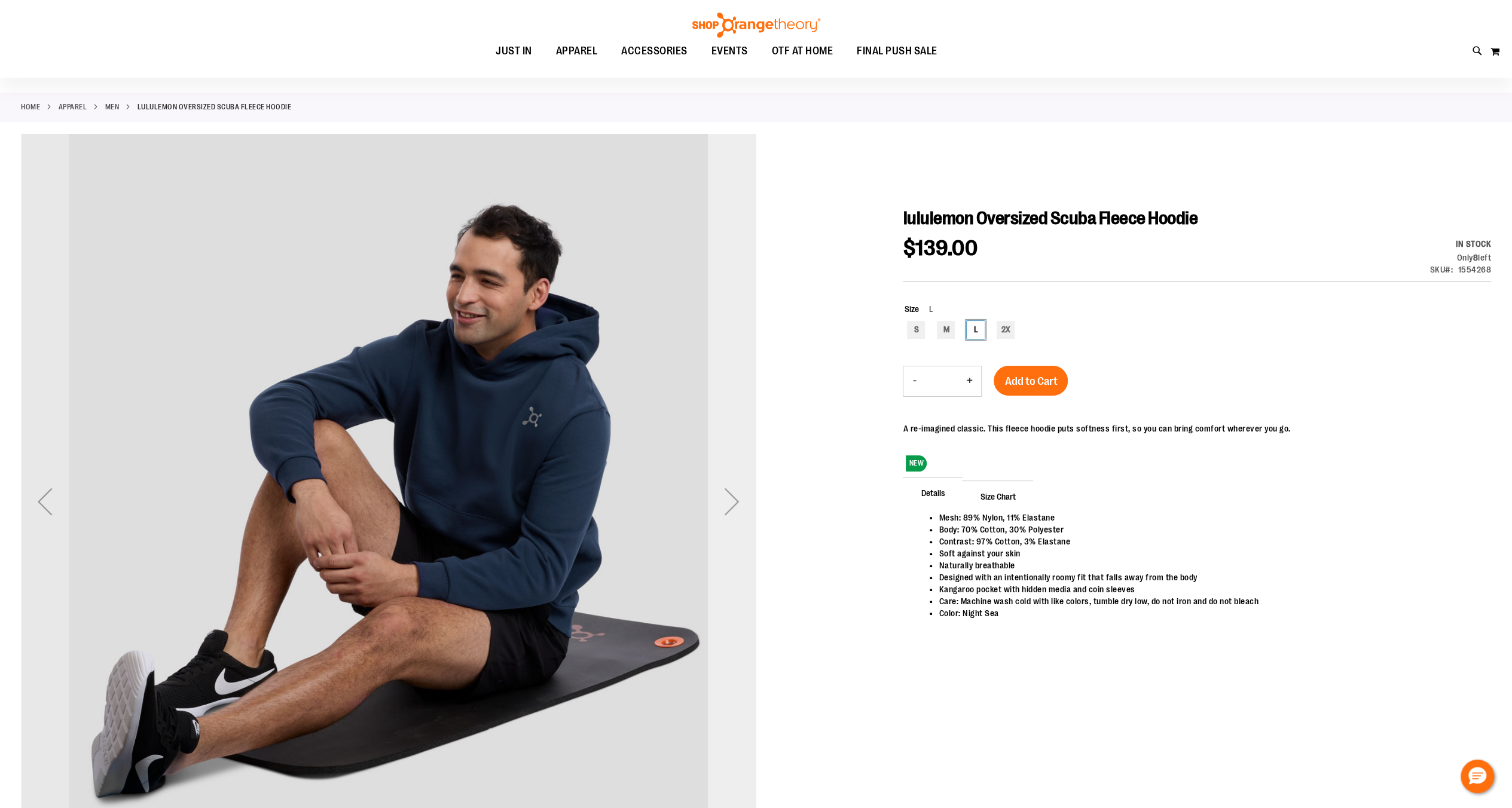
click at [743, 508] on div "Next" at bounding box center [732, 501] width 48 height 48
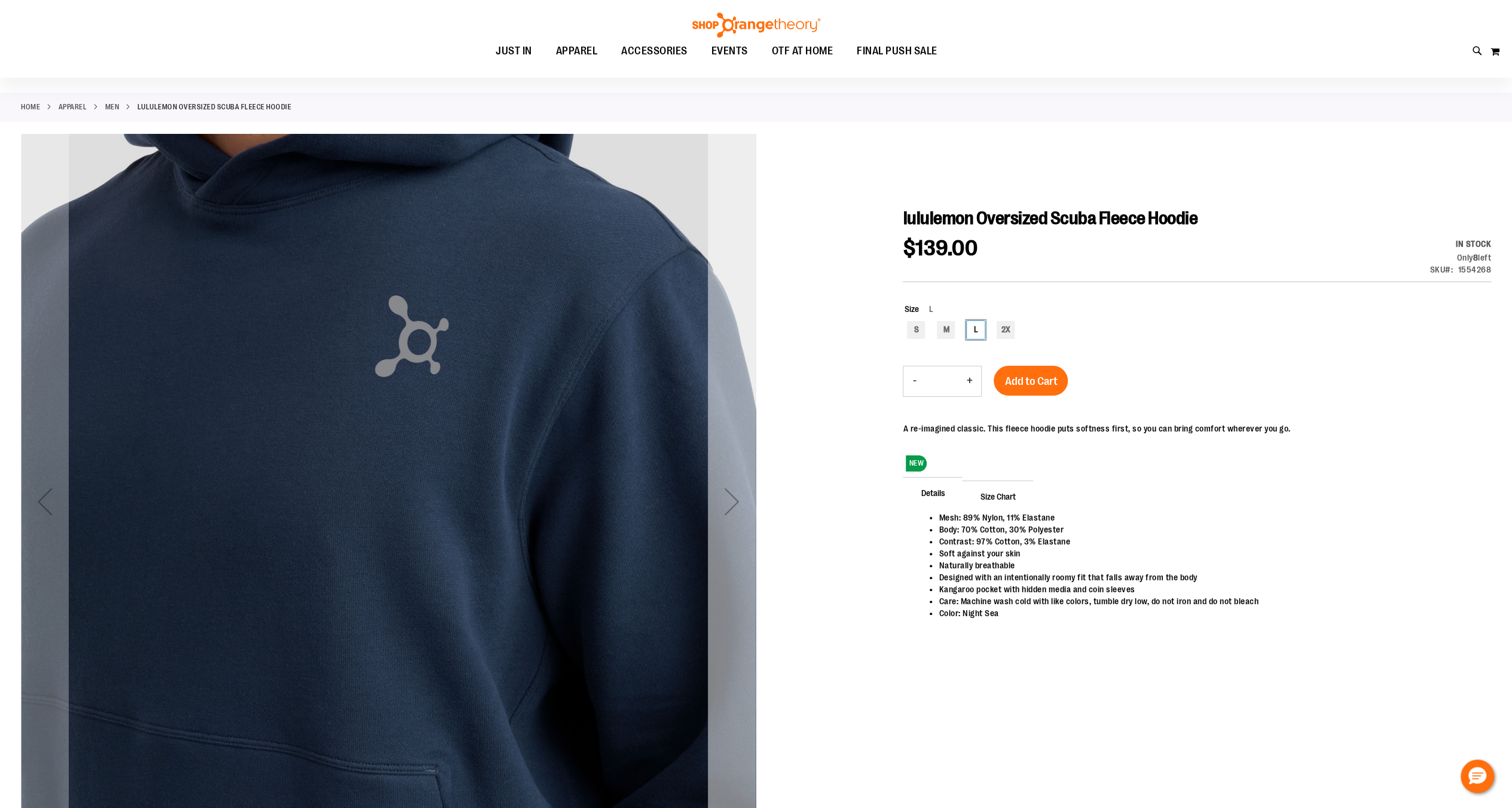
click at [743, 508] on div "Next" at bounding box center [732, 501] width 48 height 48
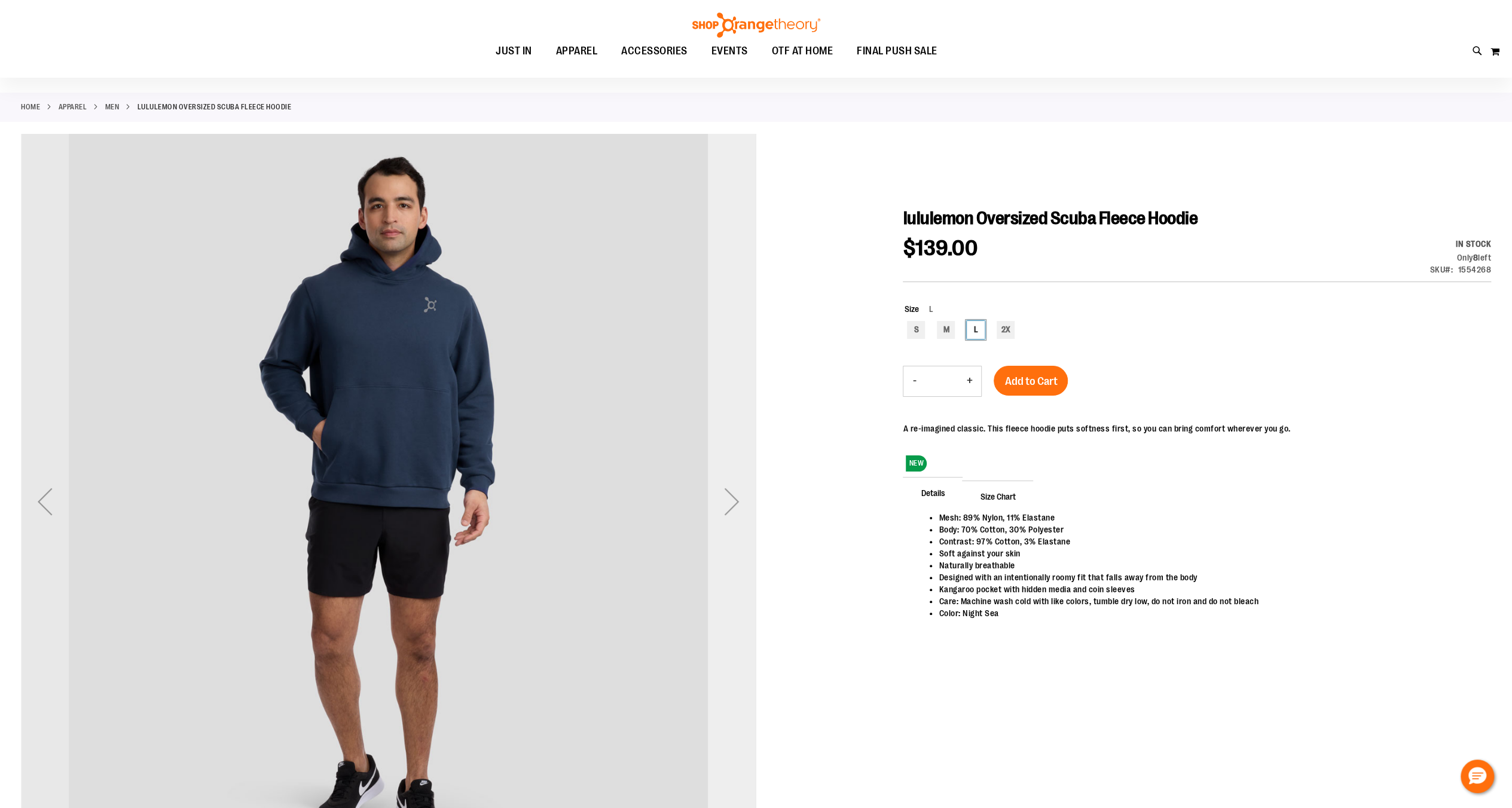
click at [743, 508] on div "Next" at bounding box center [732, 501] width 48 height 48
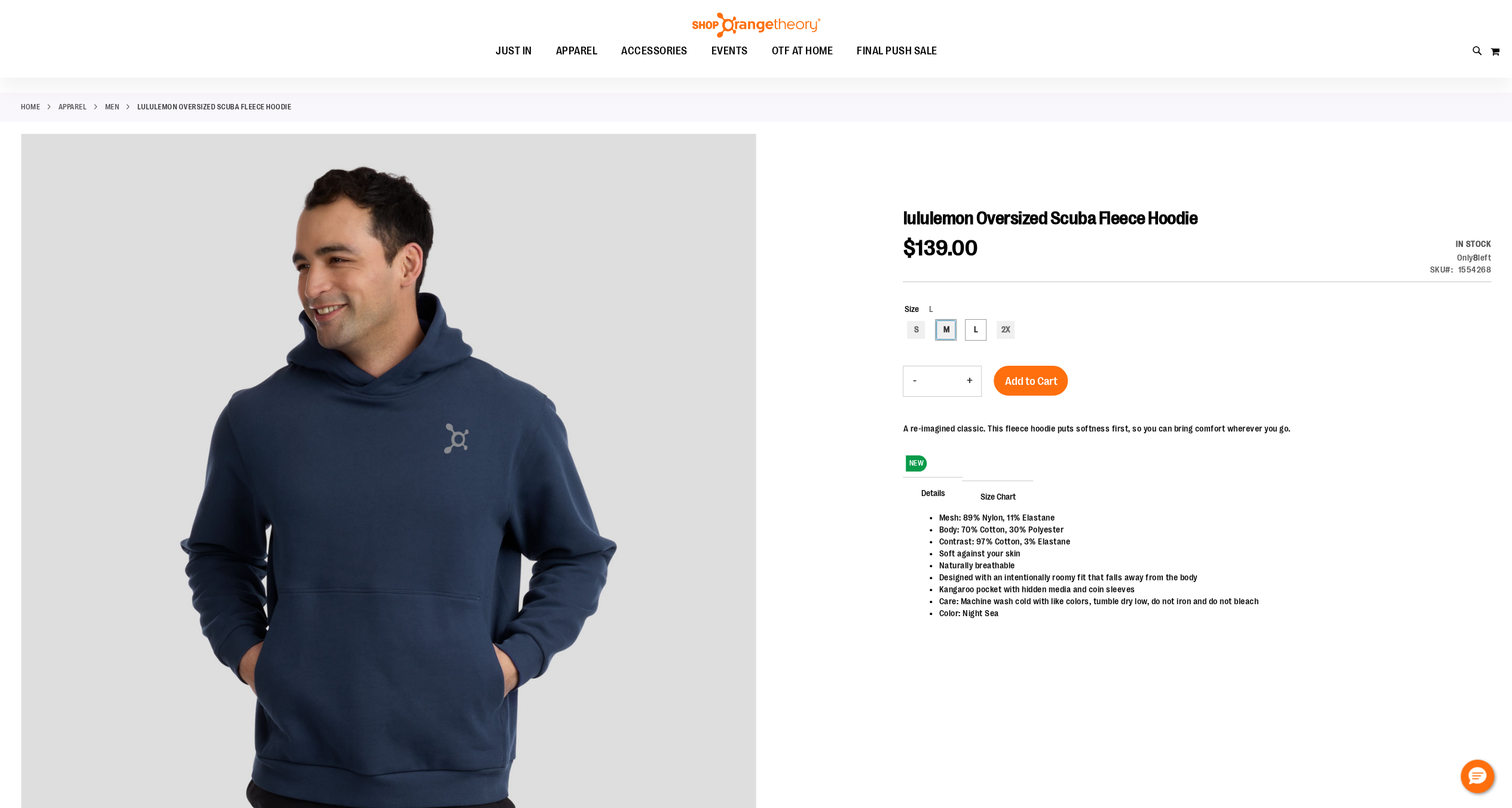
click at [949, 331] on div "M" at bounding box center [945, 329] width 18 height 18
click at [984, 329] on div "L" at bounding box center [975, 329] width 18 height 18
type input "***"
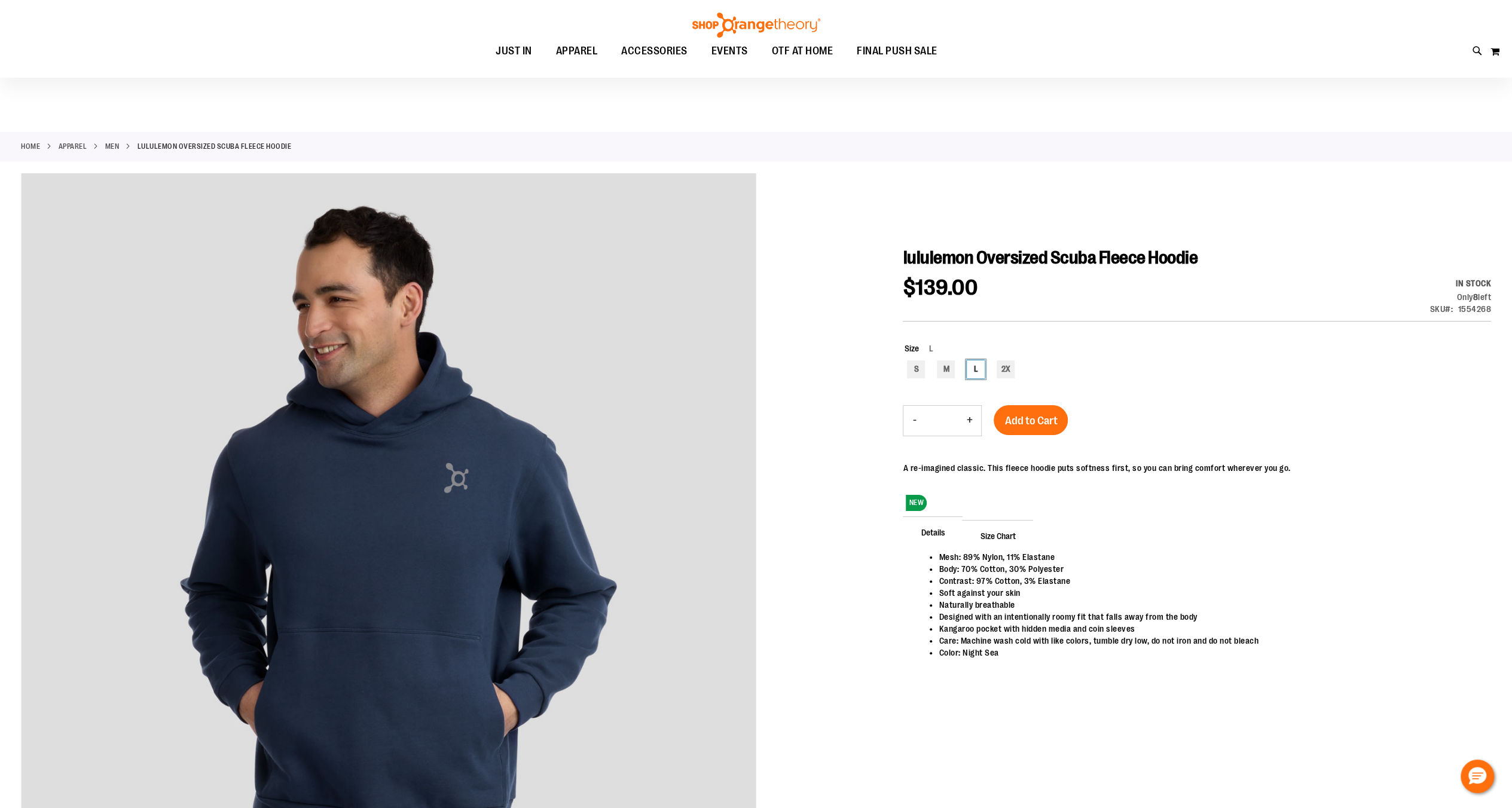
scroll to position [159, 0]
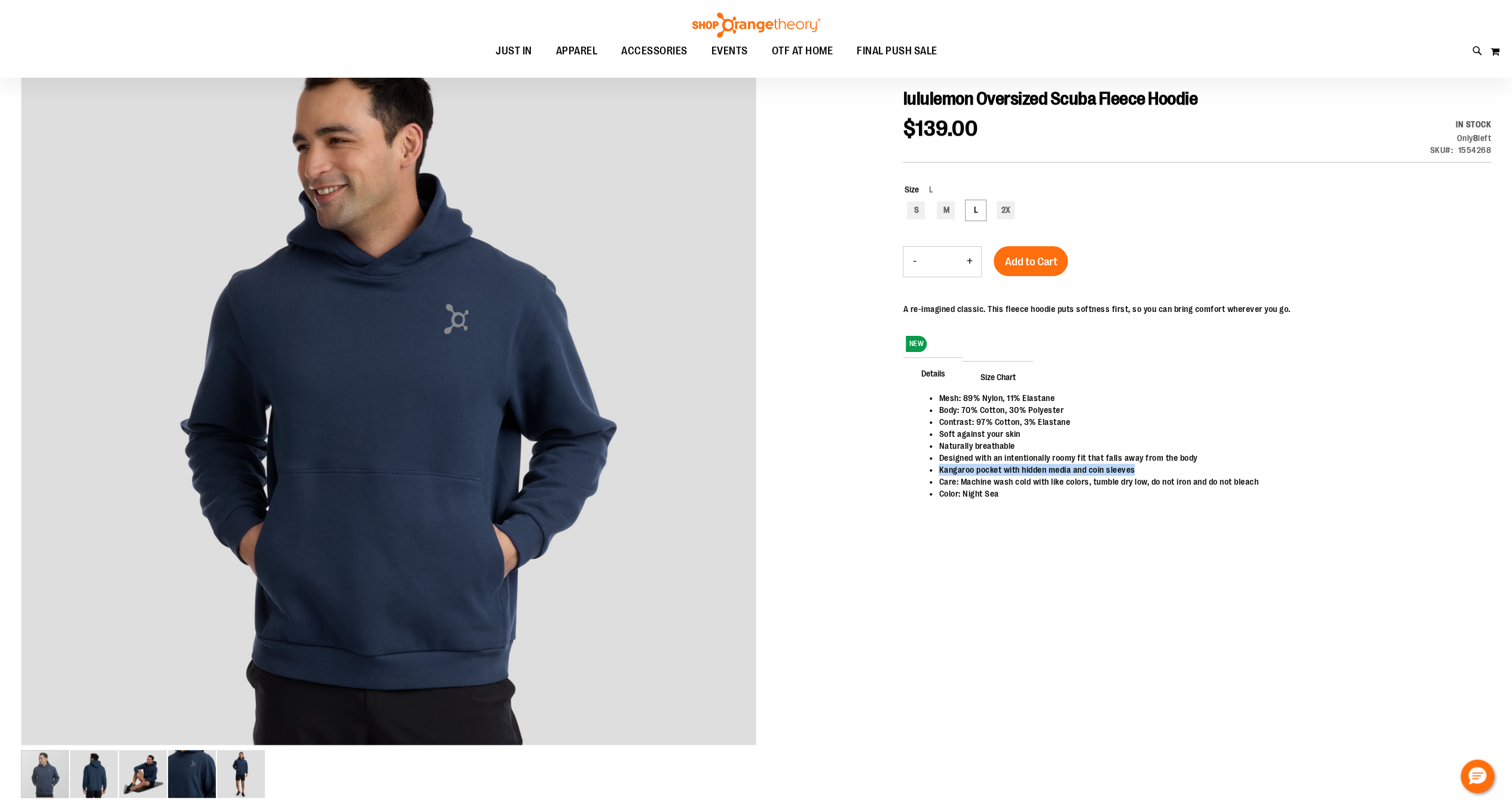
drag, startPoint x: 938, startPoint y: 467, endPoint x: 1170, endPoint y: 465, distance: 232.0
click at [1170, 465] on ul "Mesh: 89% Nylon, 11% Elastane Body: 70% Cotton, 30% Polyester Contrast: 97% Cot…" at bounding box center [1197, 446] width 564 height 108
click at [1039, 527] on div "Details Mesh: 89% Nylon, 11% Elastane Body: 70% Cotton, 30% Polyester Contrast:…" at bounding box center [1197, 446] width 588 height 169
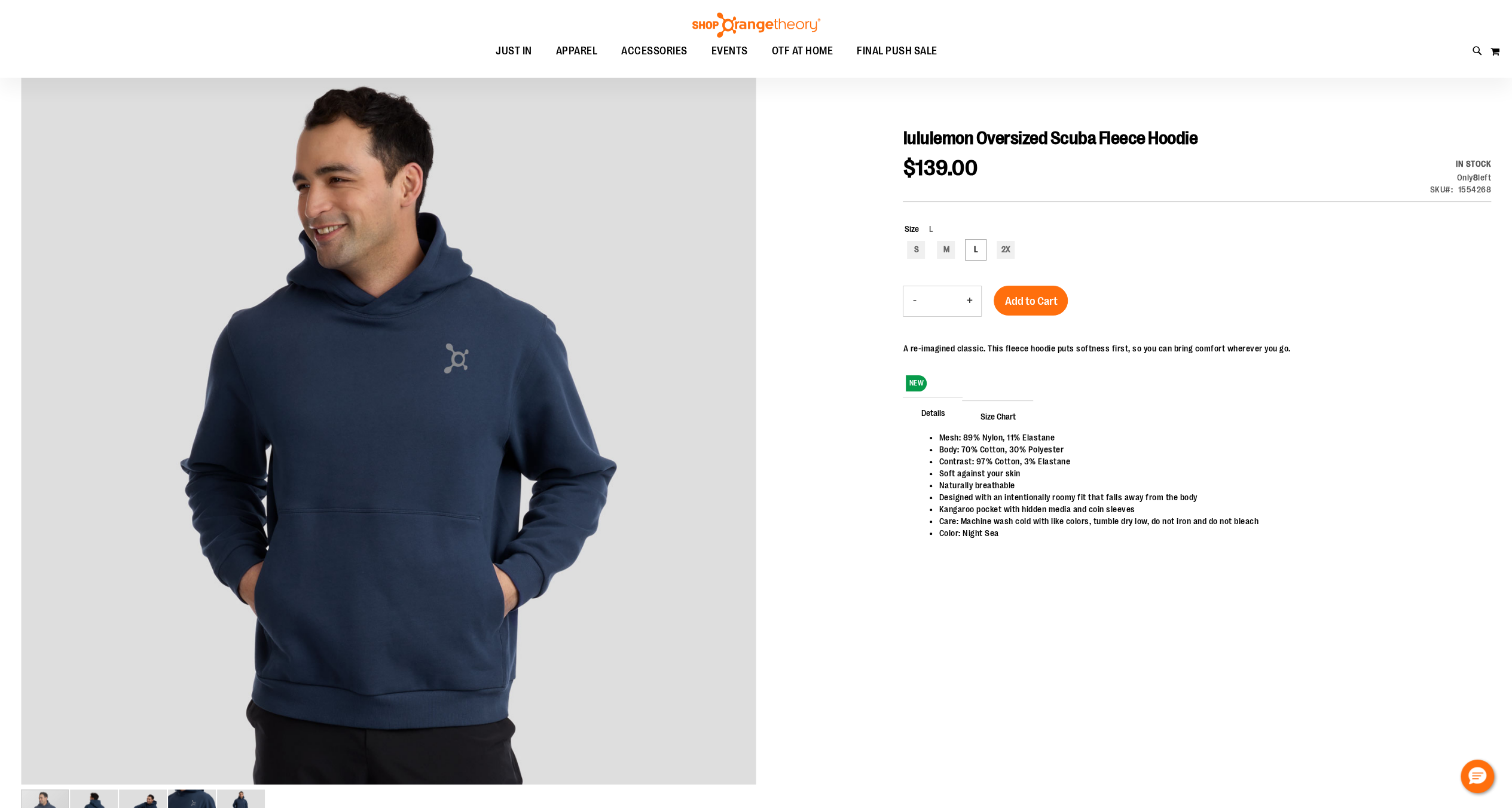
scroll to position [80, 0]
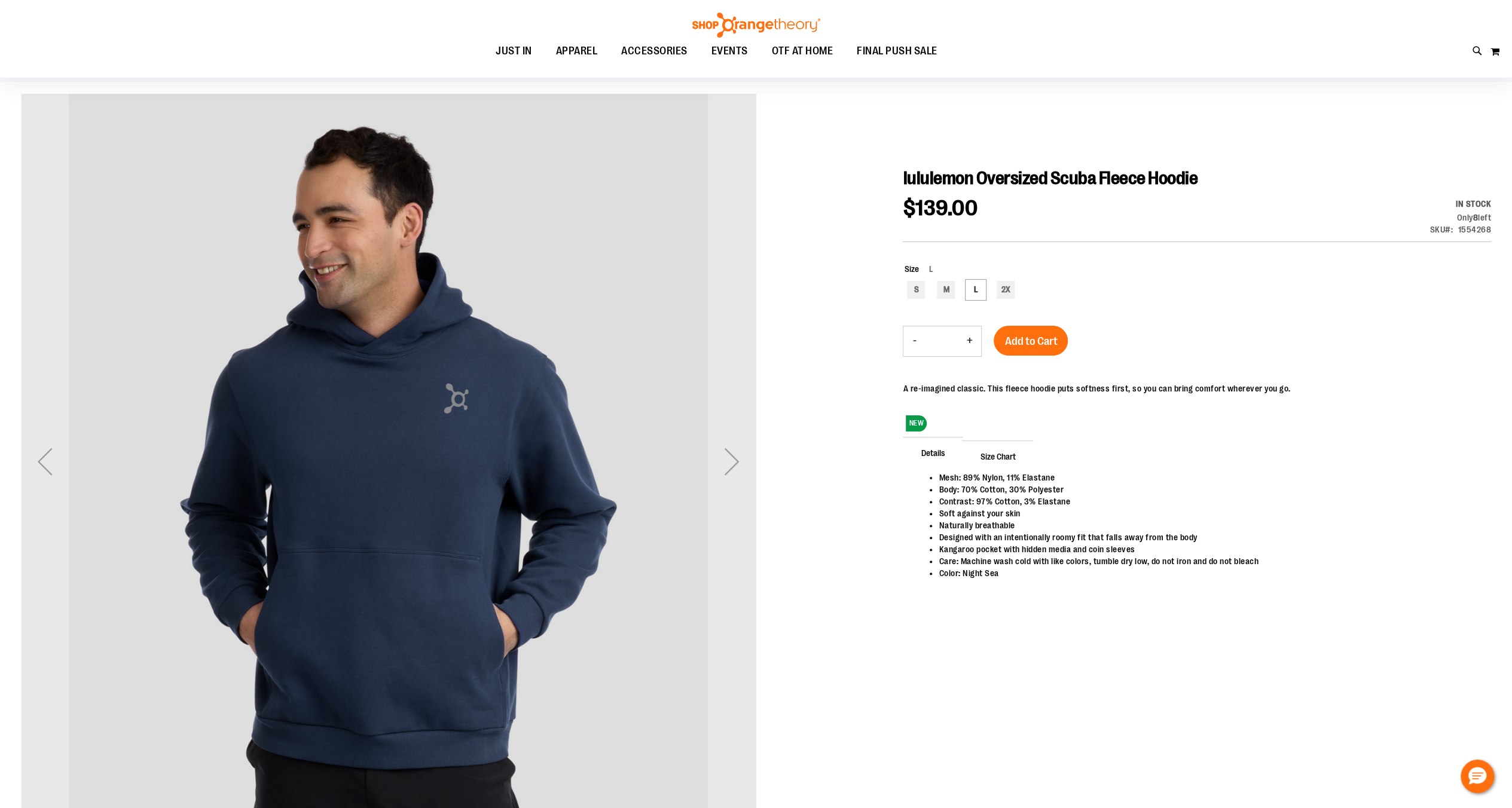
click at [757, 429] on div at bounding box center [755, 493] width 1470 height 799
click at [739, 435] on div "Next" at bounding box center [732, 461] width 48 height 734
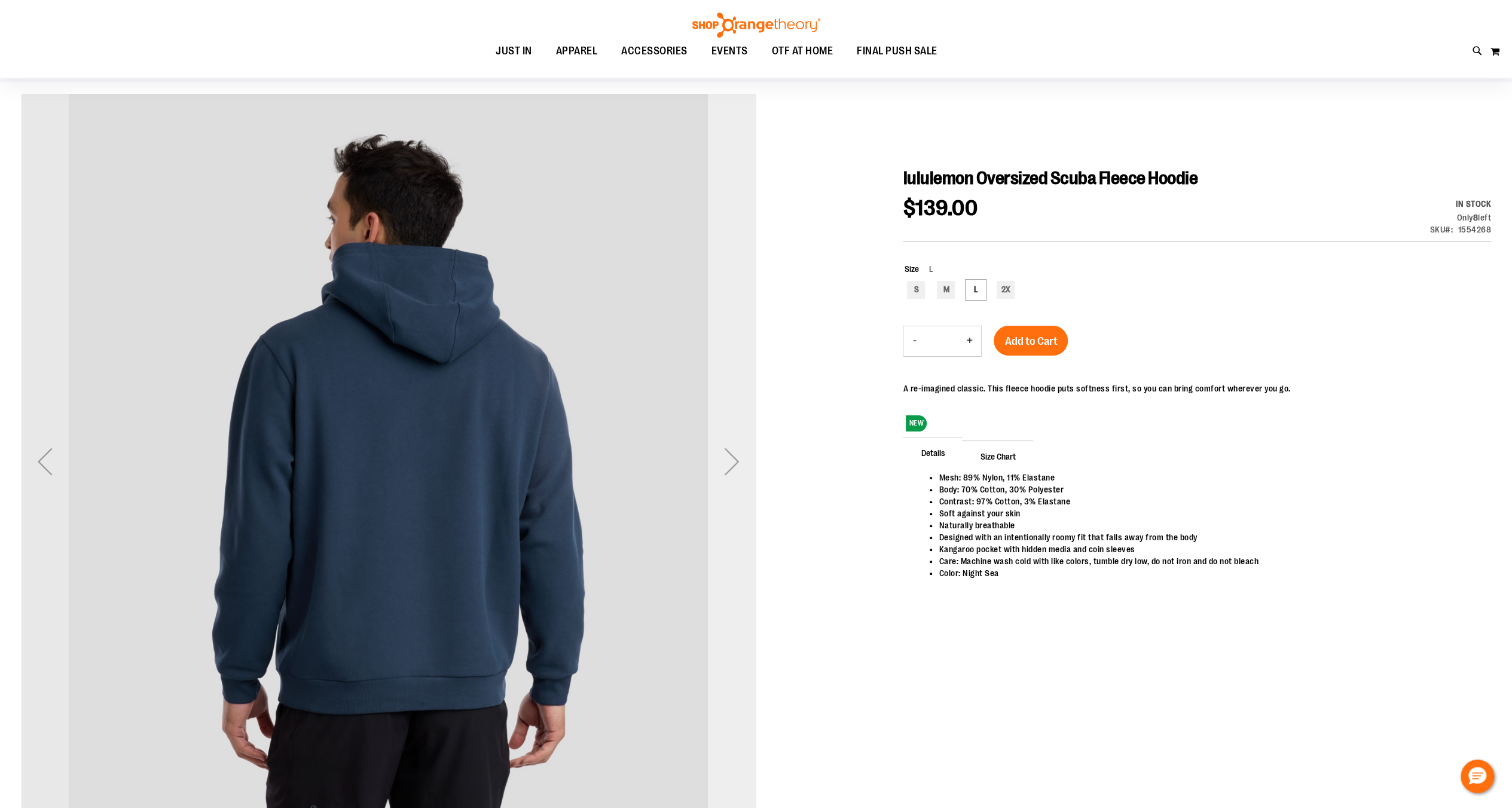
click at [738, 435] on div "Next" at bounding box center [732, 461] width 48 height 734
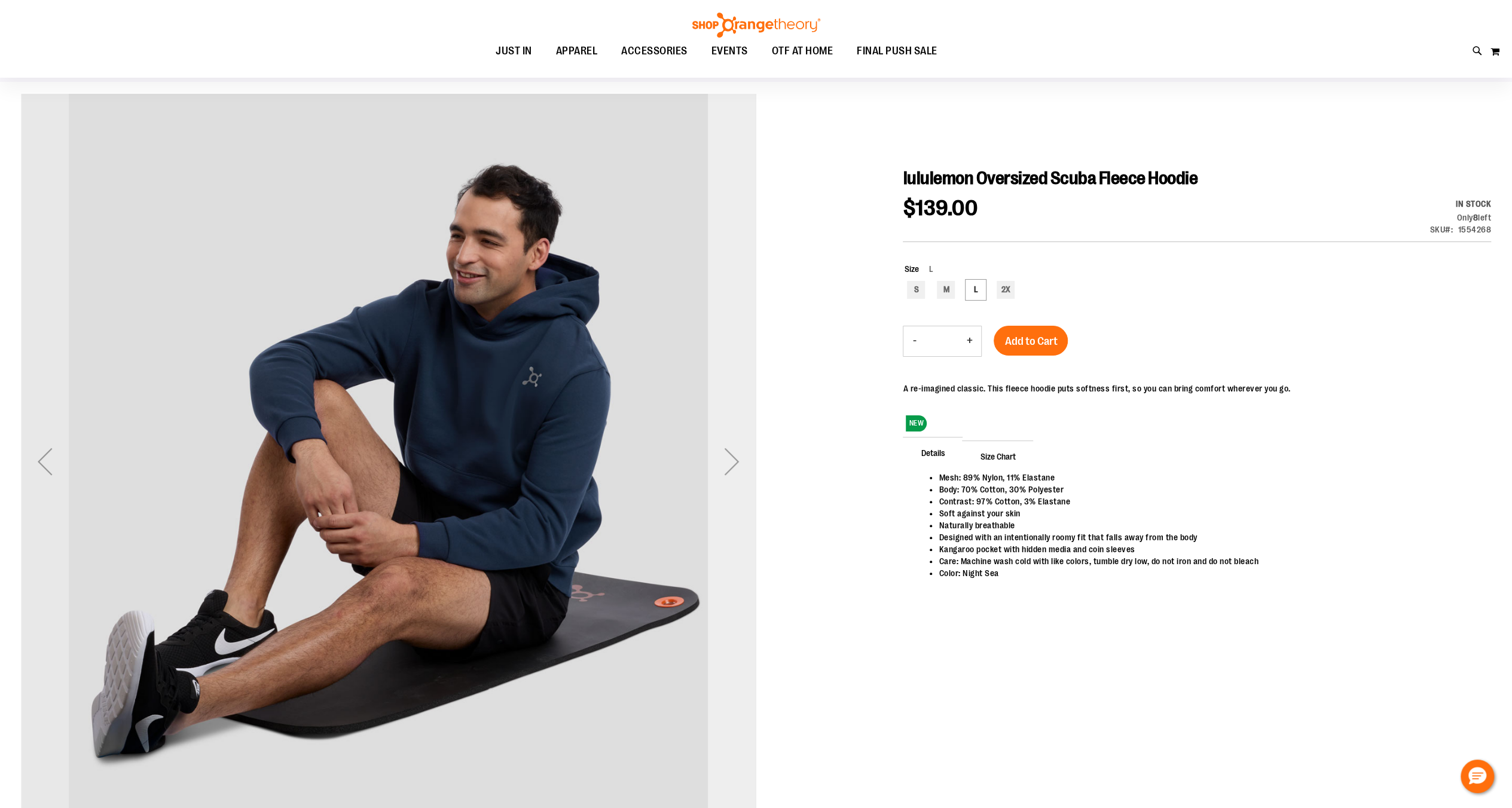
click at [738, 435] on div "Next" at bounding box center [732, 461] width 48 height 734
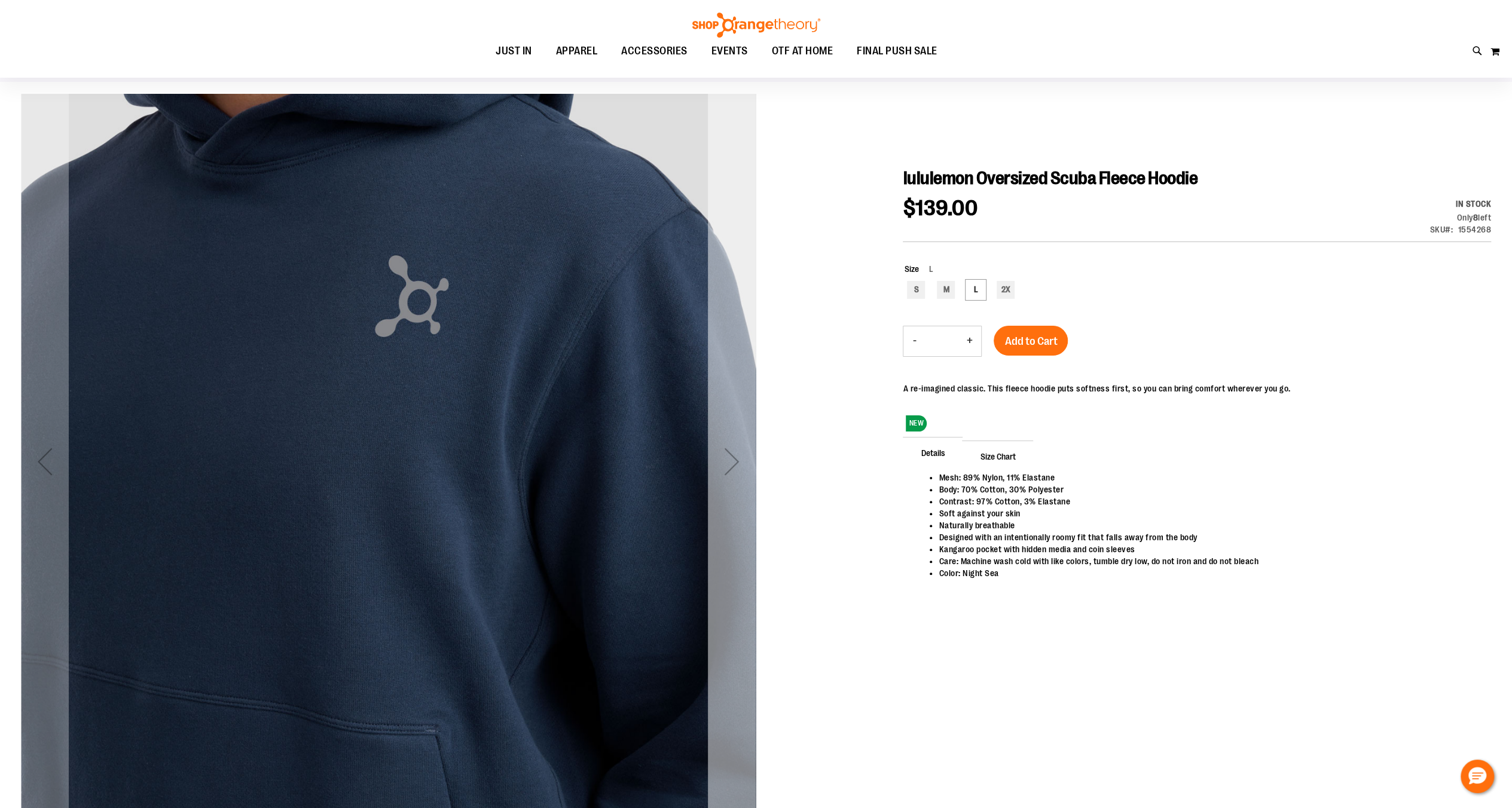
click at [738, 435] on div "Next" at bounding box center [732, 461] width 48 height 734
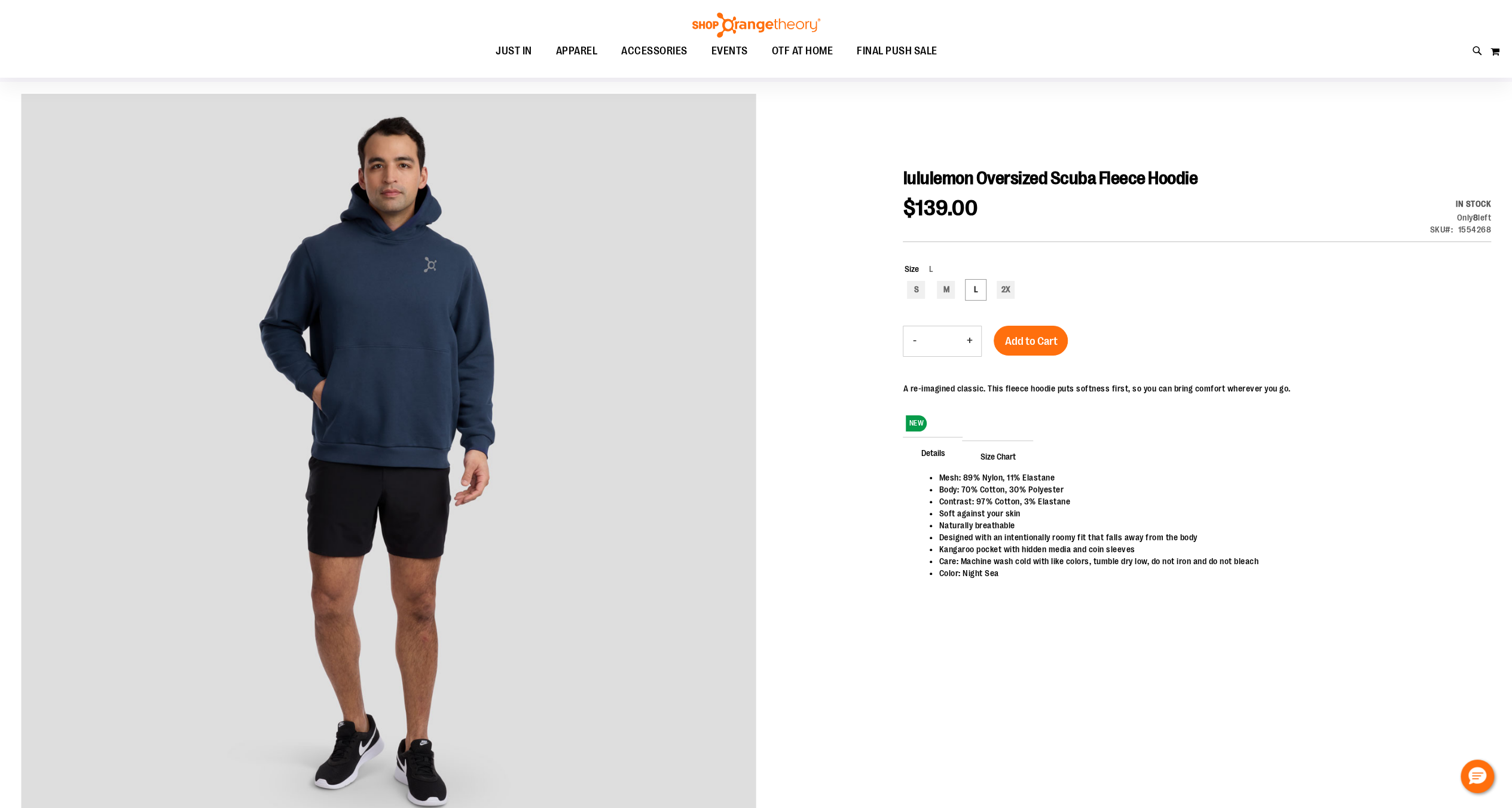
scroll to position [40, 0]
